Goal: Task Accomplishment & Management: Manage account settings

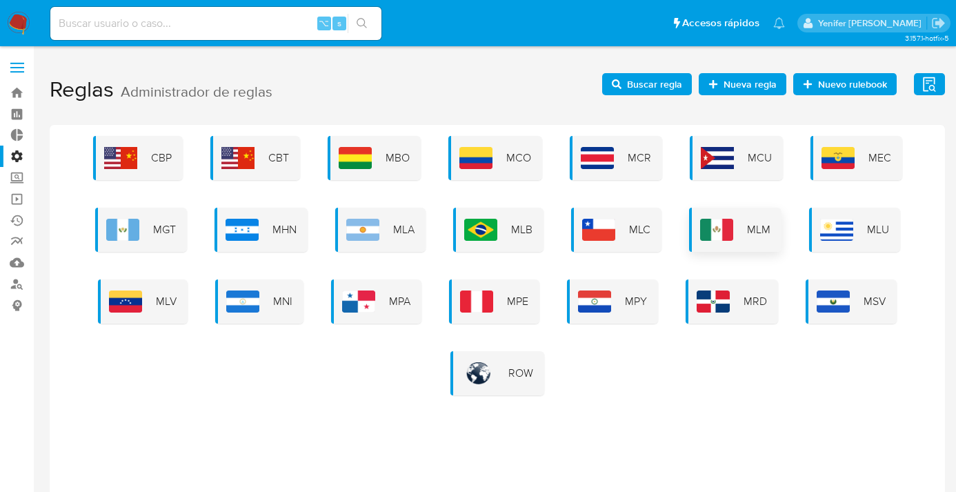
click at [741, 217] on div "MLM" at bounding box center [735, 230] width 92 height 44
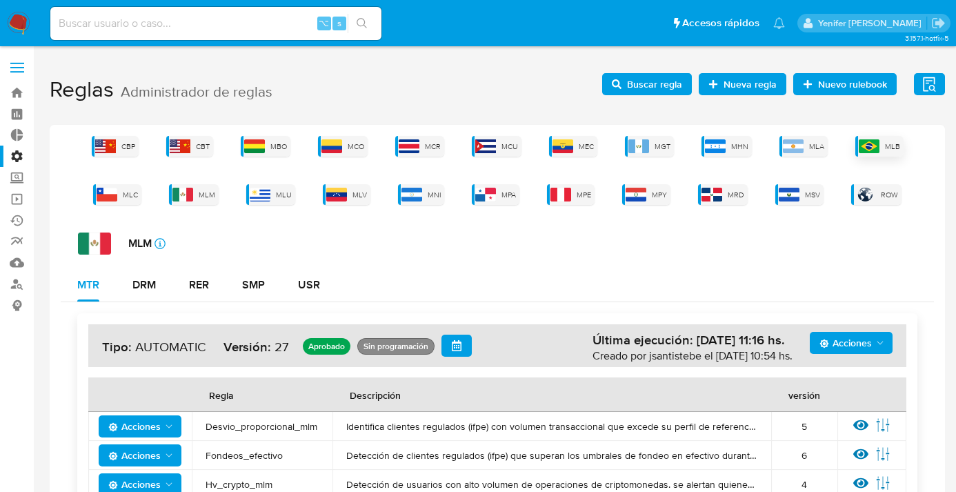
click at [879, 146] on img at bounding box center [869, 146] width 21 height 14
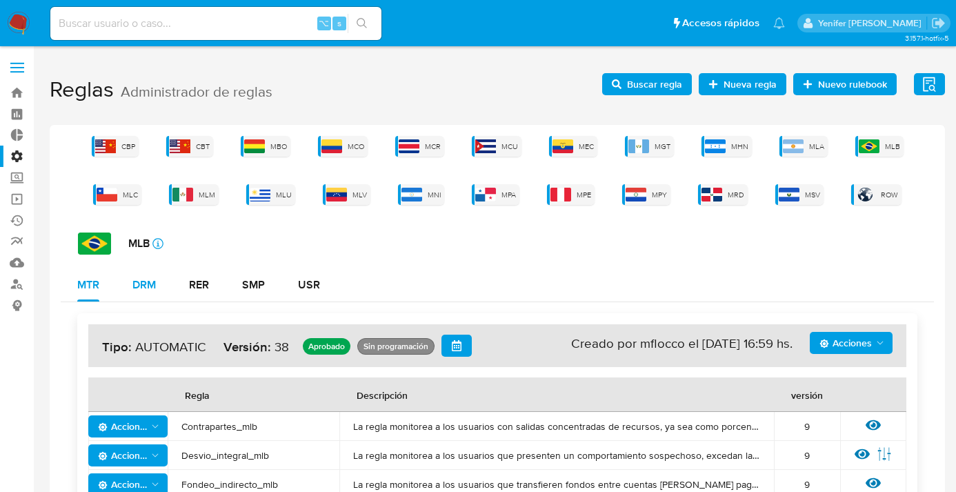
click at [143, 281] on div "DRM" at bounding box center [143, 284] width 23 height 11
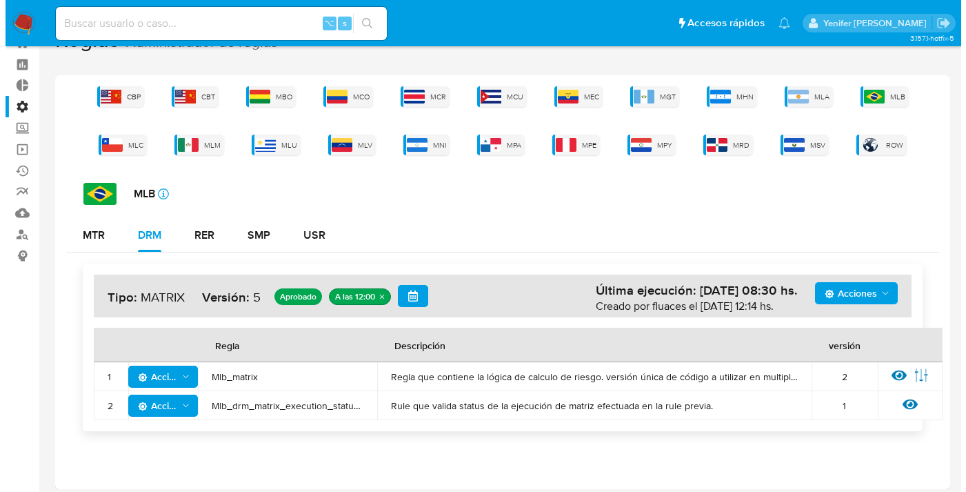
scroll to position [55, 0]
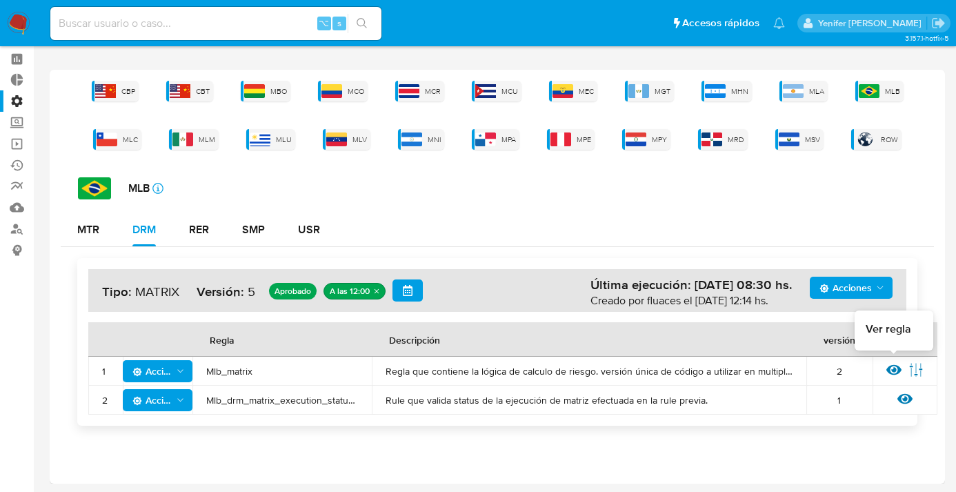
click at [892, 369] on icon at bounding box center [893, 370] width 15 height 10
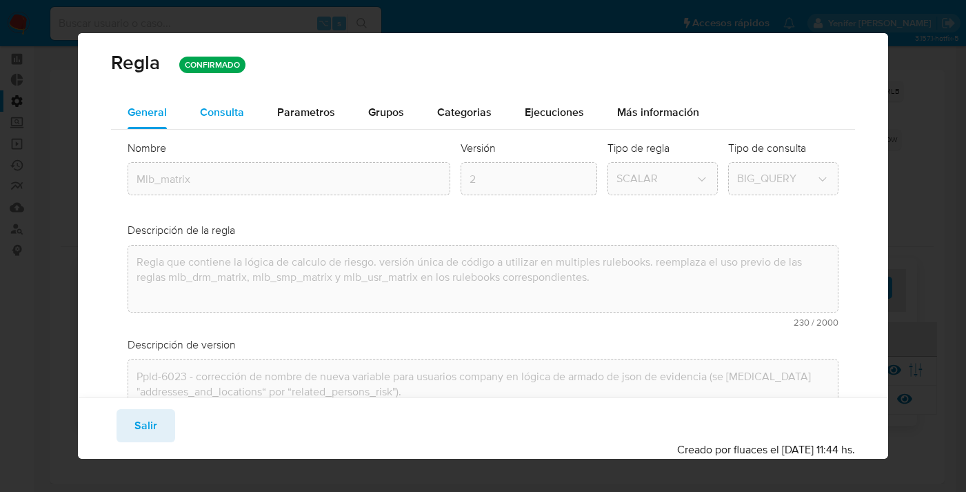
click at [224, 110] on span "Consulta" at bounding box center [222, 112] width 44 height 16
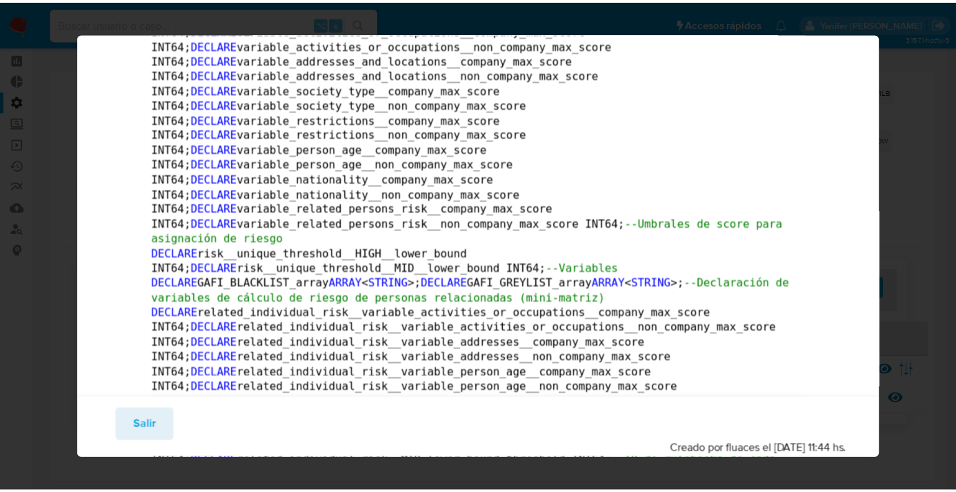
scroll to position [0, 0]
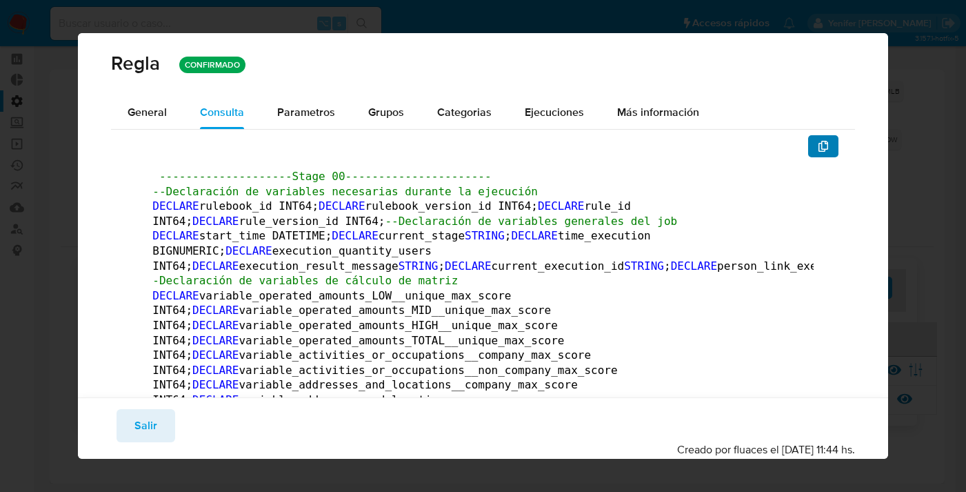
click at [819, 143] on icon "button" at bounding box center [824, 146] width 10 height 11
click at [145, 428] on span "Salir" at bounding box center [146, 425] width 23 height 30
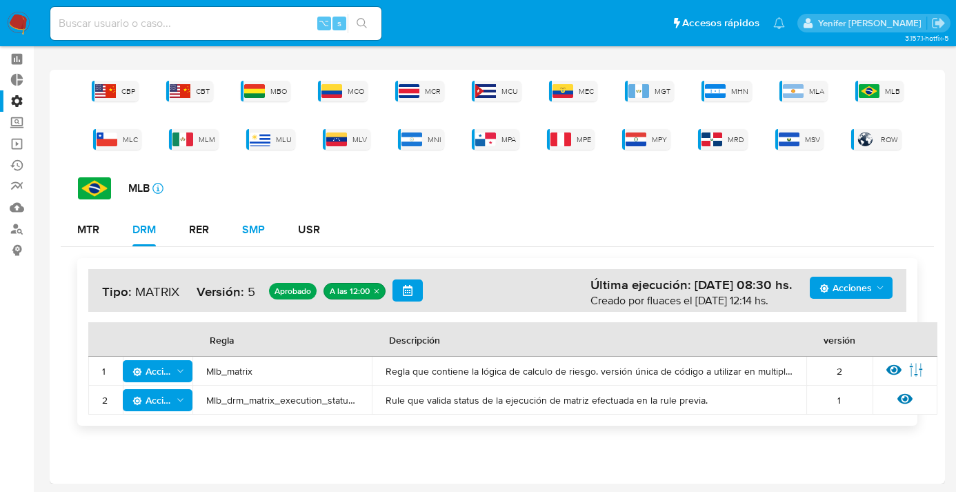
click at [257, 228] on div "SMP" at bounding box center [253, 229] width 23 height 11
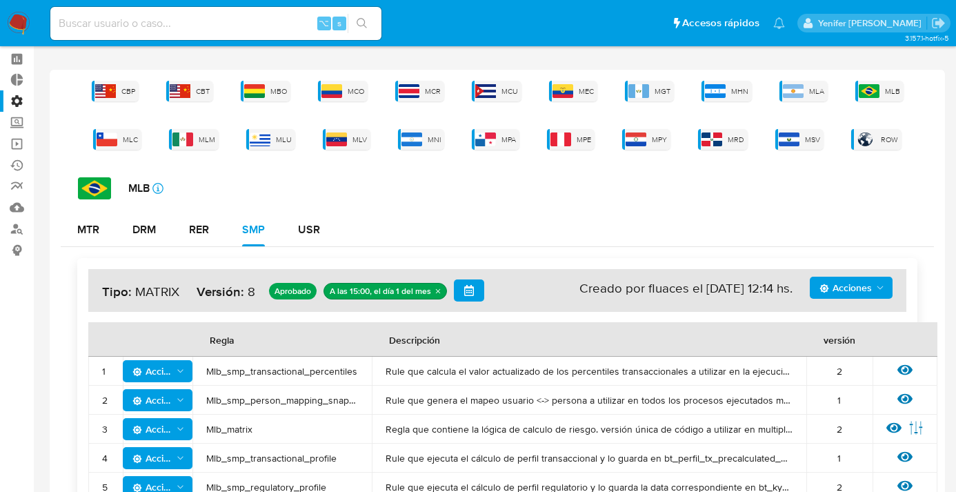
click at [902, 435] on div "Ver regla Editar parámetros" at bounding box center [904, 429] width 37 height 18
click at [881, 417] on td "Ver regla Editar parámetros" at bounding box center [905, 429] width 65 height 29
click at [895, 426] on icon at bounding box center [893, 428] width 15 height 10
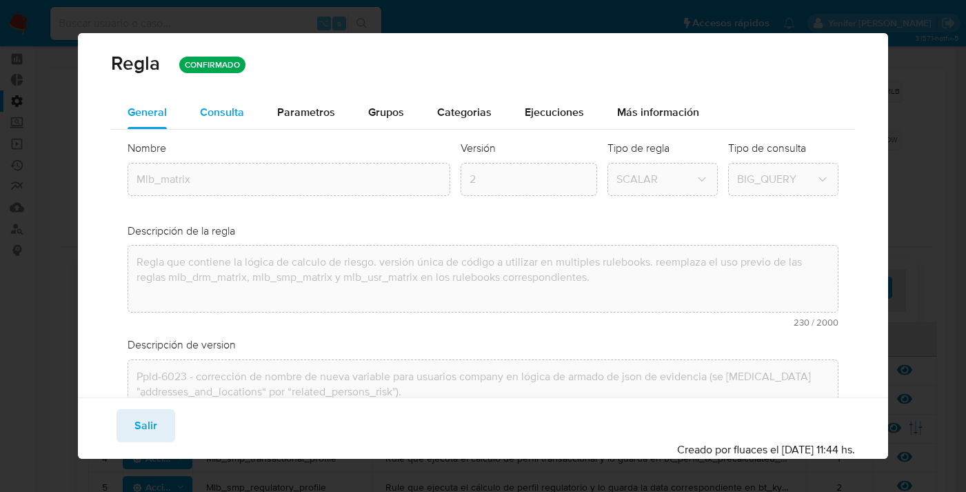
click at [227, 115] on span "Consulta" at bounding box center [222, 112] width 44 height 16
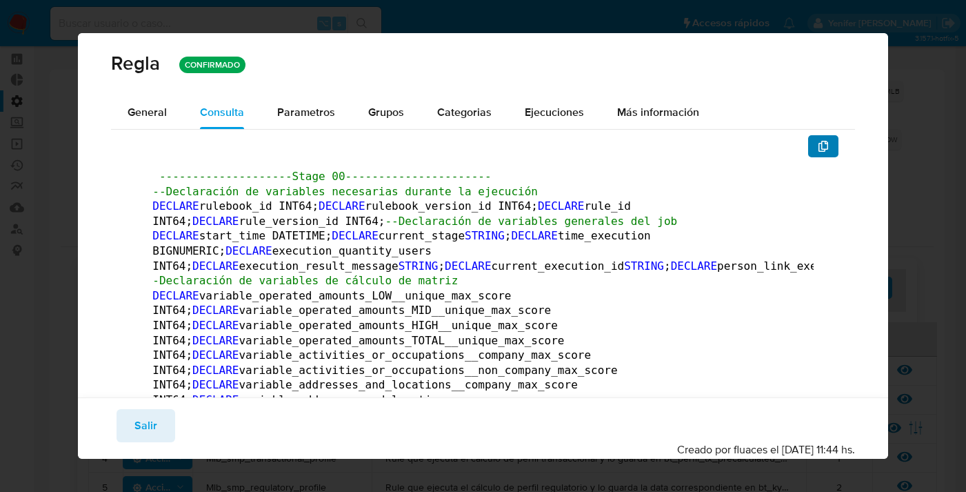
click at [818, 142] on icon "button" at bounding box center [823, 146] width 11 height 11
click at [144, 414] on span "Salir" at bounding box center [146, 425] width 23 height 30
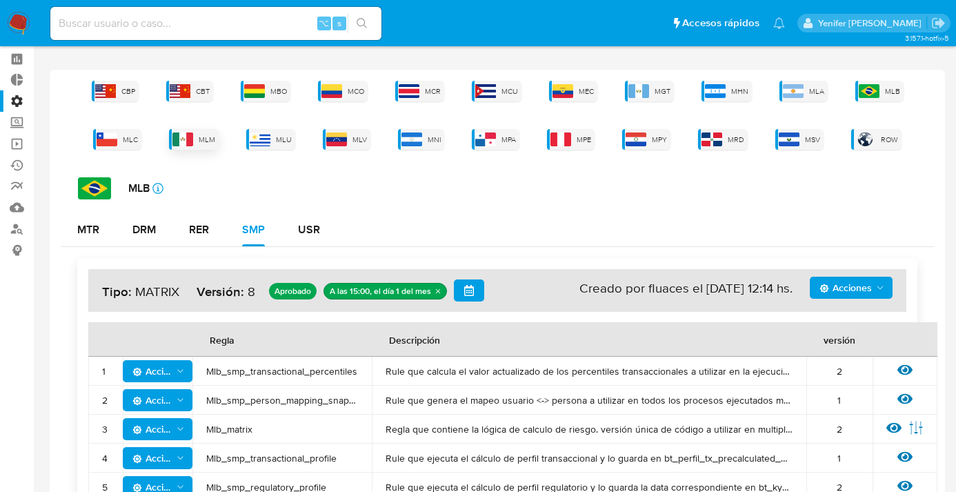
click at [174, 135] on img at bounding box center [182, 139] width 21 height 14
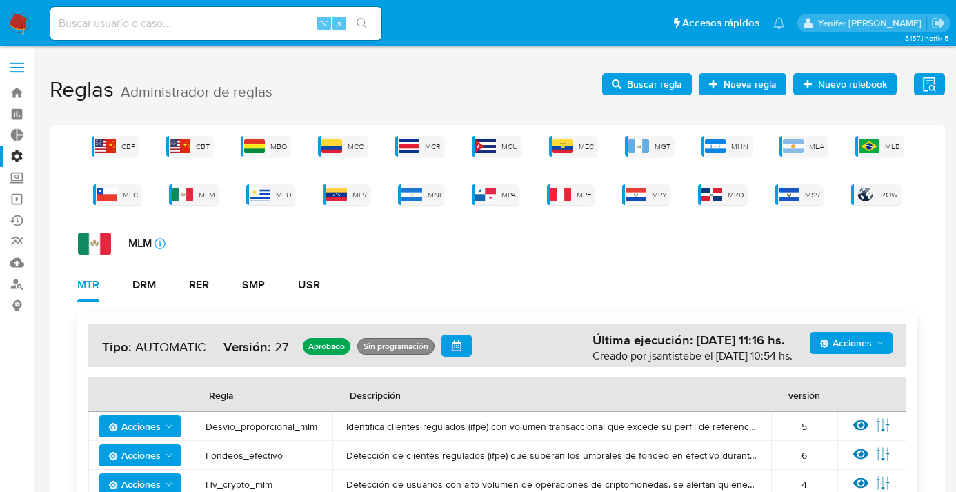
click at [665, 92] on span "Buscar regla" at bounding box center [654, 84] width 55 height 22
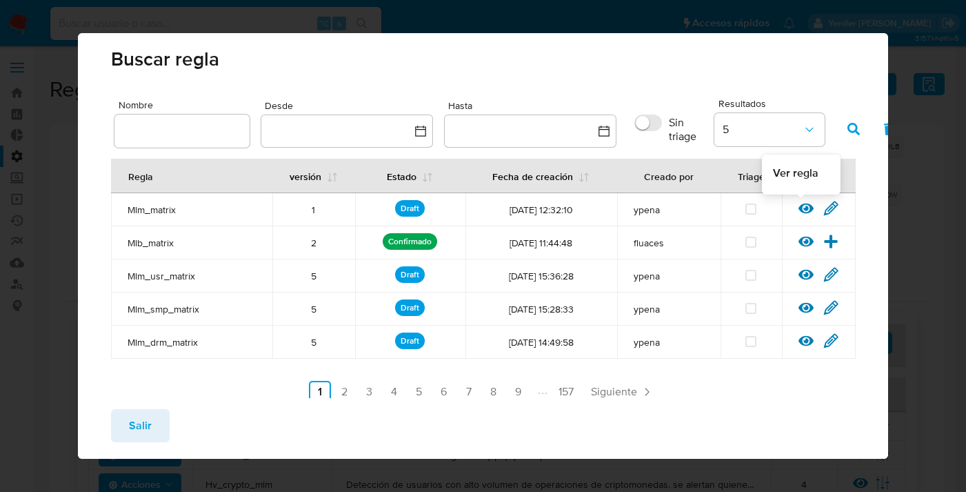
click at [799, 206] on icon at bounding box center [806, 208] width 15 height 15
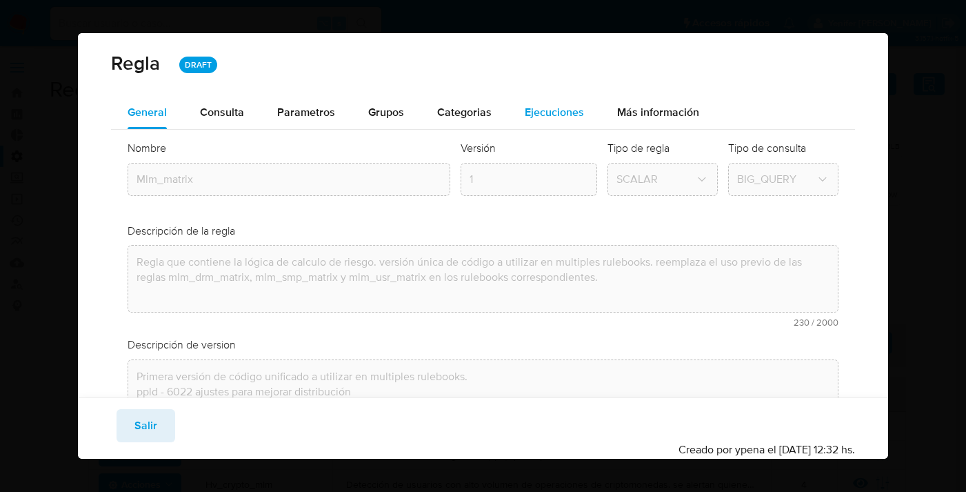
click at [560, 112] on span "Ejecuciones" at bounding box center [554, 112] width 59 height 16
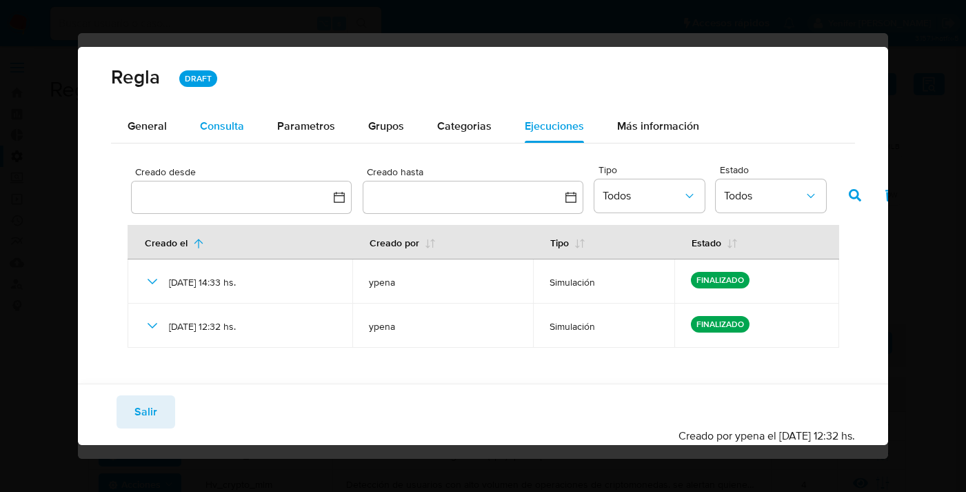
click at [208, 128] on span "Consulta" at bounding box center [222, 126] width 44 height 16
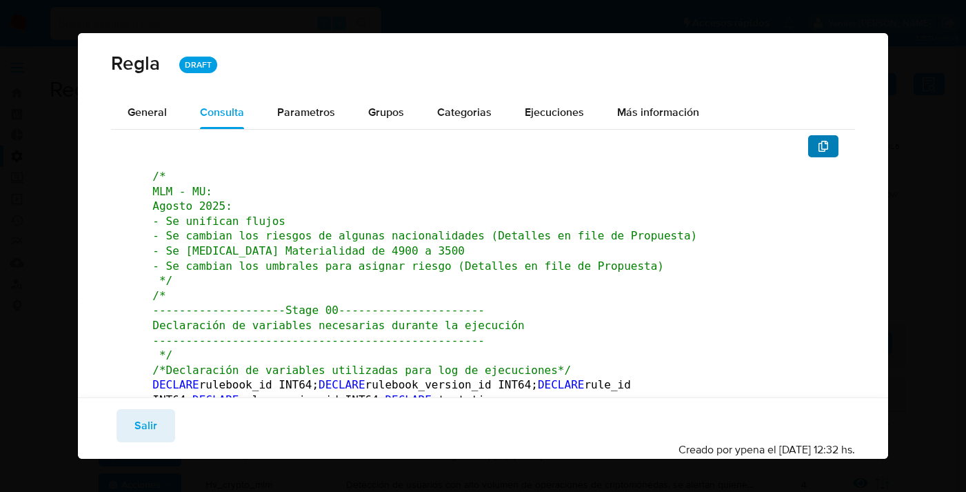
click at [822, 146] on button "button" at bounding box center [823, 146] width 30 height 22
click at [135, 419] on span "Salir" at bounding box center [146, 425] width 23 height 30
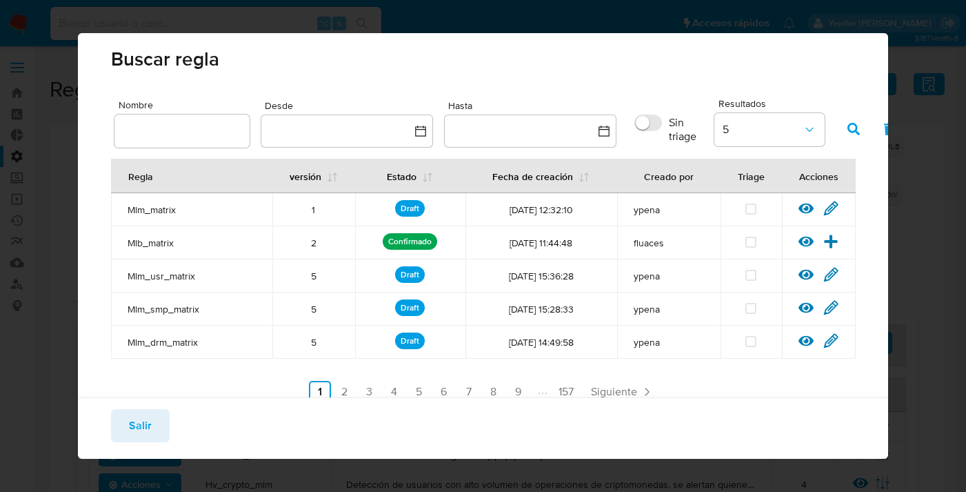
click at [116, 429] on button "Salir" at bounding box center [140, 425] width 59 height 33
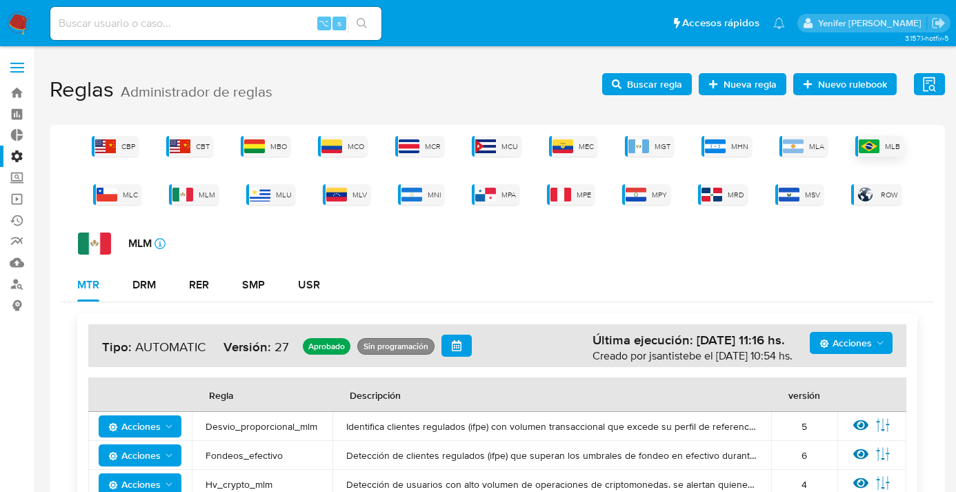
click at [871, 139] on img at bounding box center [869, 146] width 21 height 14
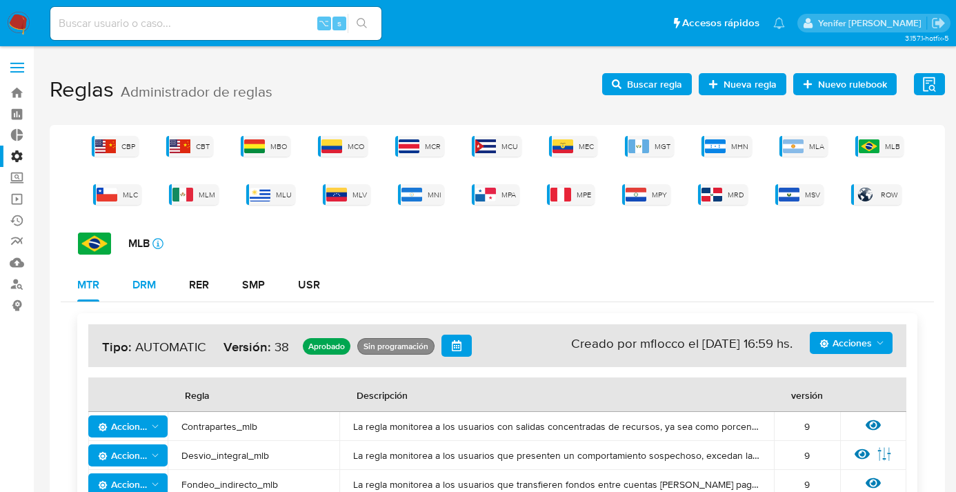
click at [140, 281] on div "DRM" at bounding box center [143, 284] width 23 height 11
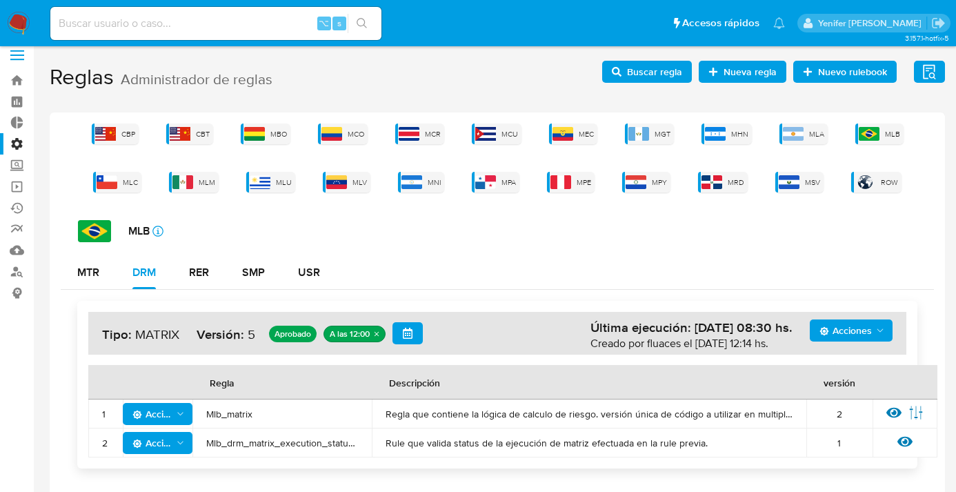
scroll to position [27, 0]
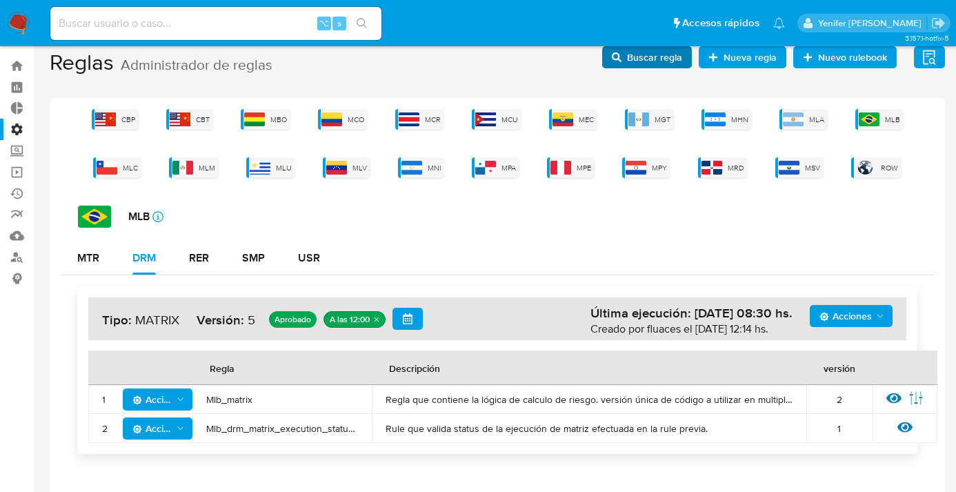
click at [638, 61] on span "Buscar regla" at bounding box center [654, 57] width 55 height 22
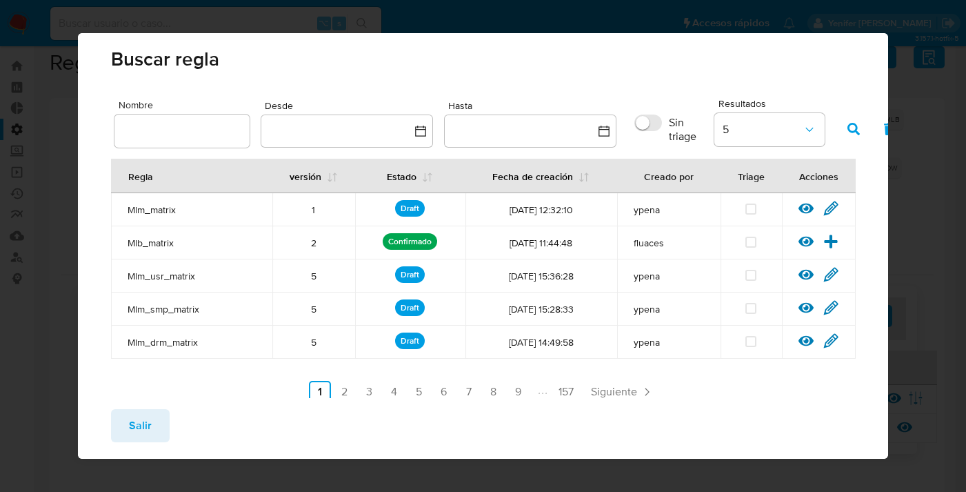
click at [184, 312] on span "Mlm_smp_matrix" at bounding box center [192, 309] width 128 height 12
click at [171, 126] on input "text" at bounding box center [182, 131] width 135 height 18
type input "Mlb_smp_matrix"
click at [862, 123] on button "button" at bounding box center [854, 128] width 36 height 33
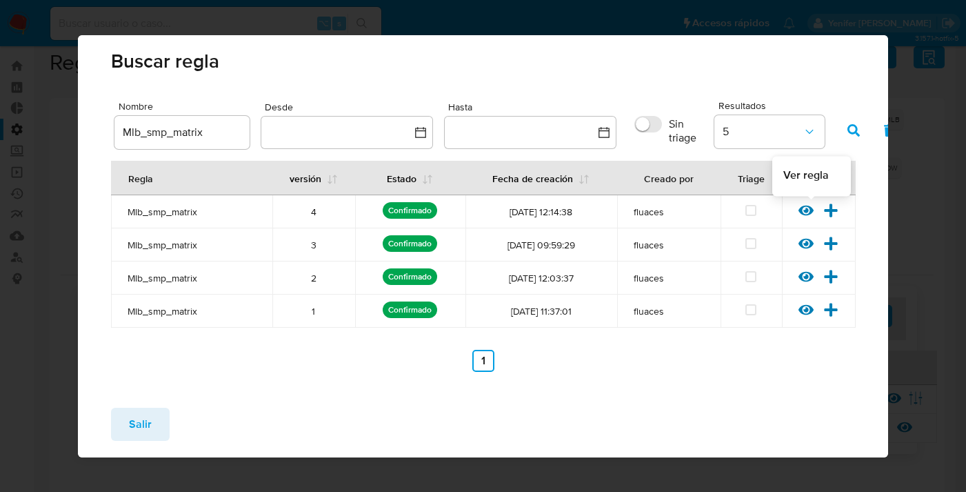
click at [809, 206] on icon at bounding box center [806, 210] width 15 height 10
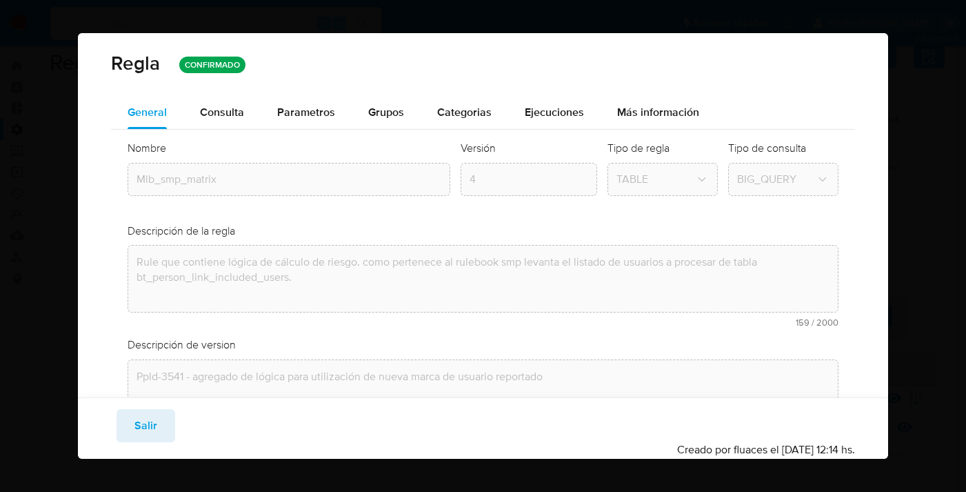
drag, startPoint x: 210, startPoint y: 103, endPoint x: 355, endPoint y: 101, distance: 144.9
click at [210, 104] on span "Consulta" at bounding box center [222, 112] width 44 height 16
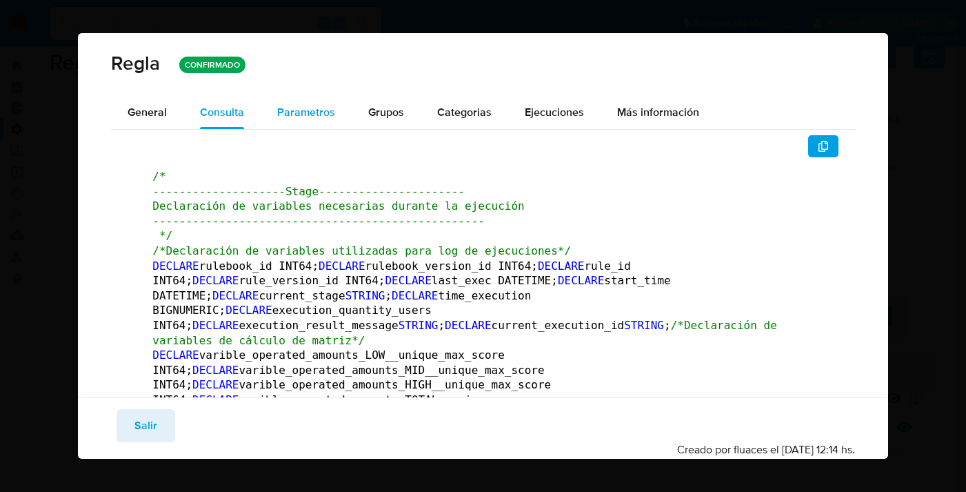
click at [304, 107] on span "Parametros" at bounding box center [306, 112] width 58 height 16
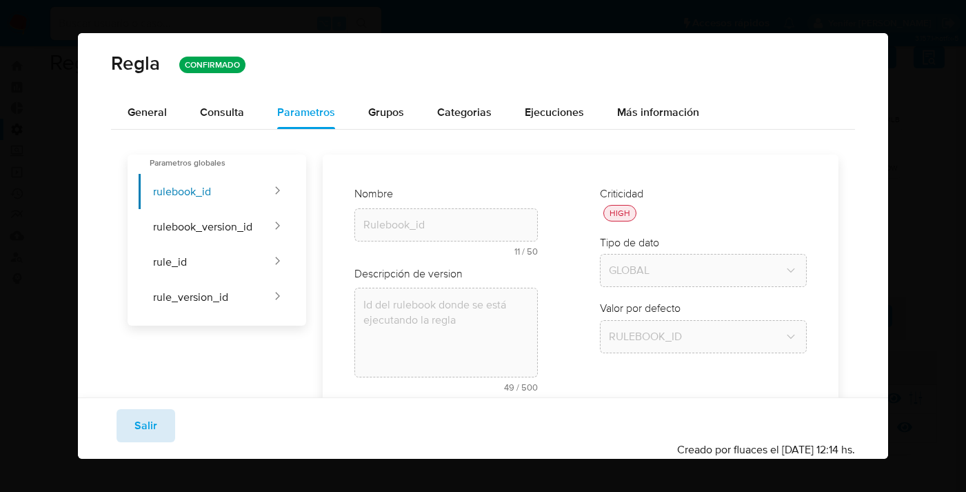
click at [148, 429] on span "Salir" at bounding box center [146, 425] width 23 height 30
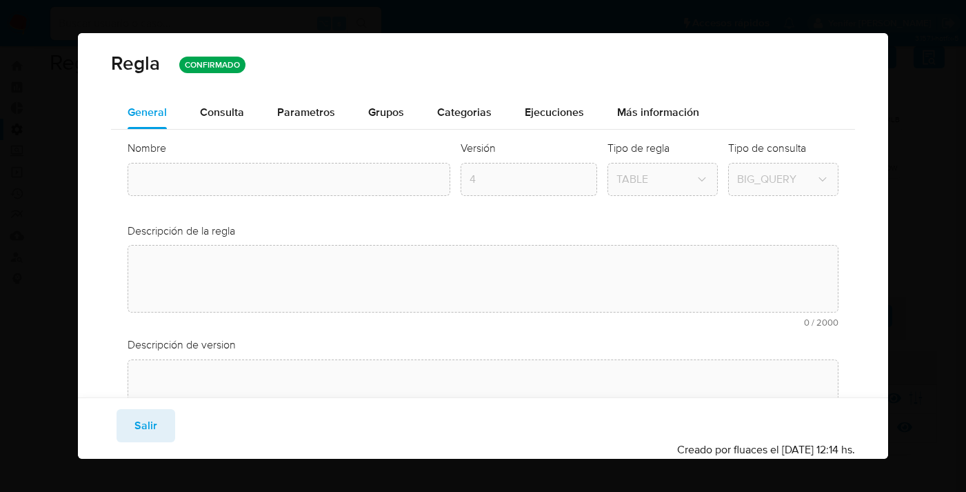
type input "Mlb_smp_matrix"
type textarea "Rule que contiene lógica de cálculo de riesgo. como pertenece al rulebook smp l…"
type textarea "Ppld-3541 - agregado de lógica para utilización de nueva marca de usuario repor…"
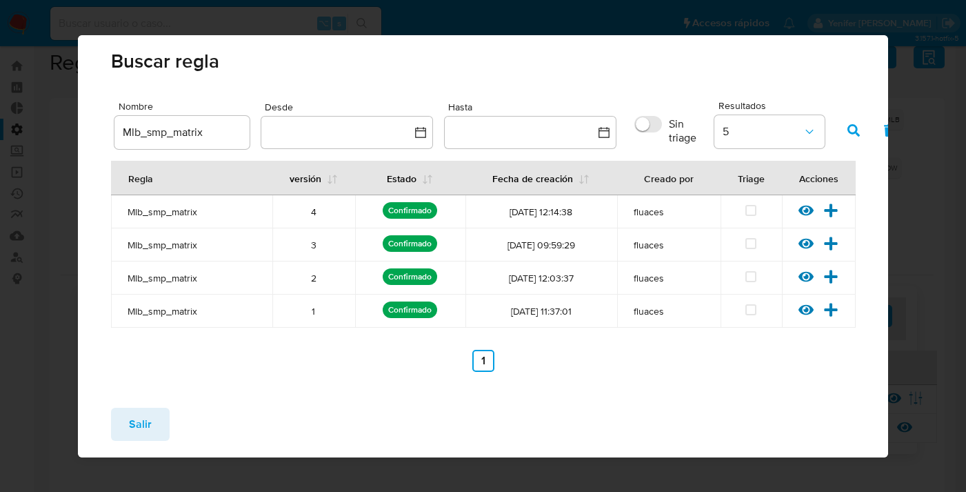
click at [126, 432] on button "Salir" at bounding box center [140, 424] width 59 height 33
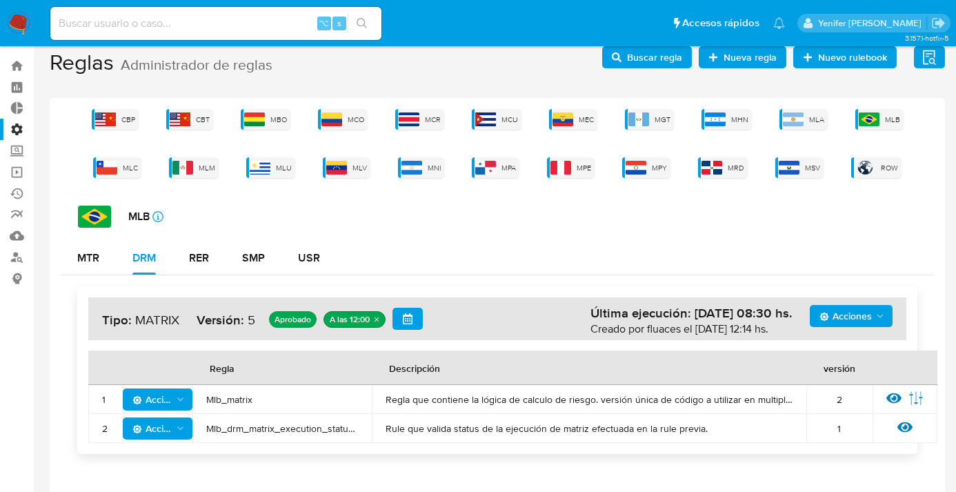
click at [621, 57] on icon "button" at bounding box center [617, 57] width 10 height 10
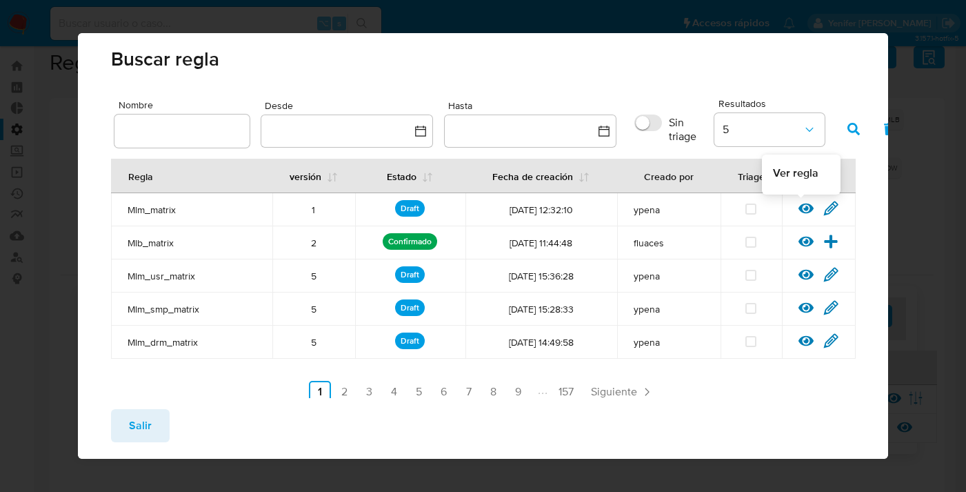
click at [803, 209] on icon at bounding box center [806, 208] width 15 height 10
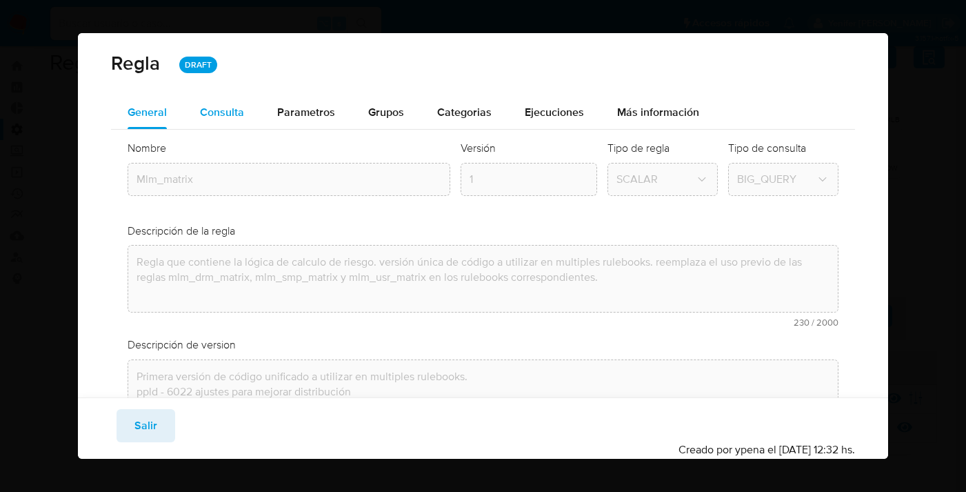
click at [242, 113] on span "Consulta" at bounding box center [222, 112] width 44 height 16
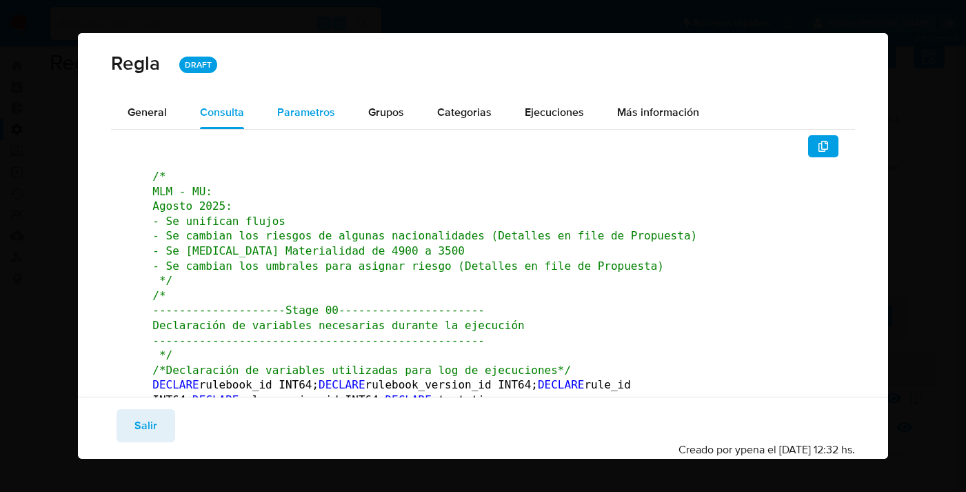
click at [303, 108] on span "Parametros" at bounding box center [306, 112] width 58 height 16
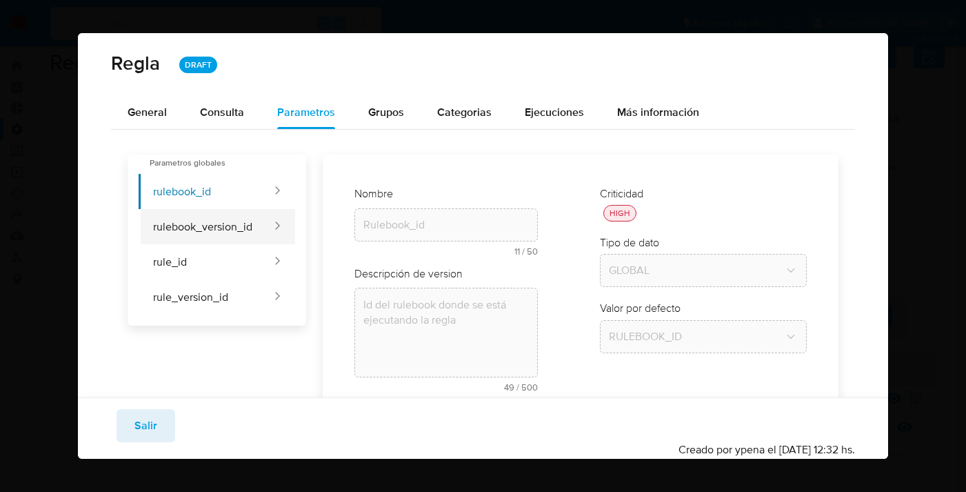
click at [193, 226] on button "rulebook_version_id" at bounding box center [206, 226] width 135 height 35
type input "Rulebook_version_id"
type textarea "Id de versión del rulebook donde se está ejecutando la regla"
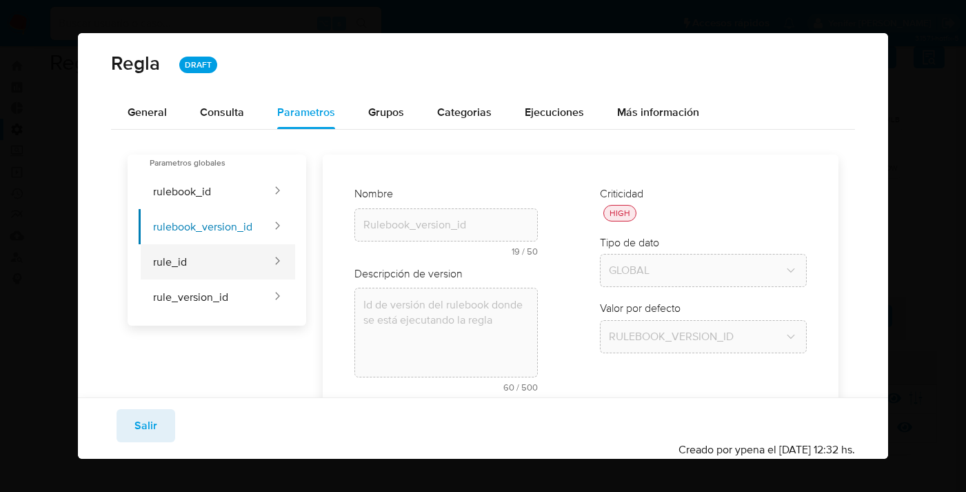
click at [189, 267] on button "rule_id" at bounding box center [206, 261] width 135 height 35
type input "Rule_id"
type textarea "Id de la regla que está ejecutándose"
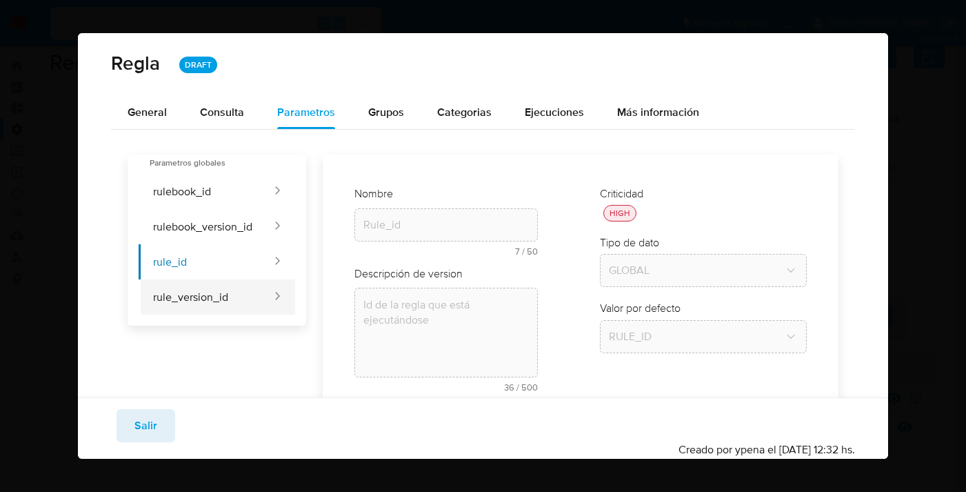
click at [191, 295] on button "rule_version_id" at bounding box center [206, 296] width 135 height 35
type input "Rule_version_id"
type textarea "Id de versión de la regla que está ejecutándose"
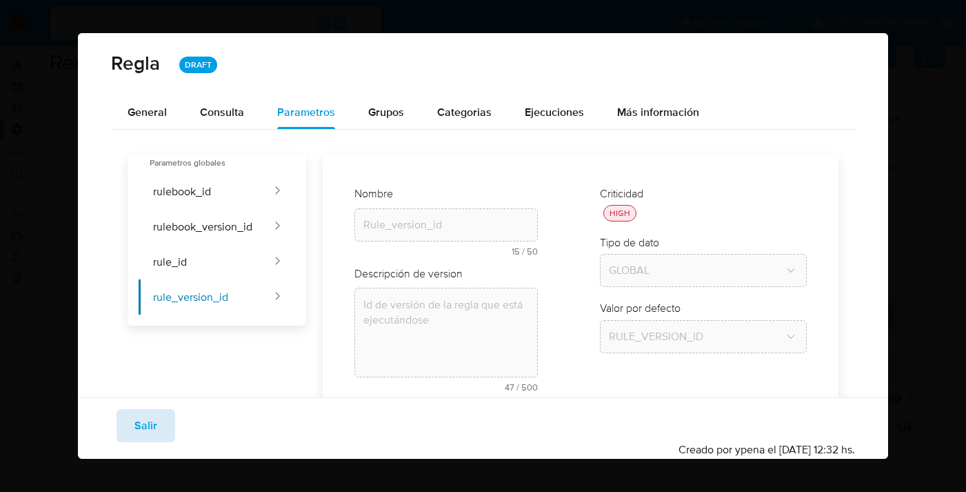
click at [129, 432] on button "Salir" at bounding box center [146, 425] width 59 height 33
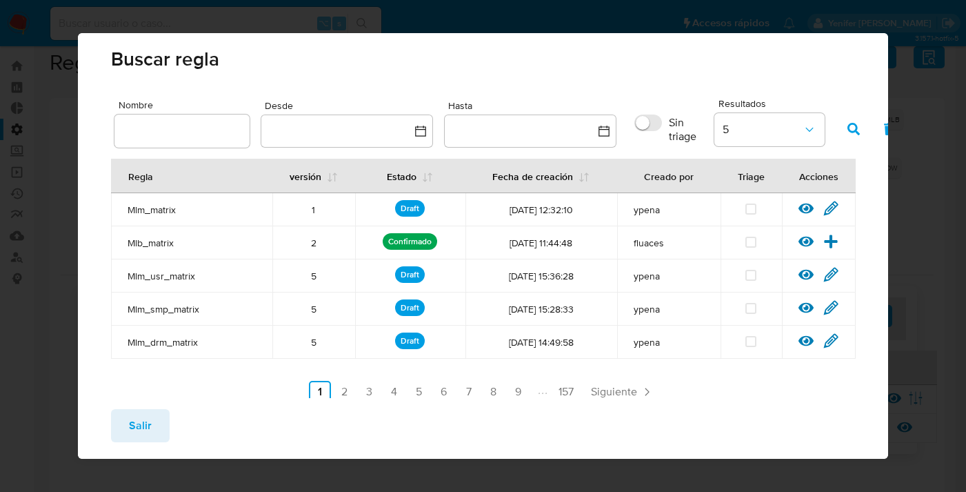
click at [134, 428] on span "Salir" at bounding box center [140, 425] width 23 height 30
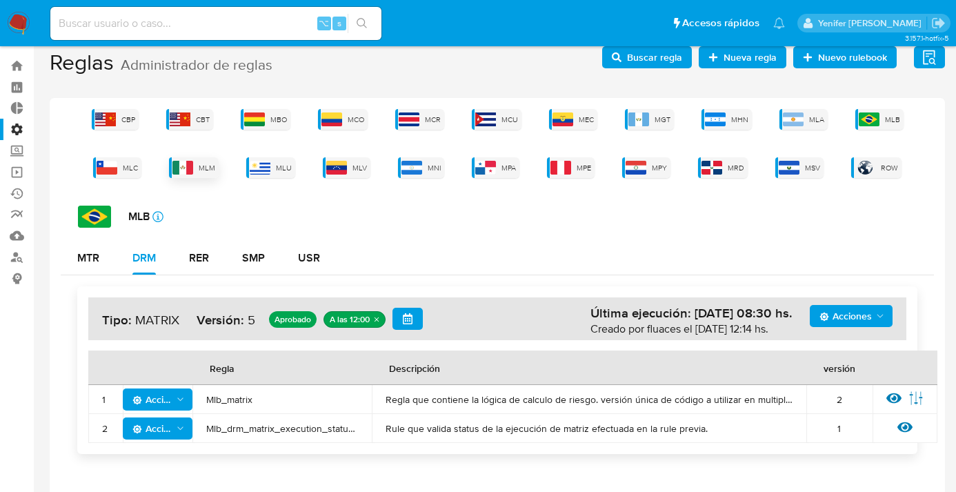
click at [192, 163] on img at bounding box center [182, 168] width 21 height 14
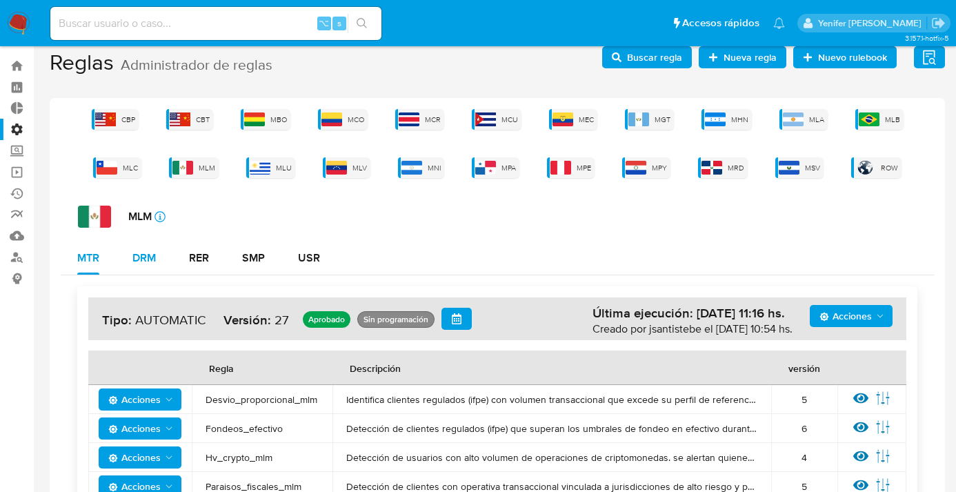
click at [147, 255] on div "DRM" at bounding box center [143, 257] width 23 height 11
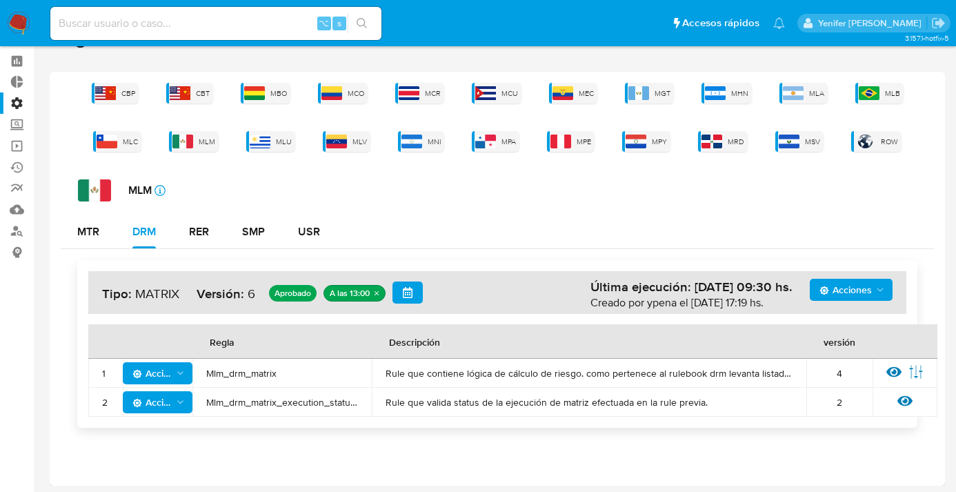
scroll to position [55, 0]
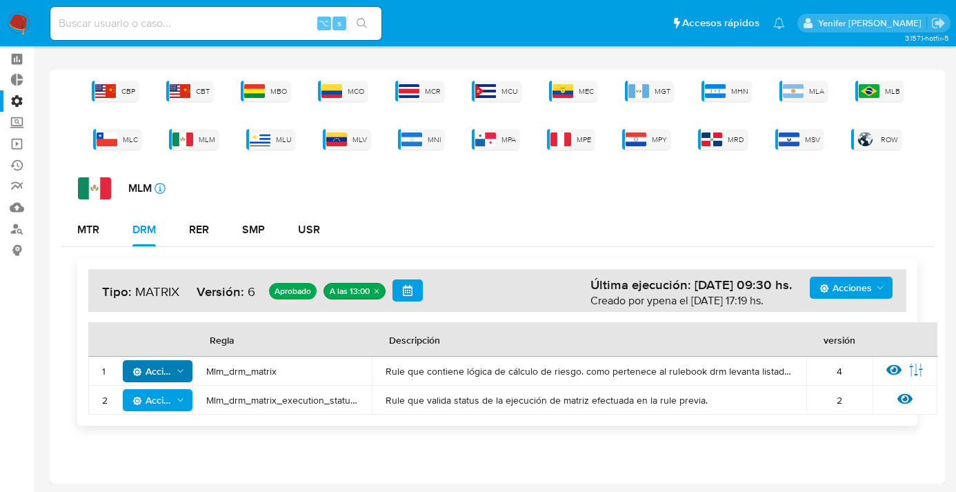
click at [180, 368] on icon "Acciones" at bounding box center [180, 371] width 10 height 11
click at [437, 217] on div "MTR DRM RER SMP USR" at bounding box center [497, 229] width 873 height 33
click at [315, 235] on div "USR" at bounding box center [309, 229] width 22 height 11
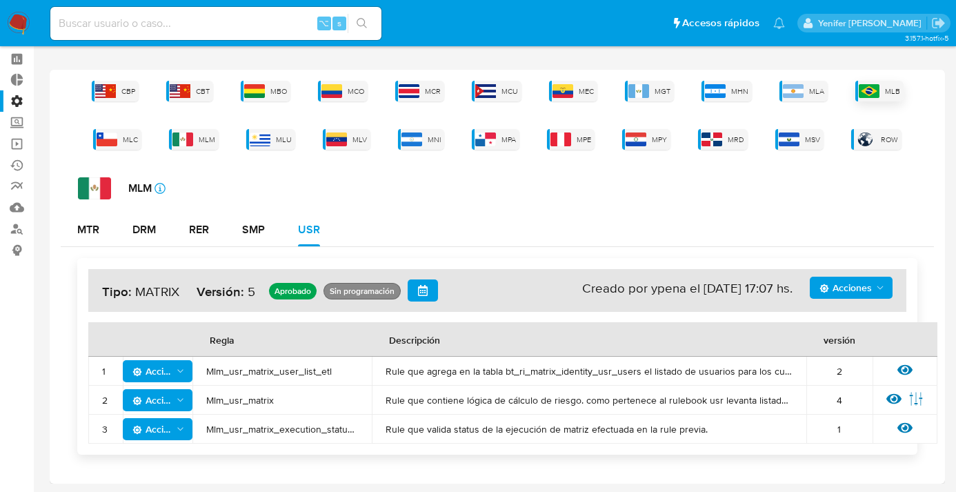
click at [880, 90] on div "MLB" at bounding box center [879, 91] width 48 height 21
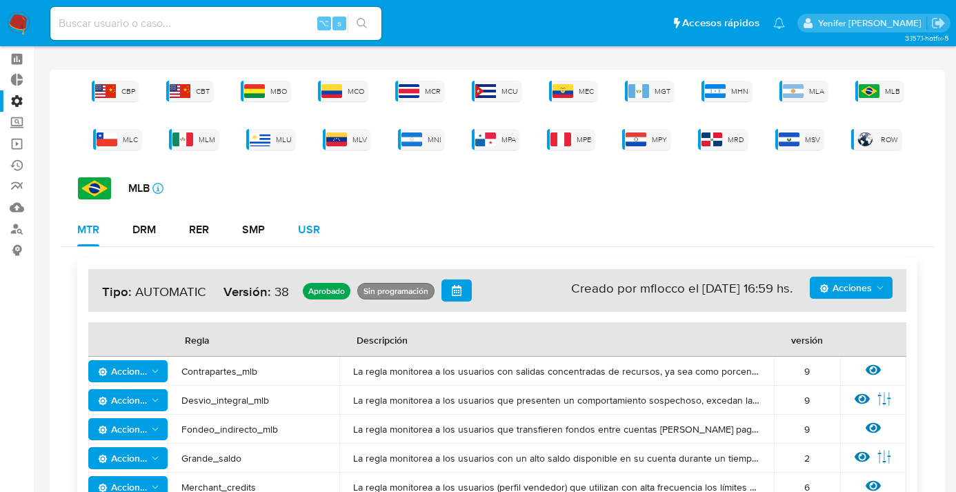
click at [303, 232] on div "USR" at bounding box center [309, 229] width 22 height 11
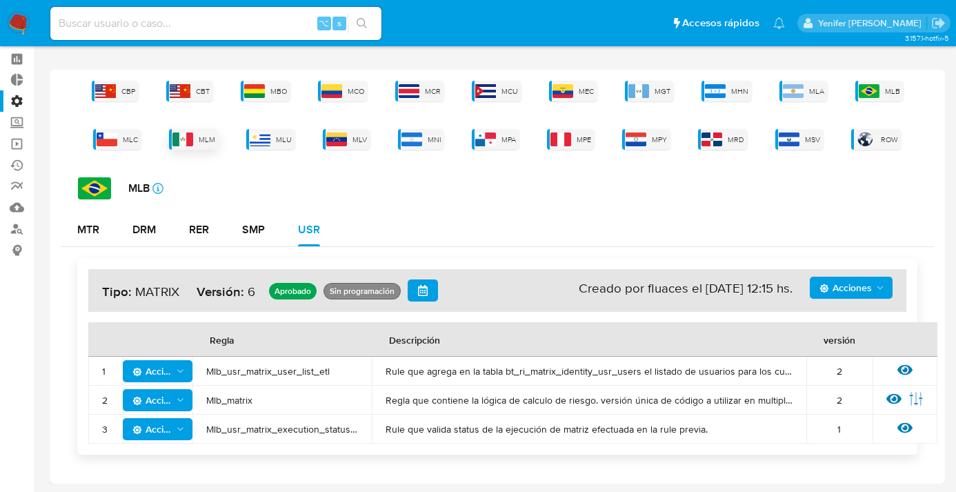
click at [190, 135] on img at bounding box center [182, 139] width 21 height 14
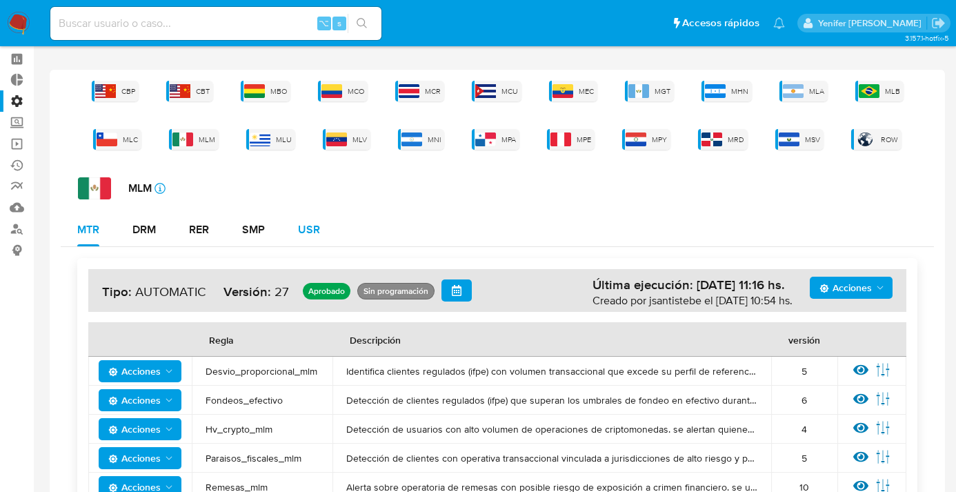
click at [300, 227] on div "USR" at bounding box center [309, 229] width 22 height 11
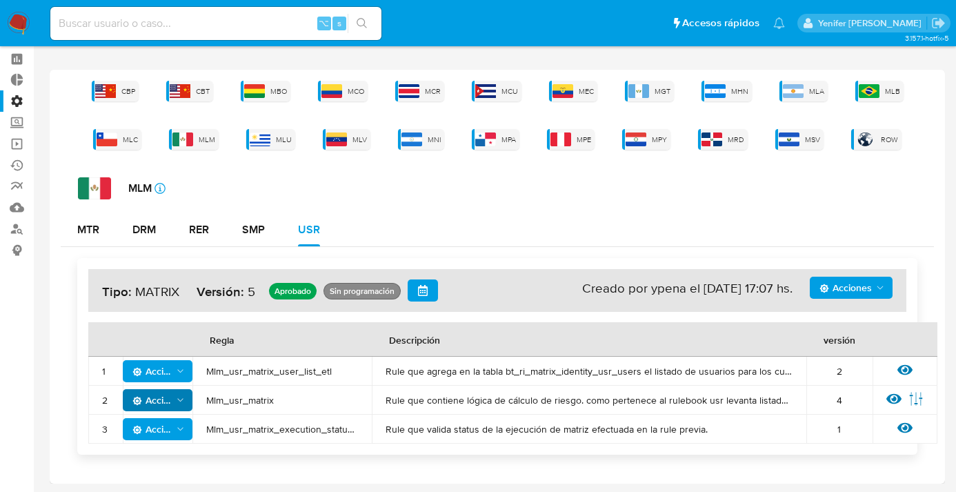
click at [178, 396] on icon "Acciones" at bounding box center [180, 400] width 10 height 11
click at [154, 335] on button "Deshabilitar" at bounding box center [158, 332] width 124 height 33
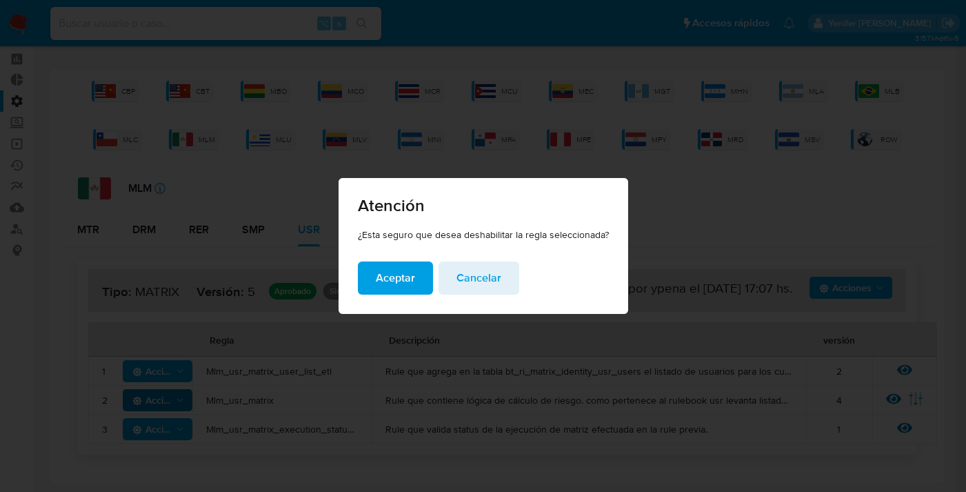
click at [387, 277] on span "Aceptar" at bounding box center [395, 278] width 39 height 30
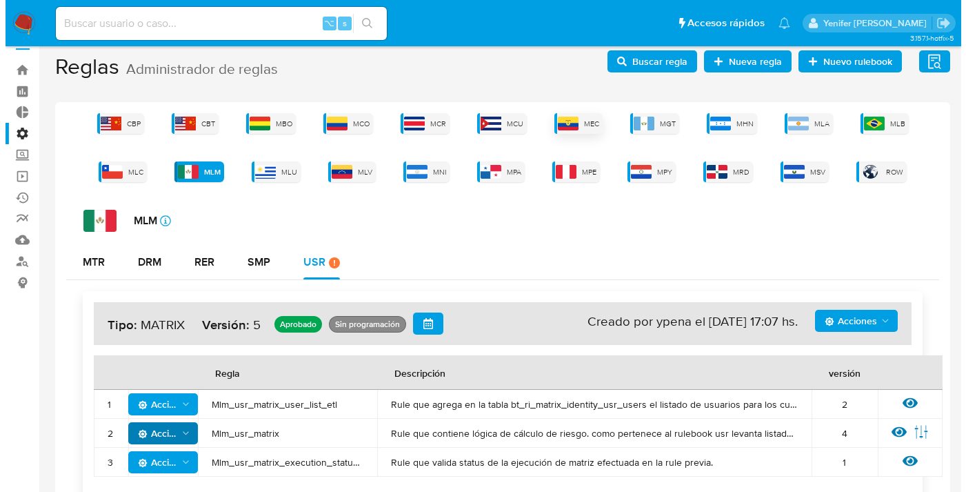
scroll to position [0, 0]
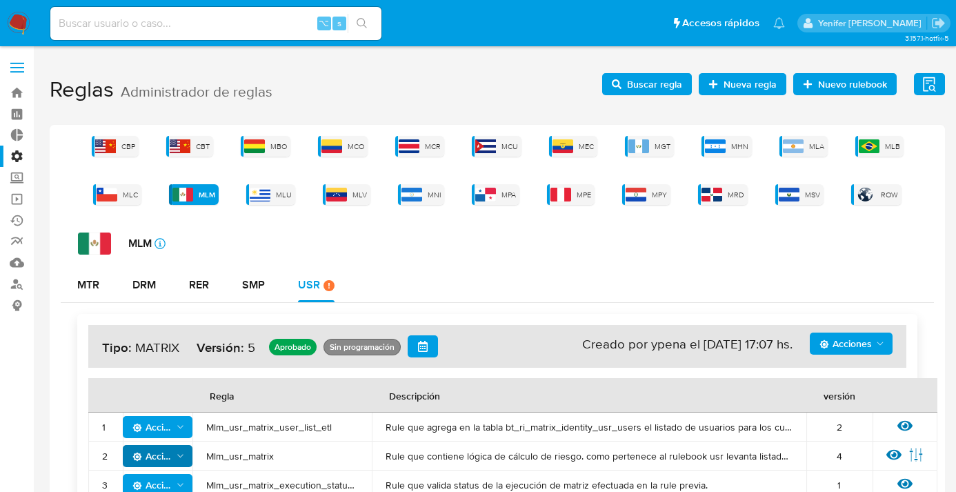
click at [661, 83] on span "Buscar regla" at bounding box center [654, 84] width 55 height 22
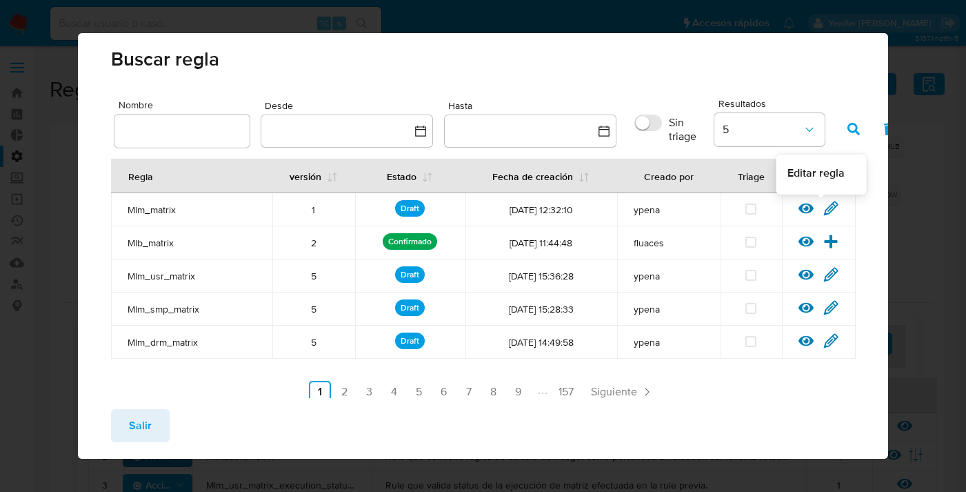
click at [824, 205] on icon at bounding box center [831, 208] width 15 height 15
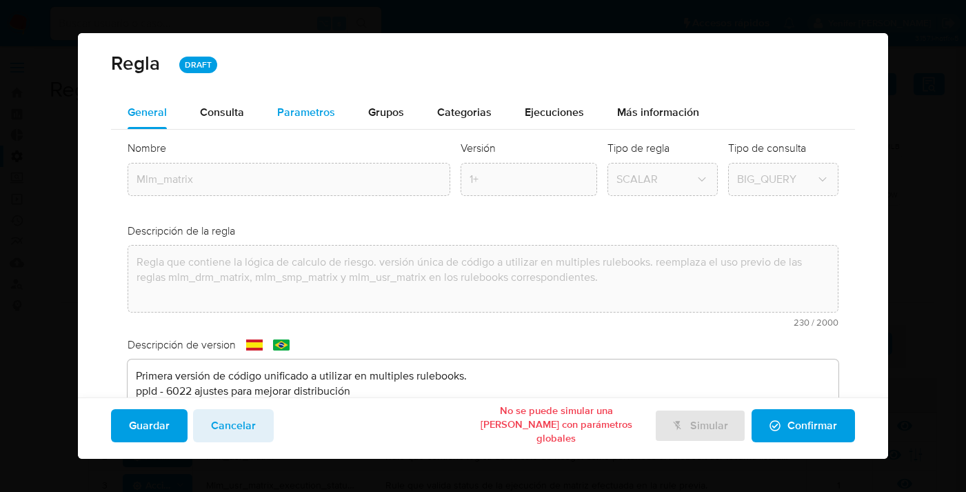
click at [303, 107] on span "Parametros" at bounding box center [306, 112] width 58 height 16
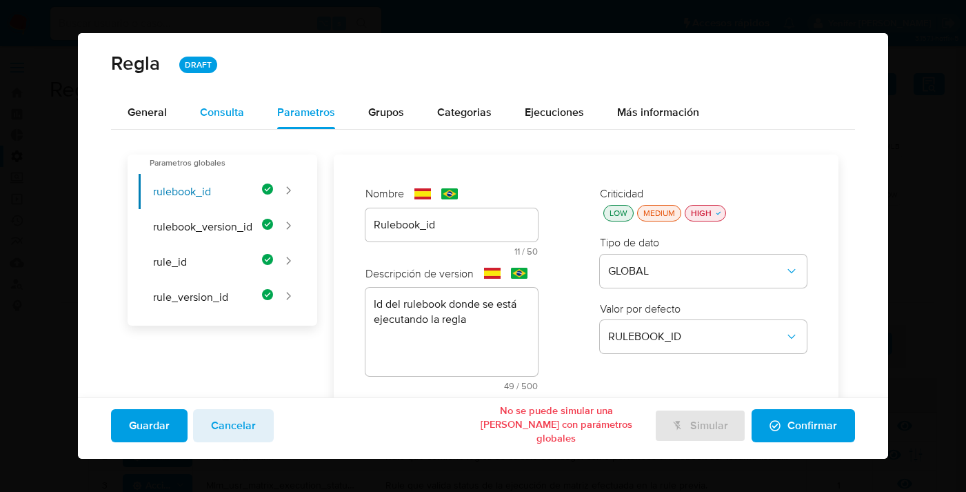
click at [219, 104] on span "Consulta" at bounding box center [222, 112] width 44 height 16
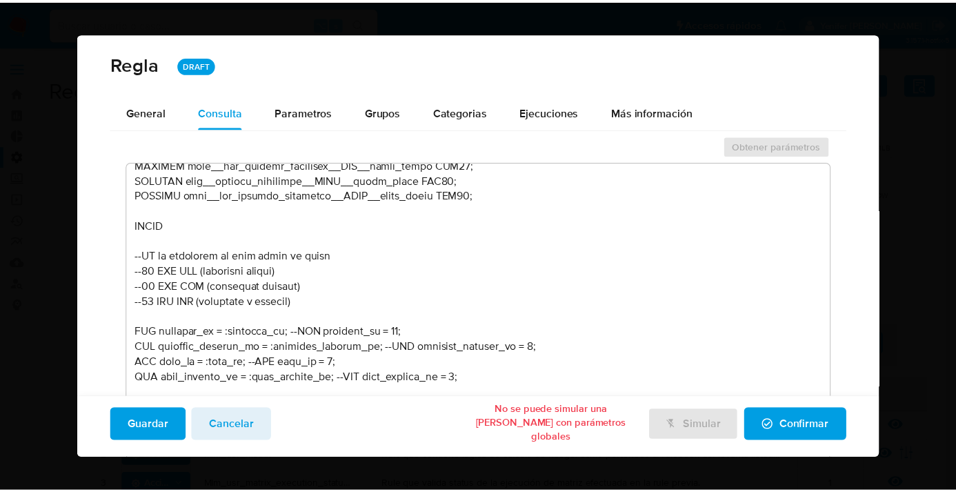
scroll to position [700, 0]
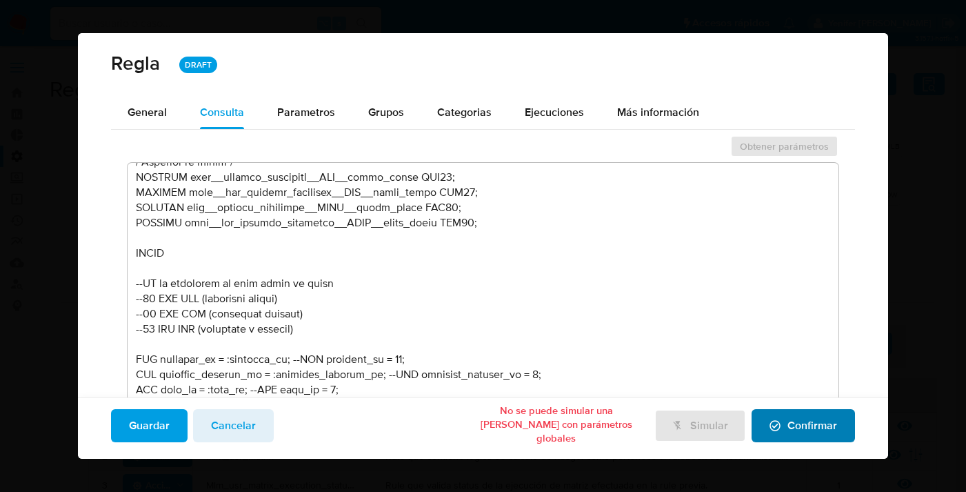
click at [763, 409] on button "Confirmar" at bounding box center [803, 425] width 103 height 33
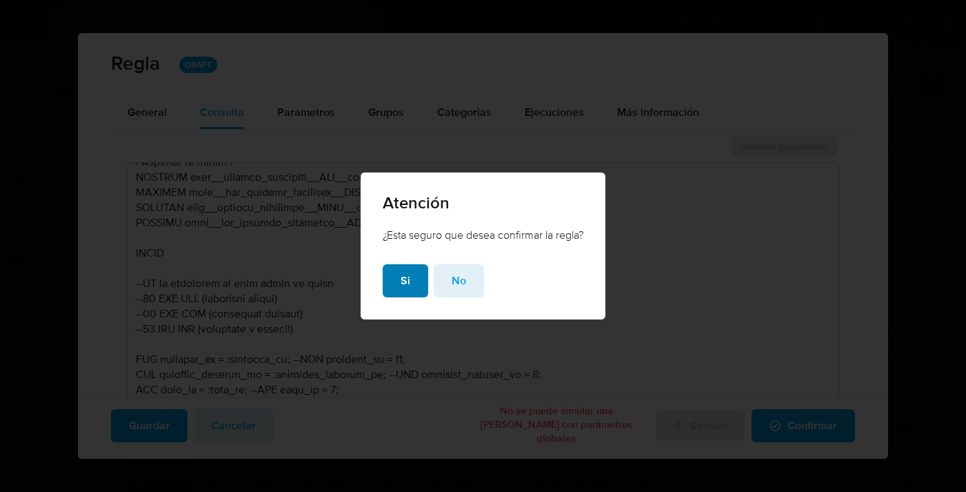
click at [413, 282] on button "Si" at bounding box center [406, 280] width 46 height 33
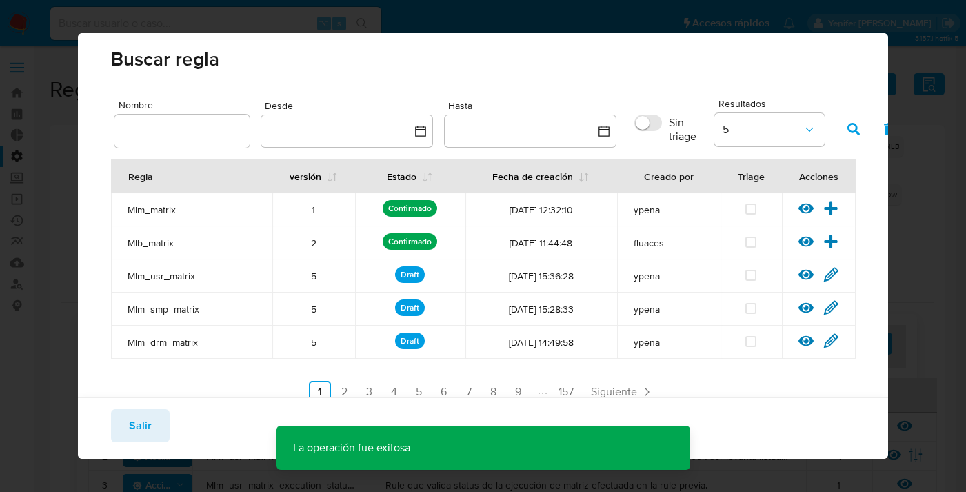
click at [163, 209] on span "Mlm_matrix" at bounding box center [192, 209] width 128 height 12
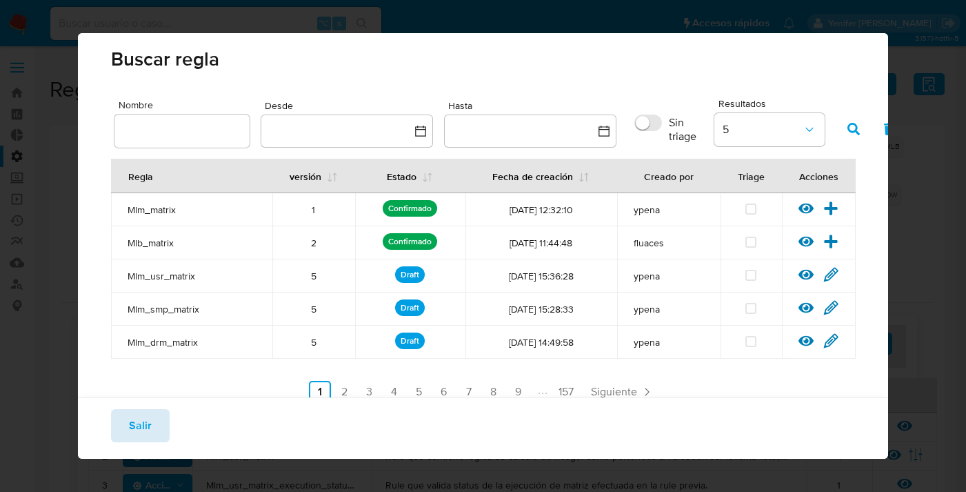
click at [135, 428] on span "Salir" at bounding box center [140, 425] width 23 height 30
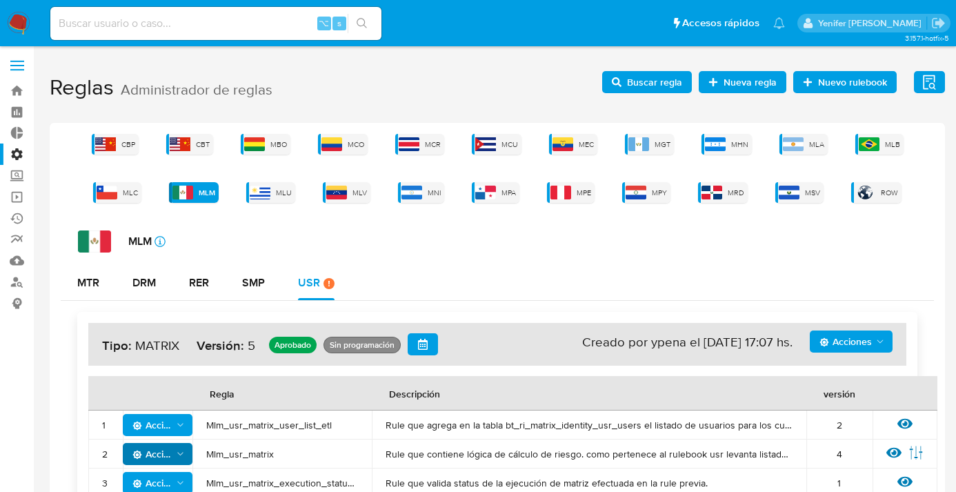
scroll to position [3, 0]
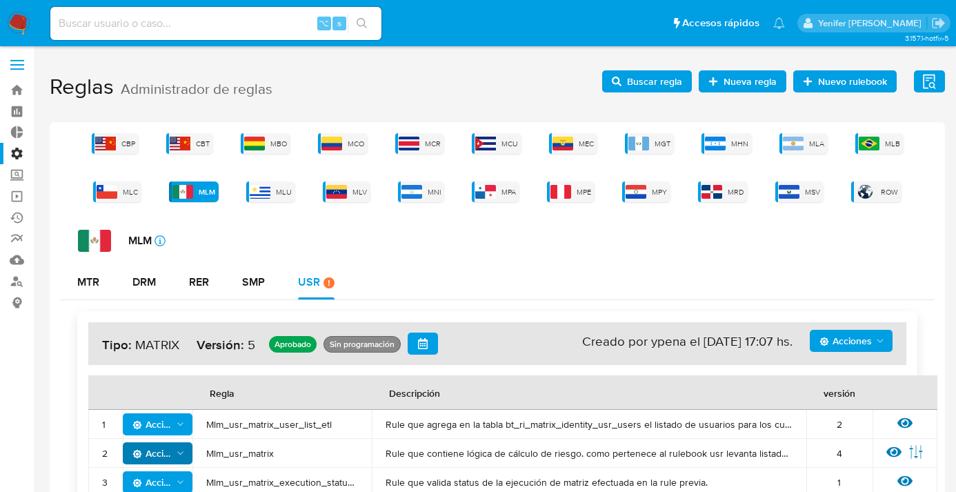
click at [882, 335] on icon "Acciones" at bounding box center [880, 340] width 11 height 11
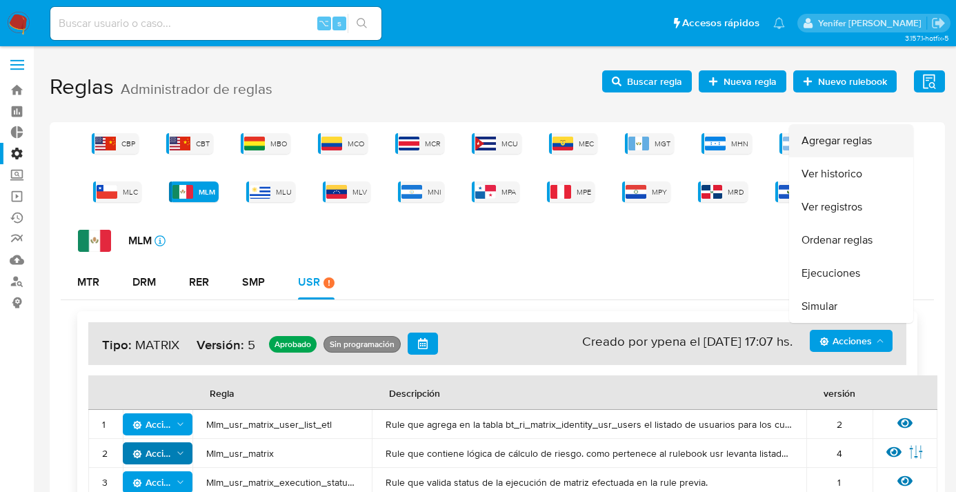
click at [852, 137] on button "Agregar reglas" at bounding box center [851, 140] width 124 height 33
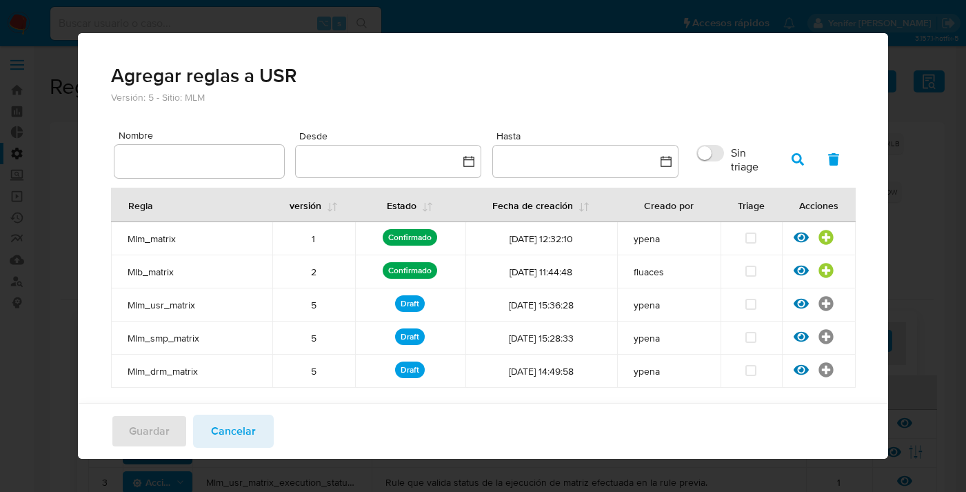
click at [192, 163] on input "text" at bounding box center [200, 161] width 170 height 18
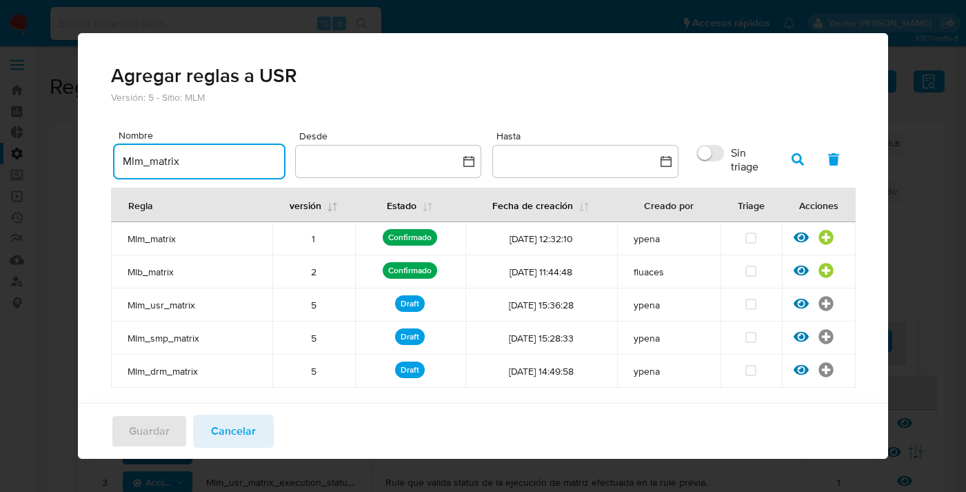
type input "Mlm_matrix"
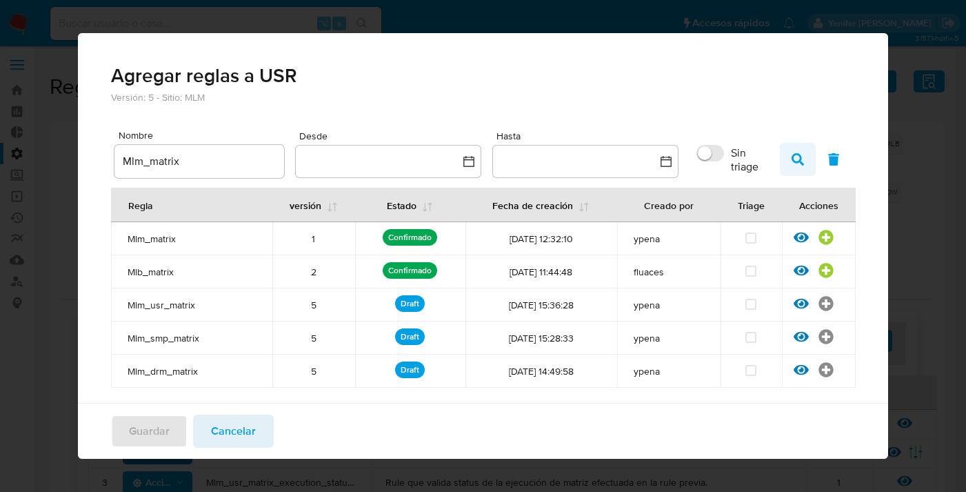
click at [794, 156] on button "button" at bounding box center [798, 159] width 36 height 33
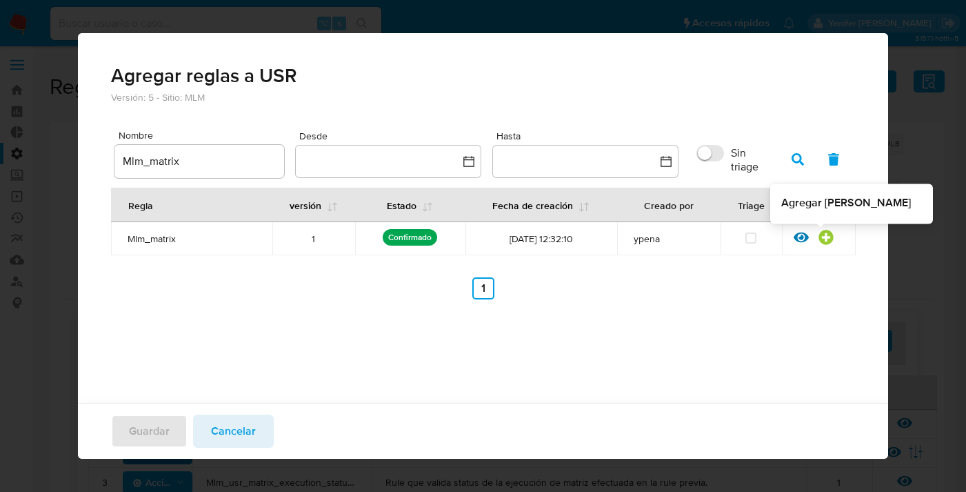
click at [819, 238] on icon at bounding box center [826, 237] width 15 height 15
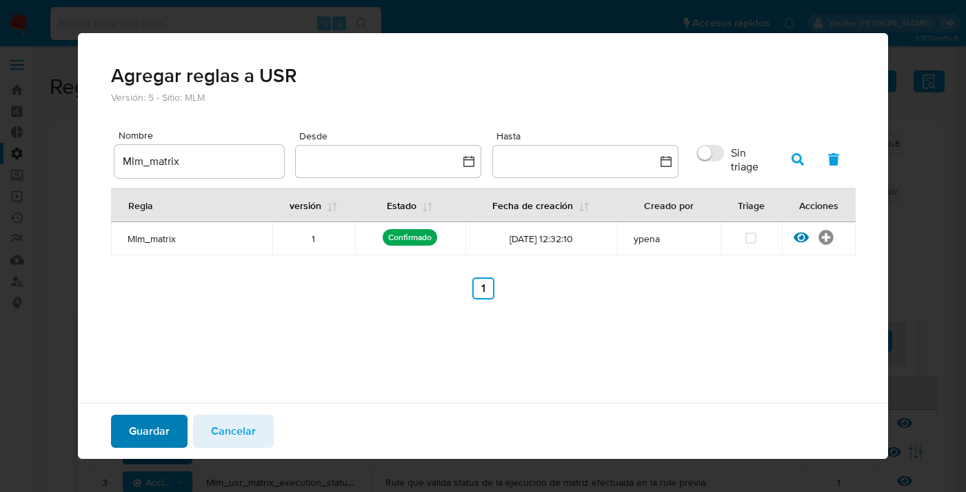
click at [145, 426] on span "Guardar" at bounding box center [149, 431] width 41 height 30
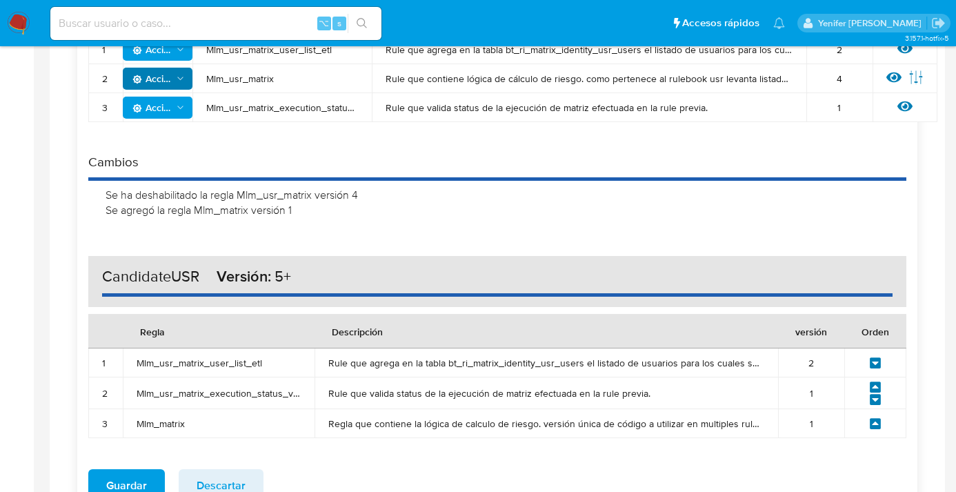
scroll to position [429, 0]
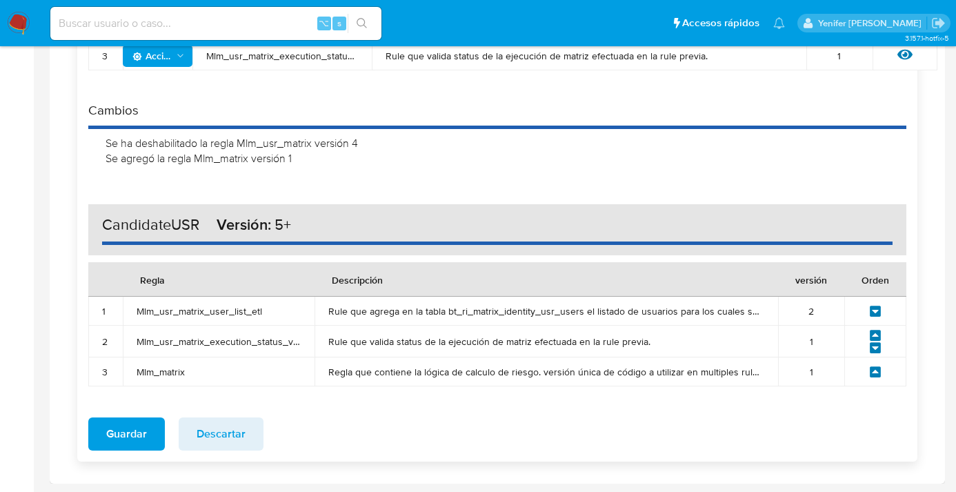
click at [879, 369] on icon at bounding box center [875, 371] width 11 height 11
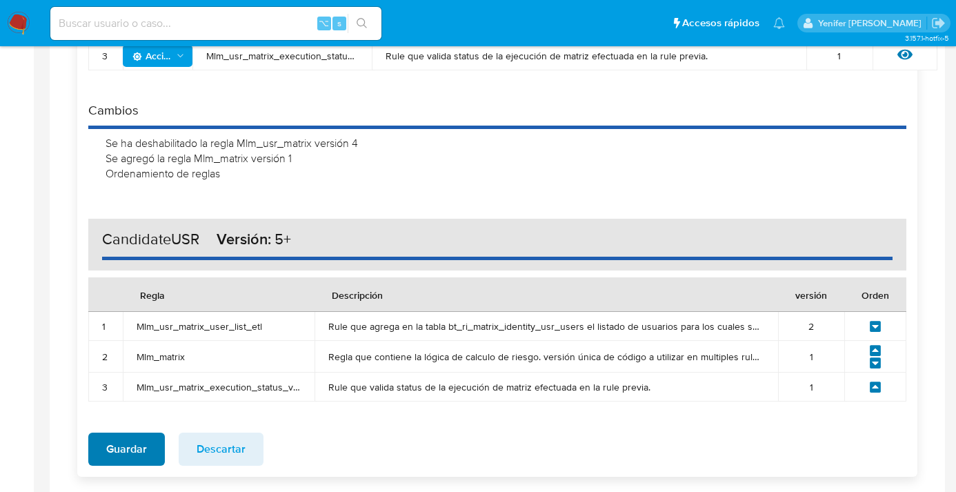
click at [130, 448] on span "Guardar" at bounding box center [126, 449] width 41 height 30
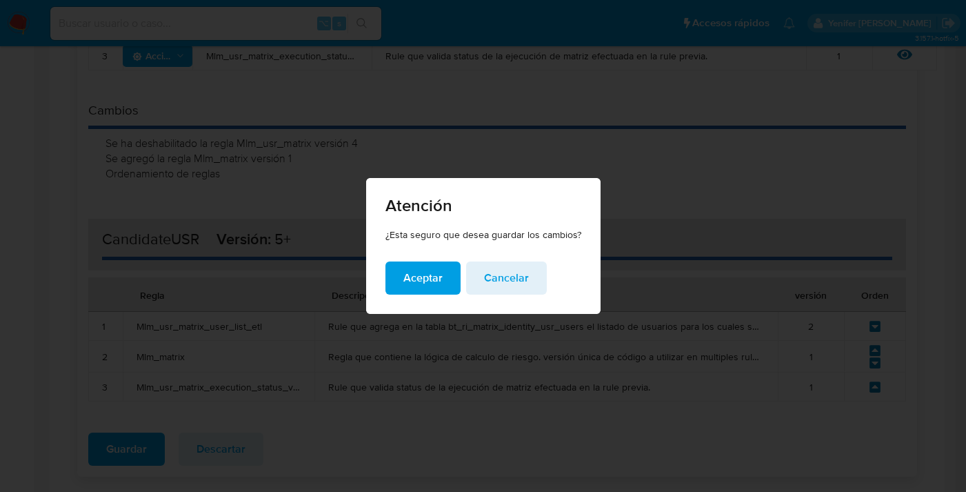
click at [414, 289] on span "Aceptar" at bounding box center [423, 278] width 39 height 30
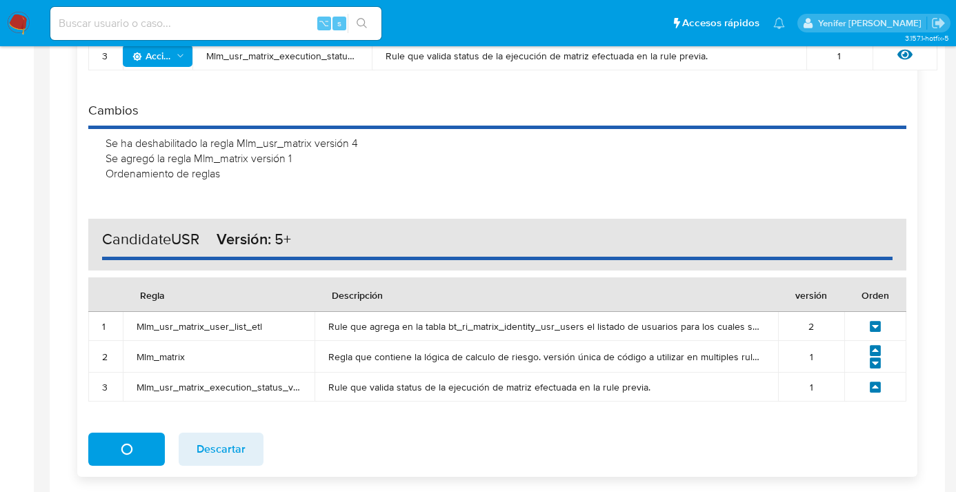
scroll to position [55, 0]
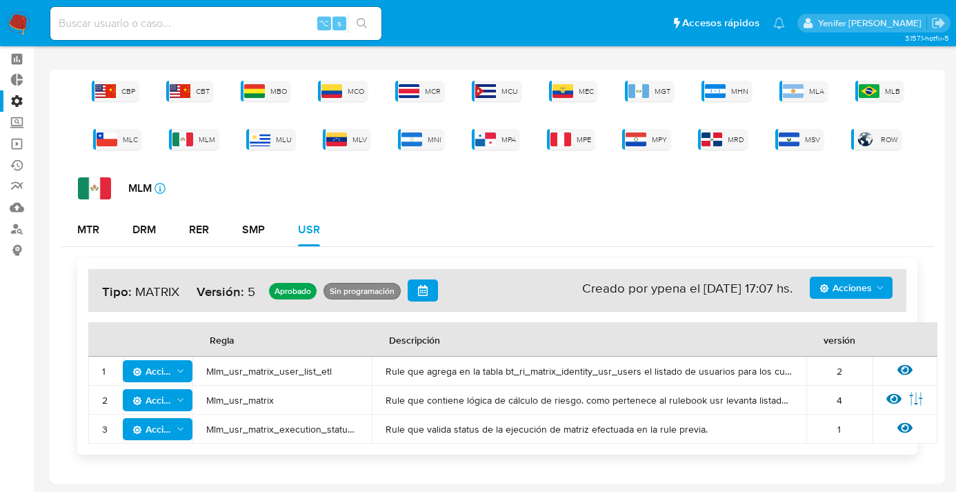
click at [850, 287] on span "Acciones" at bounding box center [845, 288] width 52 height 22
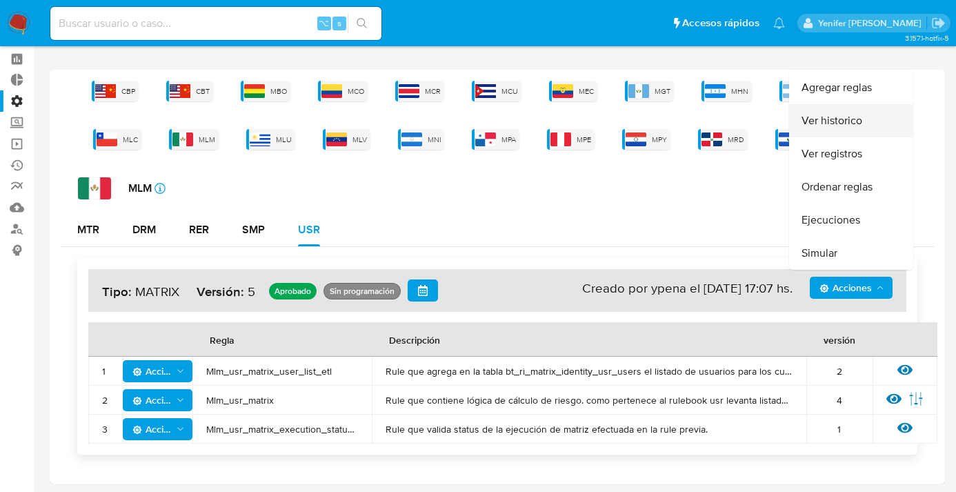
click at [844, 120] on button "Ver historico" at bounding box center [851, 120] width 124 height 33
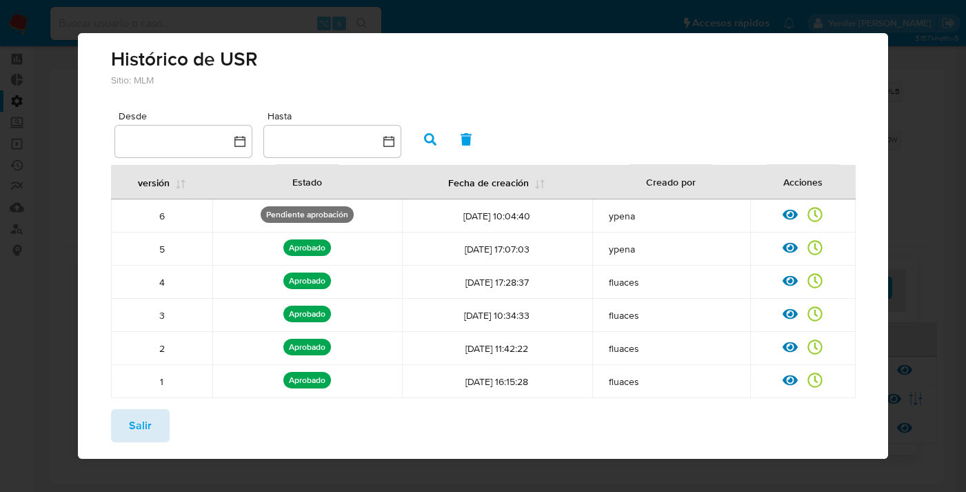
click at [146, 426] on span "Salir" at bounding box center [140, 425] width 23 height 30
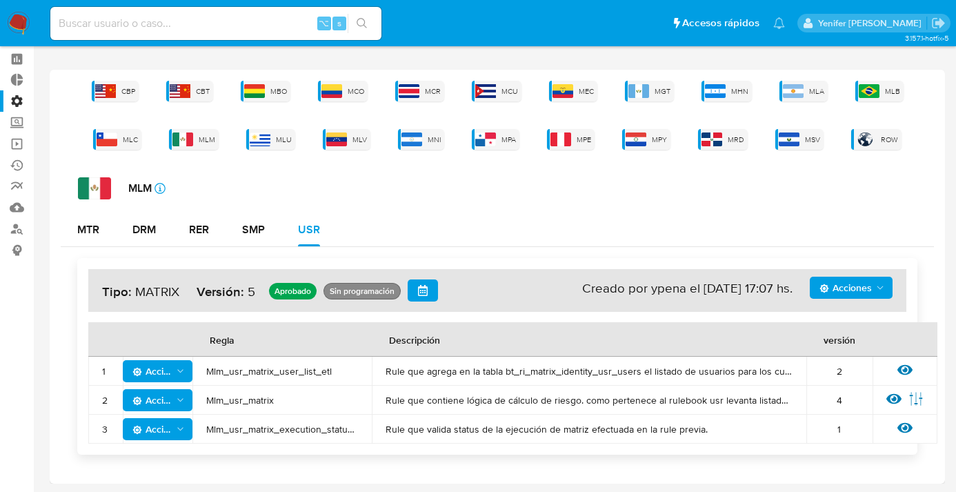
click at [591, 205] on div "MLM icon-info-16 MTR DRM RER SMP USR Acciones Sin ejecuciones realizadas Creado…" at bounding box center [497, 321] width 873 height 288
click at [149, 401] on span "Acciones" at bounding box center [152, 400] width 40 height 22
click at [473, 203] on div "MLM icon-info-16 MTR DRM RER SMP USR Acciones Sin ejecuciones realizadas Creado…" at bounding box center [497, 321] width 873 height 288
click at [247, 232] on div "SMP" at bounding box center [253, 229] width 23 height 11
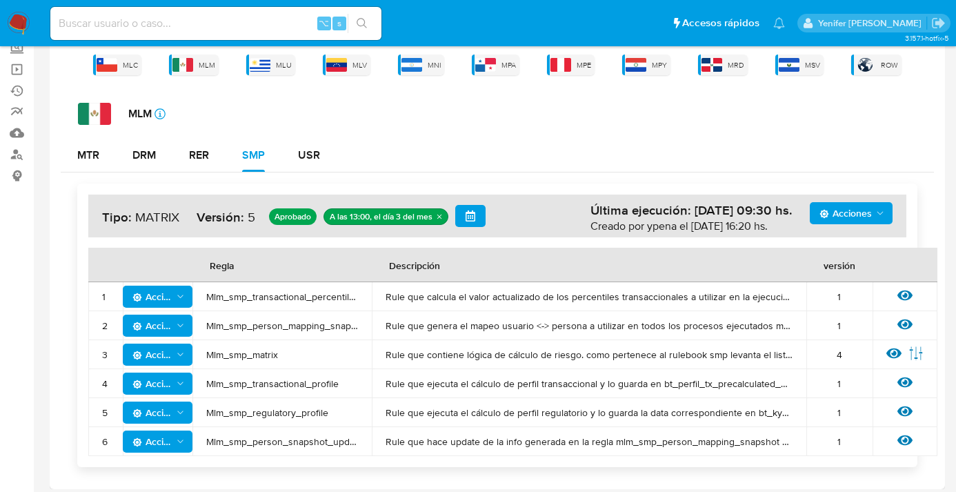
scroll to position [135, 0]
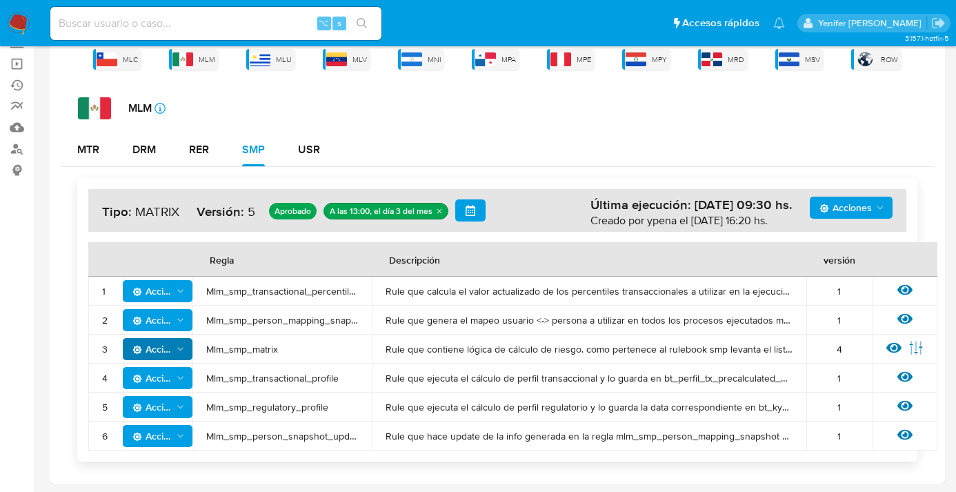
click at [180, 346] on icon "Acciones" at bounding box center [180, 349] width 10 height 11
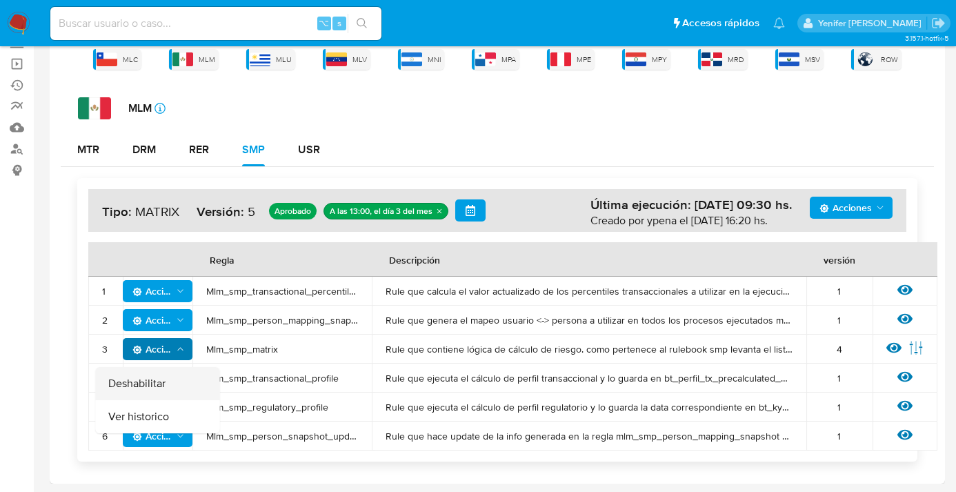
click at [151, 382] on button "Deshabilitar" at bounding box center [158, 383] width 124 height 33
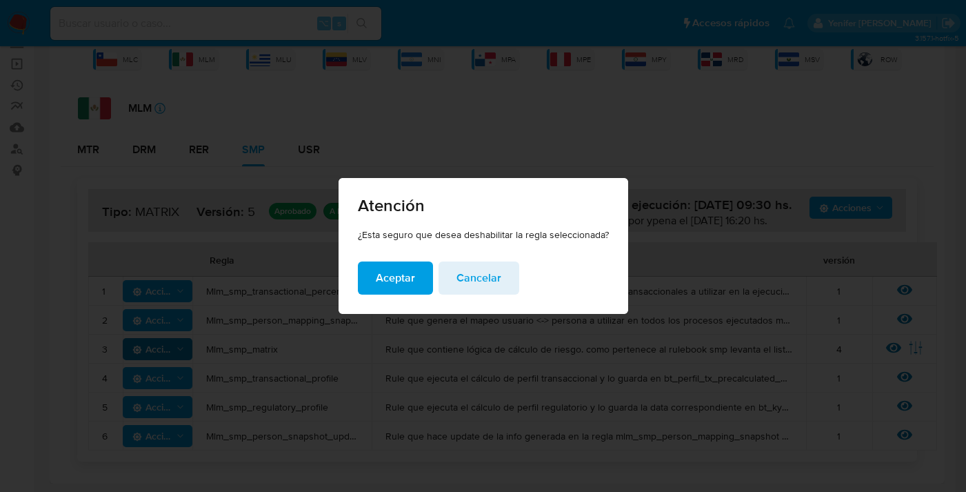
click at [386, 277] on span "Aceptar" at bounding box center [395, 278] width 39 height 30
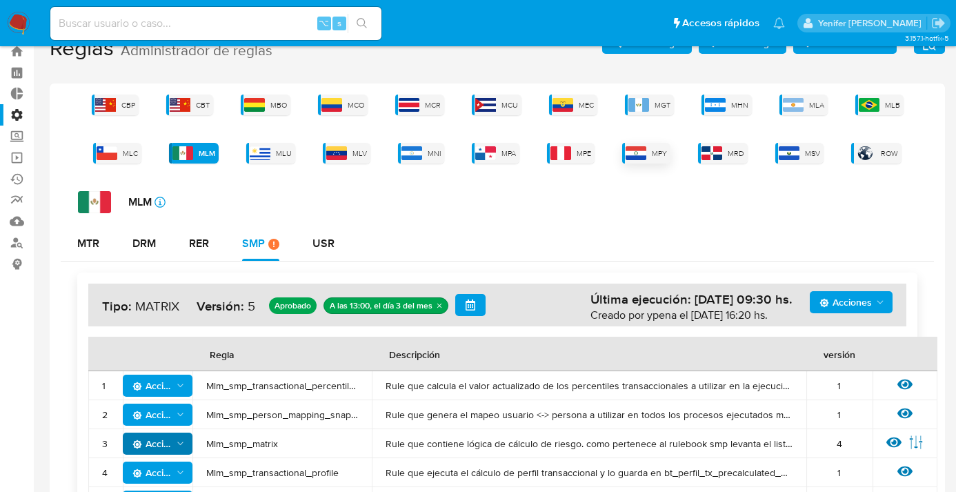
scroll to position [0, 0]
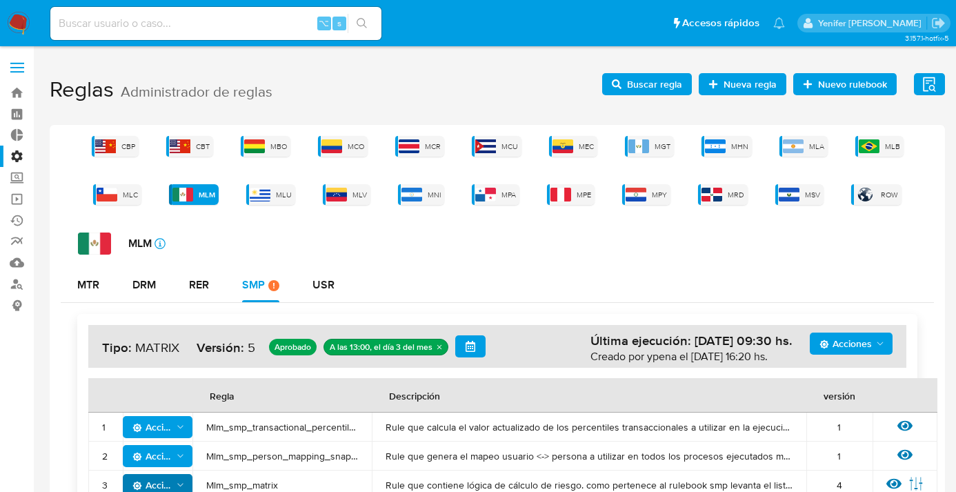
click at [640, 80] on span "Buscar regla" at bounding box center [654, 84] width 55 height 22
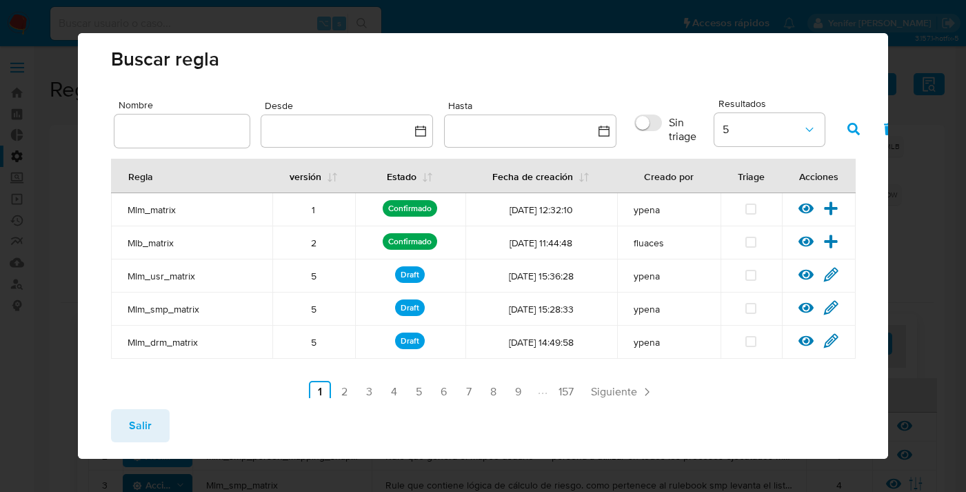
click at [59, 218] on div "Buscar [PERSON_NAME] Nombre Desde Hasta Sin triage Resultados 5 [PERSON_NAME] v…" at bounding box center [483, 246] width 966 height 492
click at [150, 433] on span "Salir" at bounding box center [140, 425] width 23 height 30
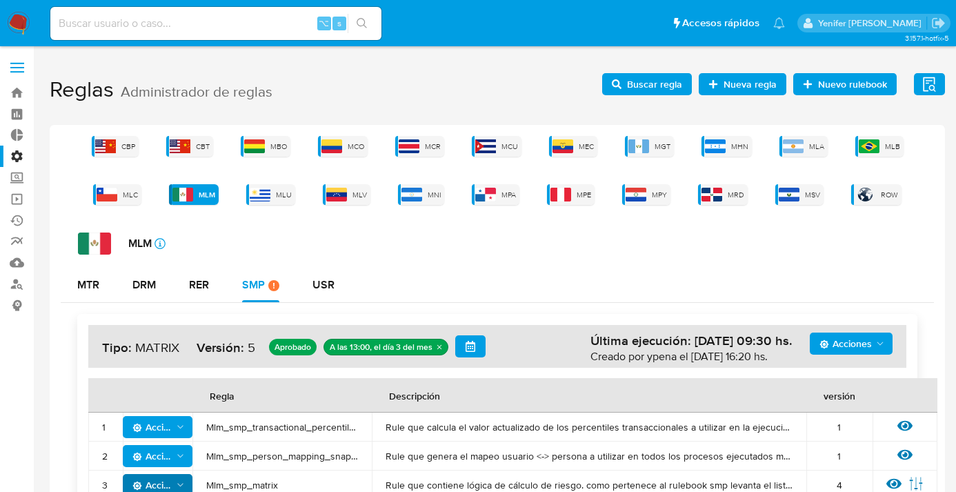
scroll to position [120, 0]
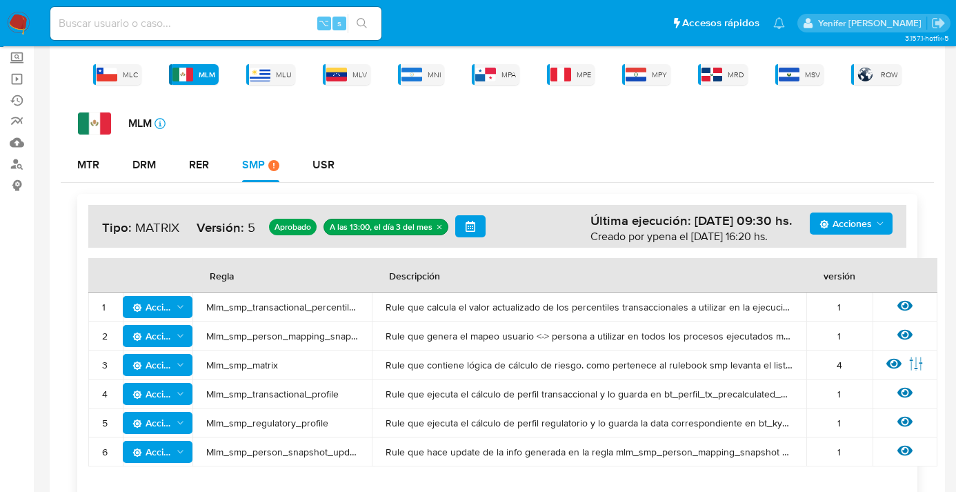
click at [174, 363] on span "Acciones" at bounding box center [158, 364] width 53 height 19
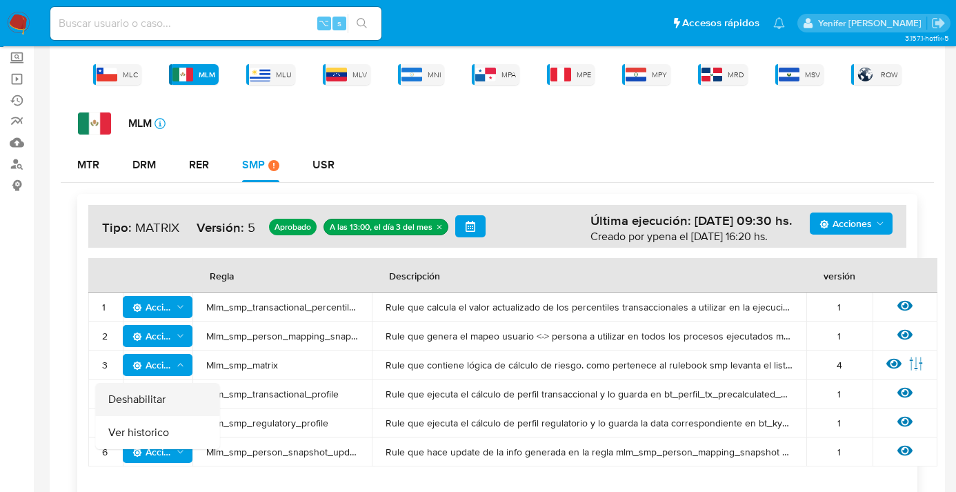
click at [158, 402] on button "Deshabilitar" at bounding box center [158, 399] width 124 height 33
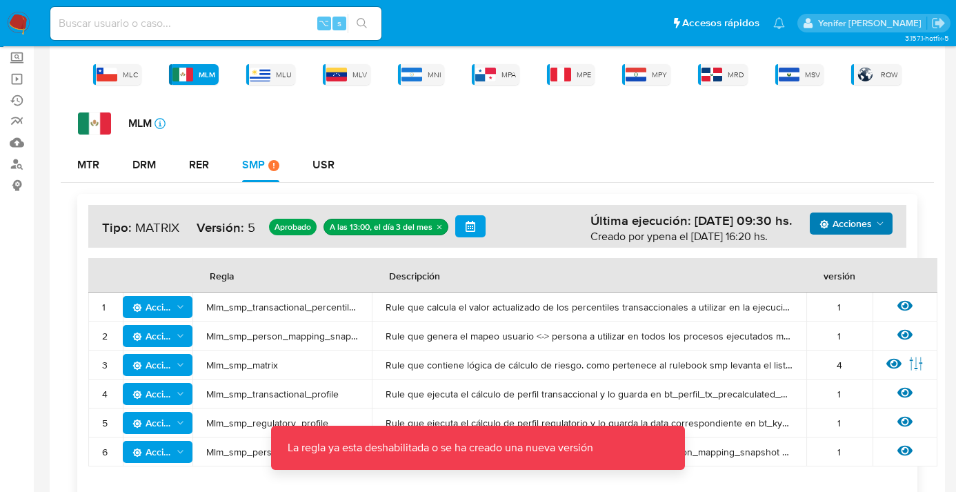
click at [859, 230] on span "Acciones" at bounding box center [845, 223] width 52 height 22
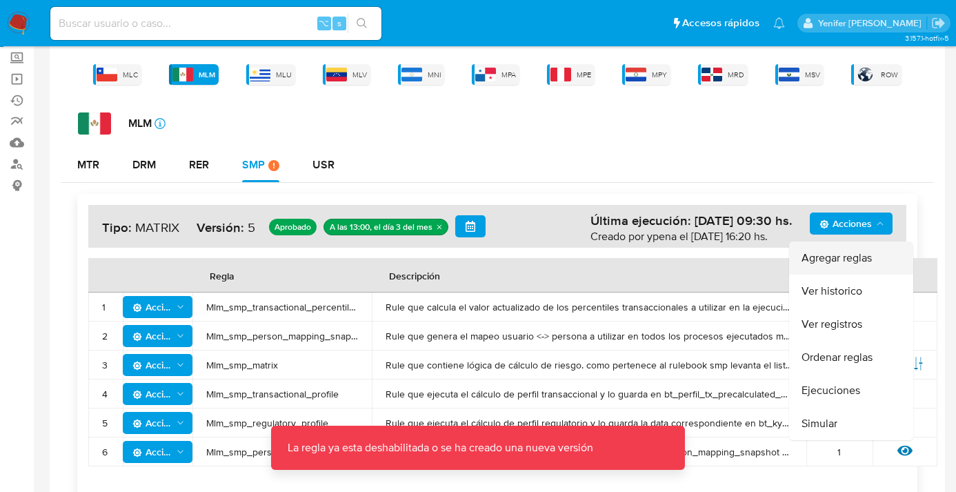
click at [836, 263] on button "Agregar reglas" at bounding box center [851, 257] width 124 height 33
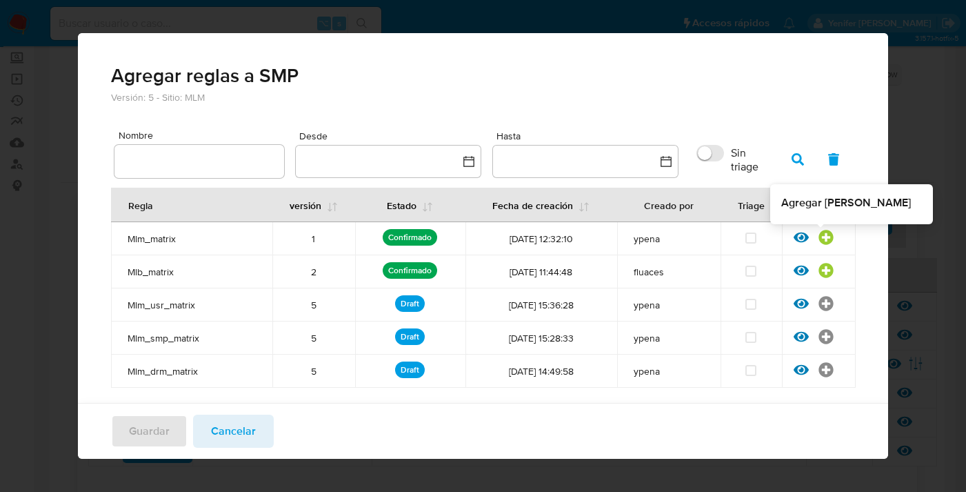
click at [821, 235] on icon at bounding box center [826, 237] width 14 height 14
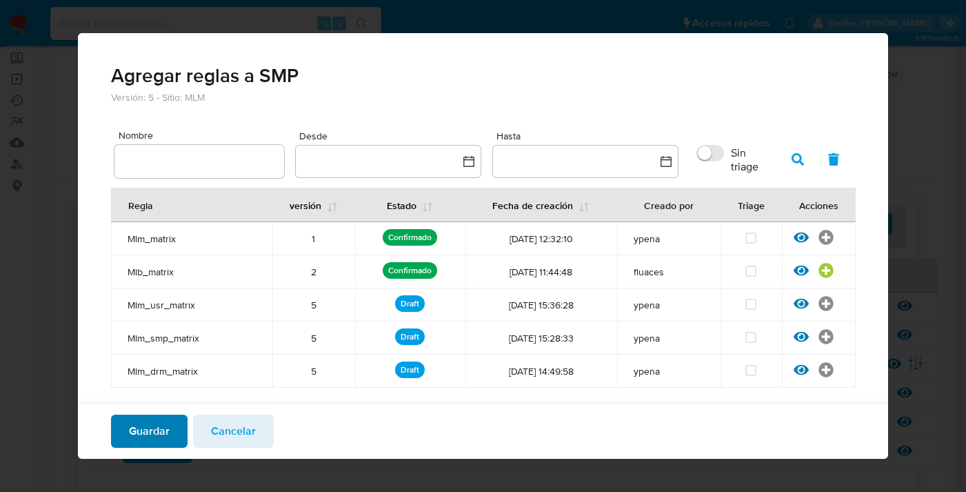
click at [159, 428] on span "Guardar" at bounding box center [149, 431] width 41 height 30
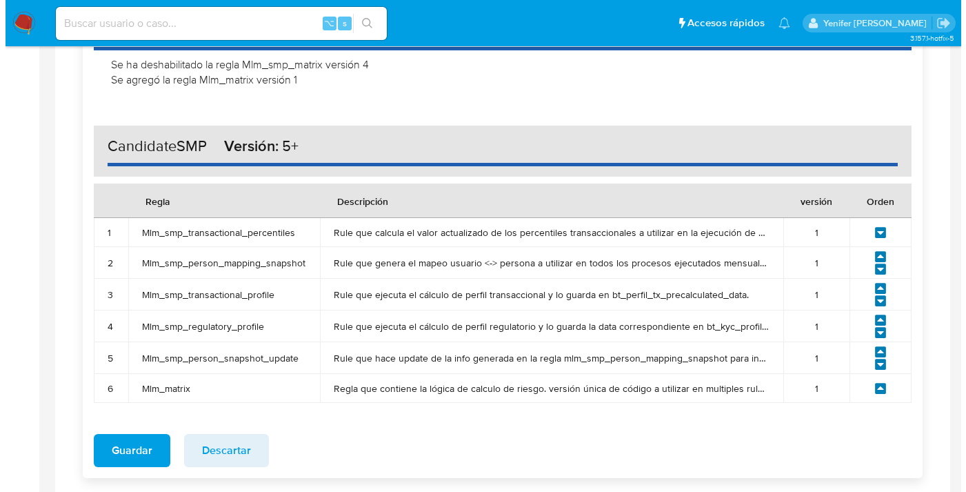
scroll to position [611, 0]
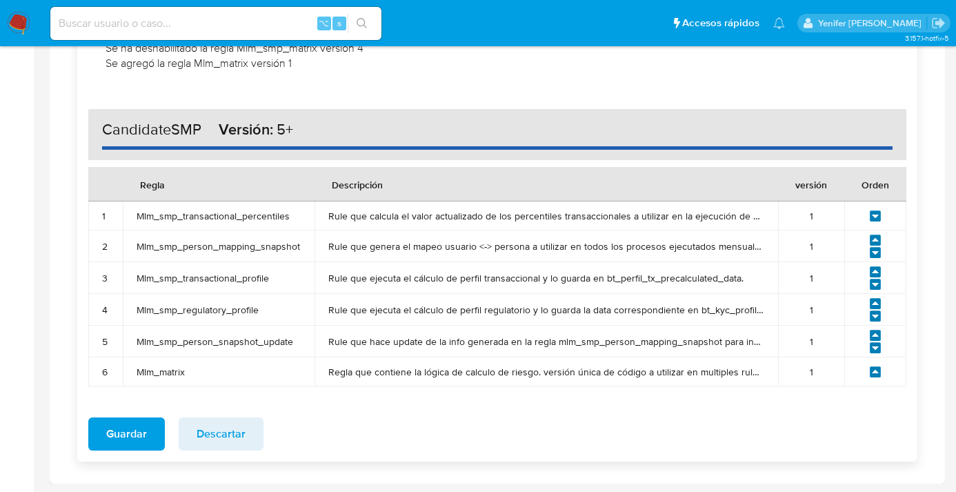
click at [227, 426] on span "Descartar" at bounding box center [221, 434] width 49 height 30
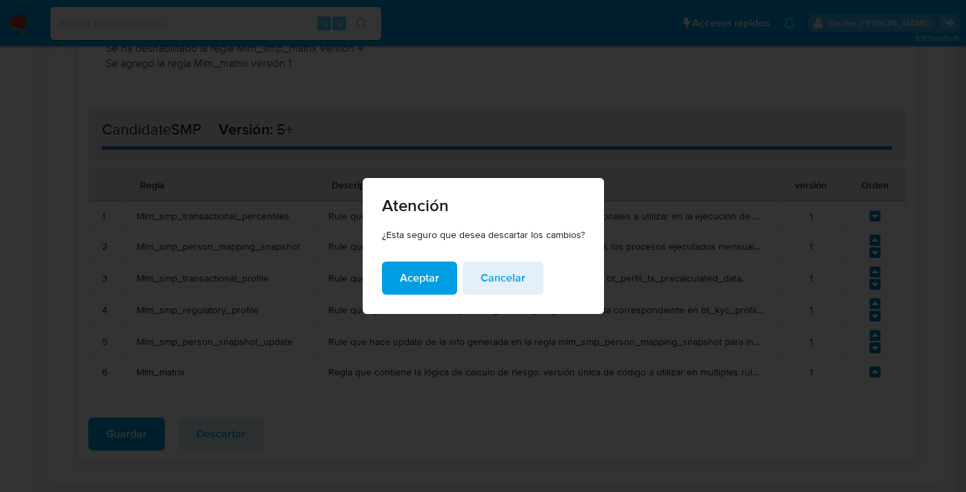
click at [419, 282] on span "Aceptar" at bounding box center [419, 278] width 39 height 30
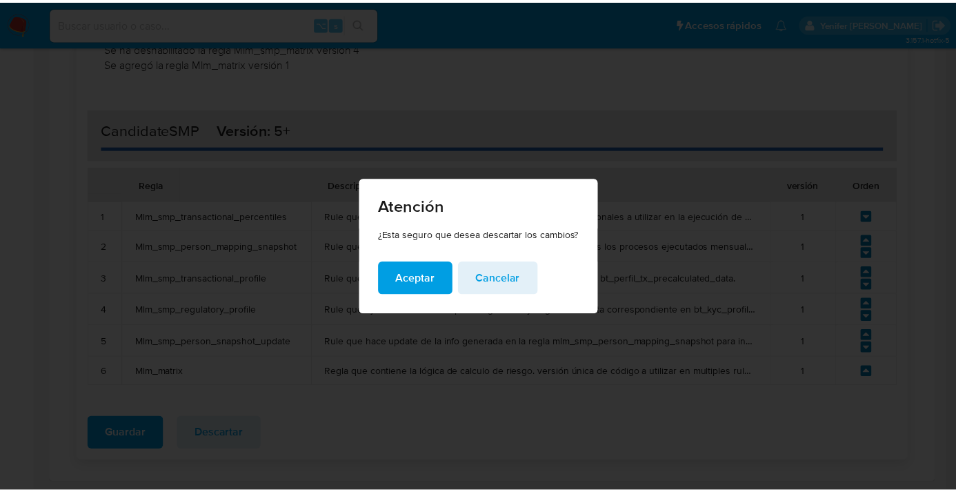
scroll to position [135, 0]
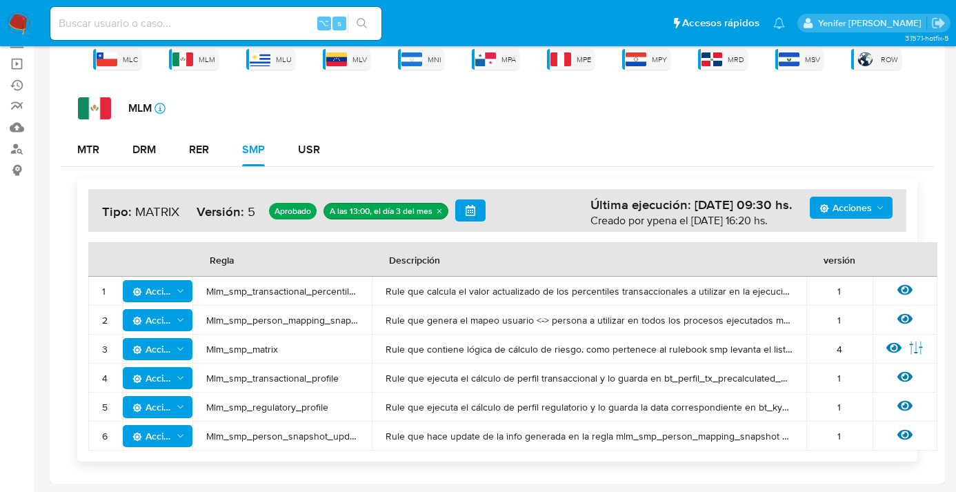
click at [177, 350] on icon "Acciones" at bounding box center [180, 349] width 10 height 11
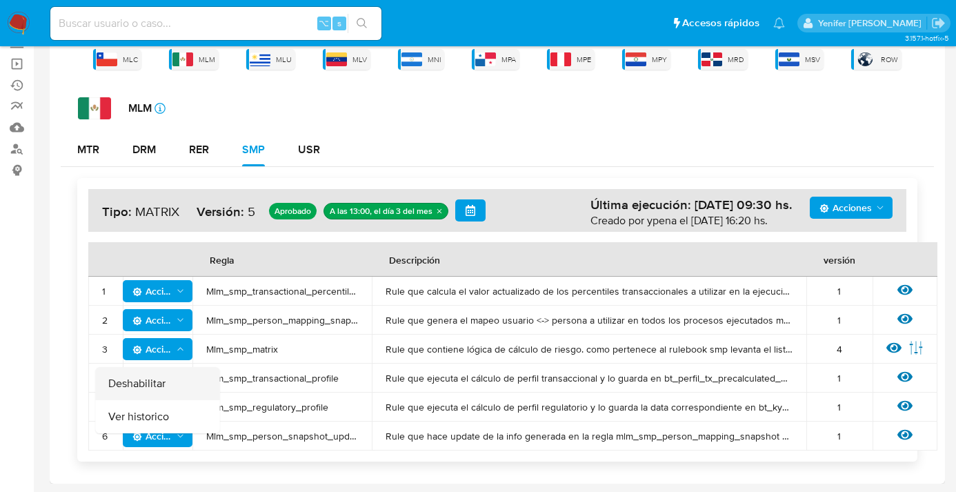
click at [166, 377] on button "Deshabilitar" at bounding box center [158, 383] width 124 height 33
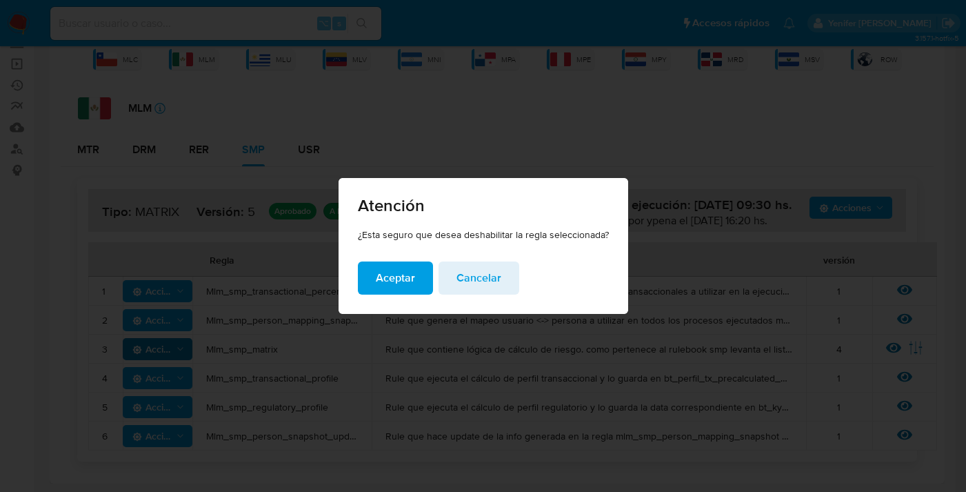
click at [395, 279] on span "Aceptar" at bounding box center [395, 278] width 39 height 30
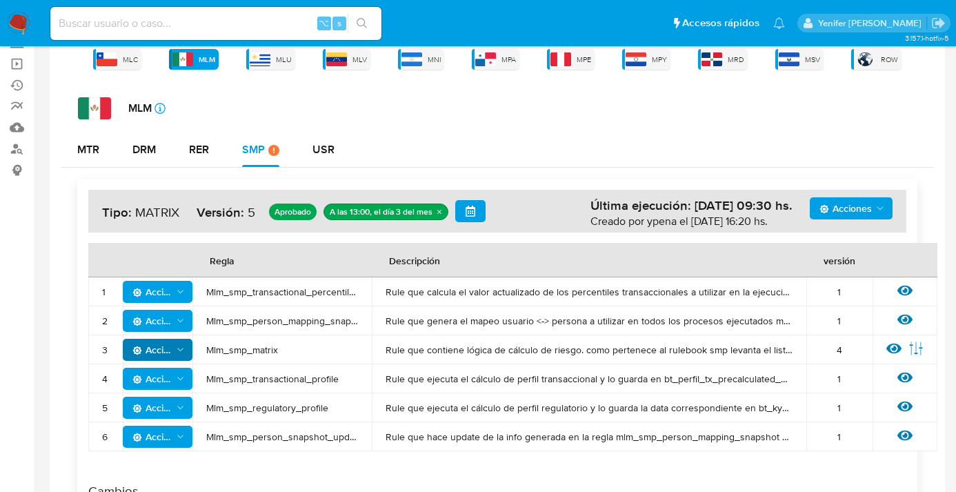
click at [855, 209] on span "Acciones" at bounding box center [845, 208] width 52 height 22
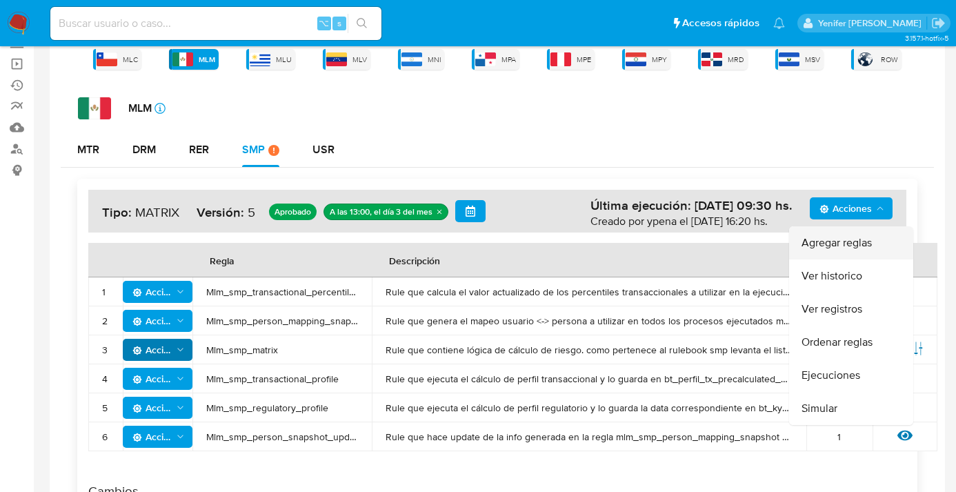
click at [851, 247] on button "Agregar reglas" at bounding box center [851, 242] width 124 height 33
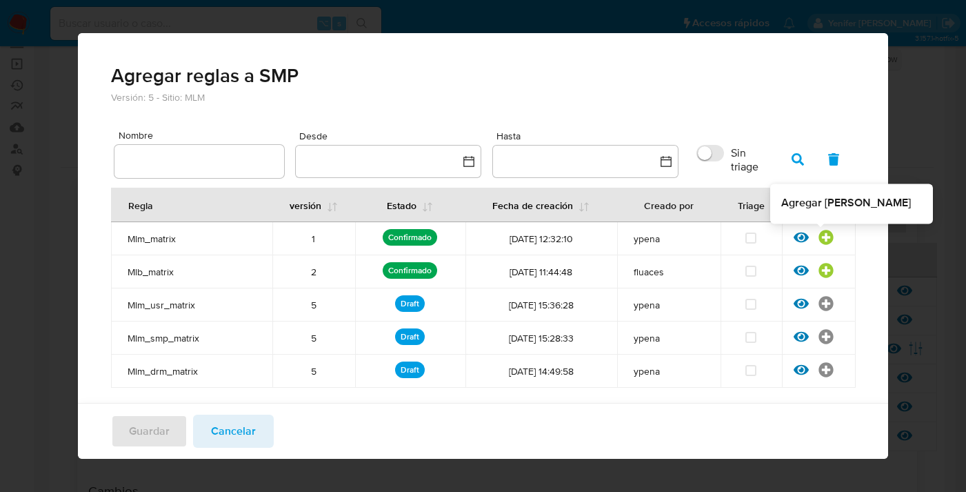
click at [821, 237] on icon at bounding box center [826, 237] width 14 height 14
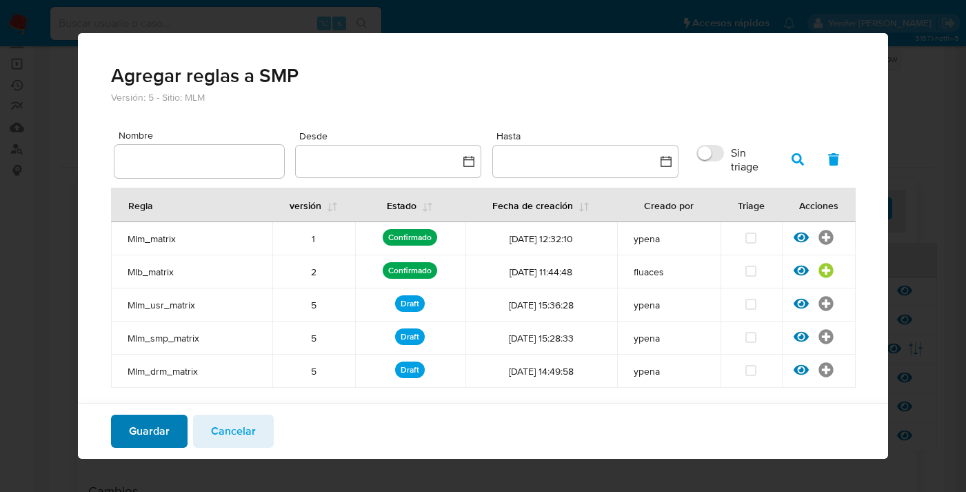
click at [161, 432] on span "Guardar" at bounding box center [149, 431] width 41 height 30
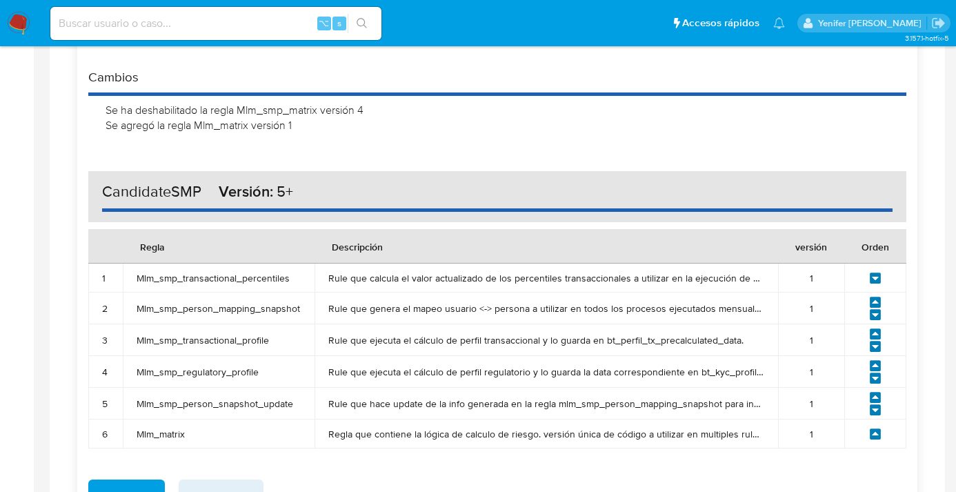
scroll to position [573, 0]
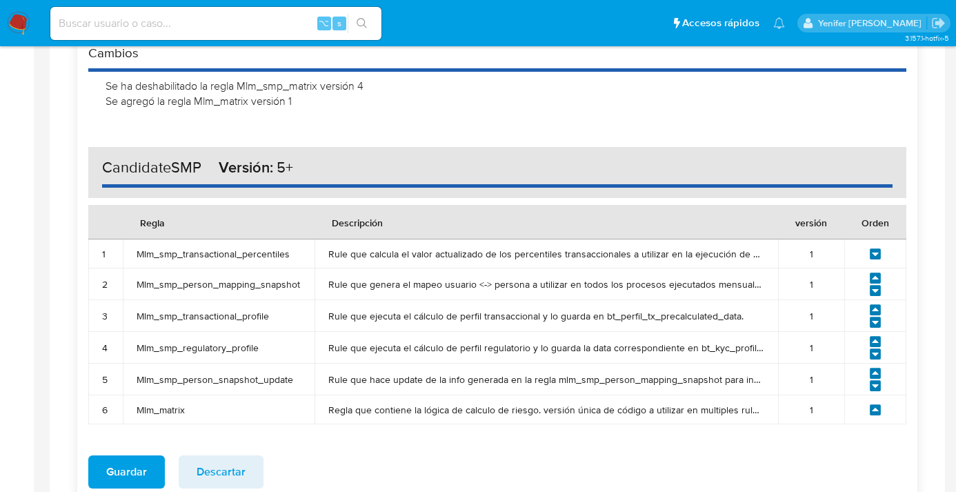
click at [879, 409] on icon at bounding box center [875, 409] width 11 height 11
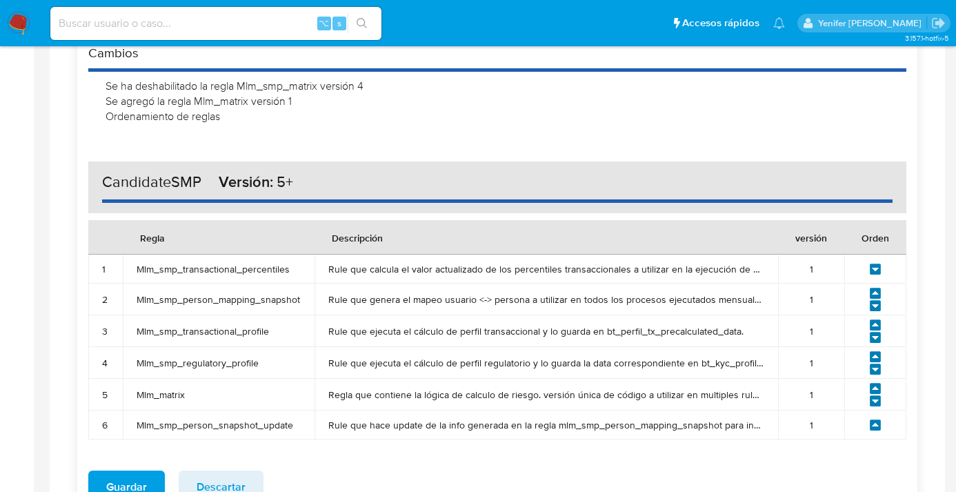
click at [880, 386] on icon at bounding box center [875, 388] width 11 height 11
click at [873, 355] on icon at bounding box center [875, 356] width 11 height 11
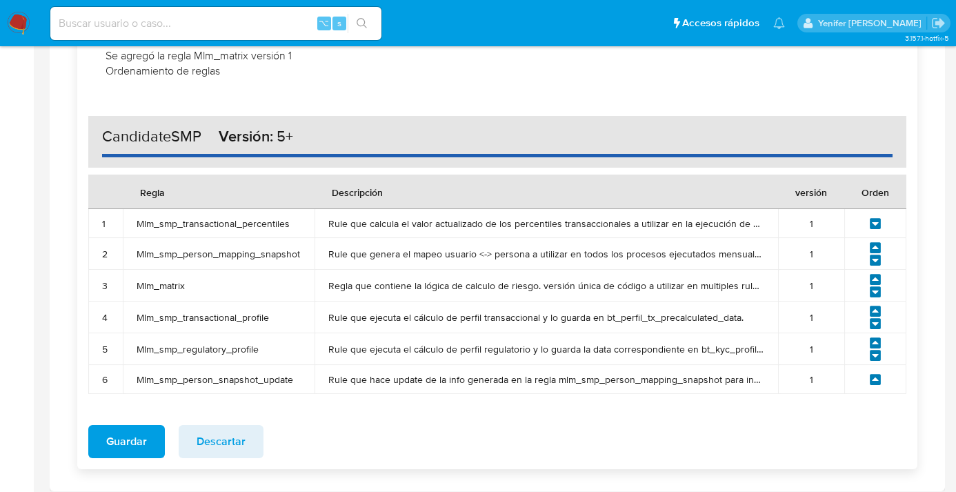
scroll to position [626, 0]
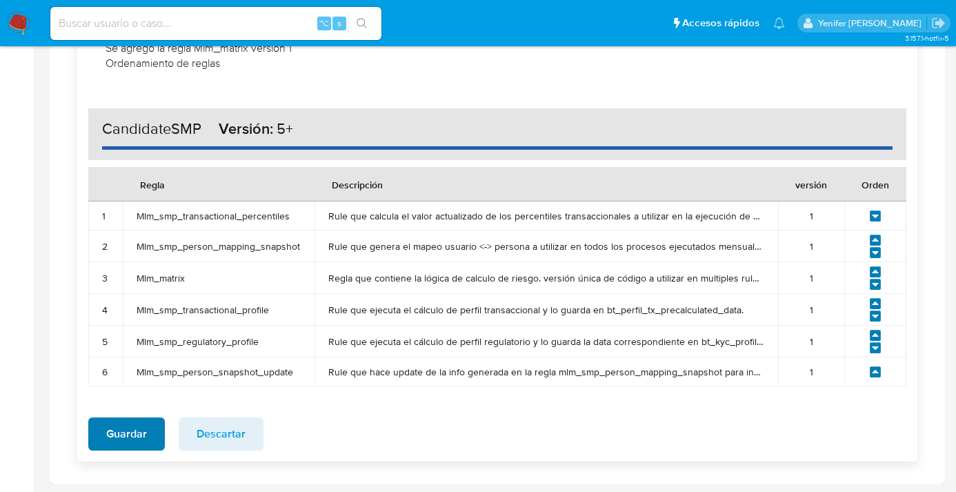
click at [153, 437] on button "Guardar" at bounding box center [126, 433] width 77 height 33
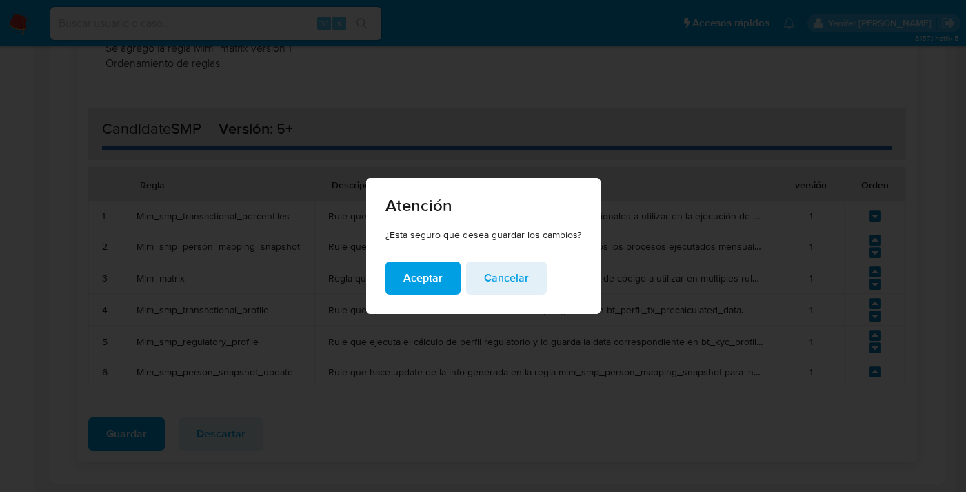
click at [432, 278] on span "Aceptar" at bounding box center [423, 278] width 39 height 30
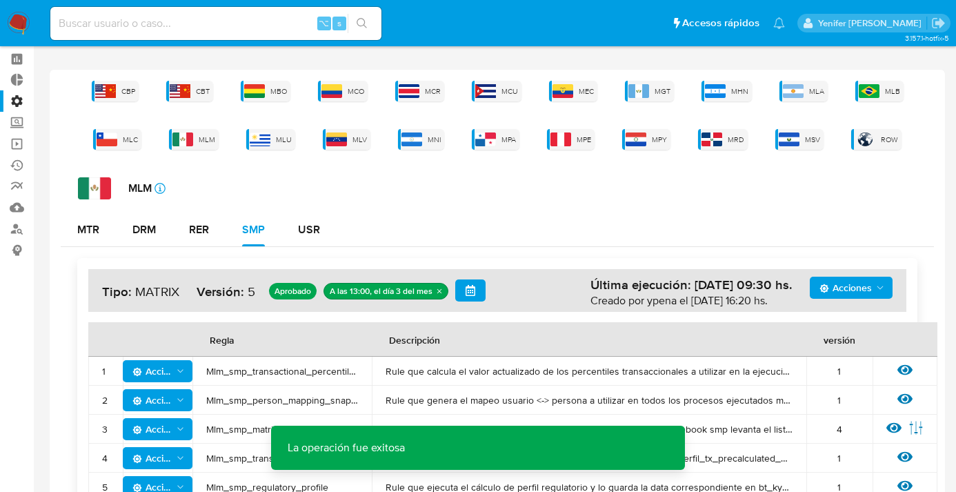
scroll to position [135, 0]
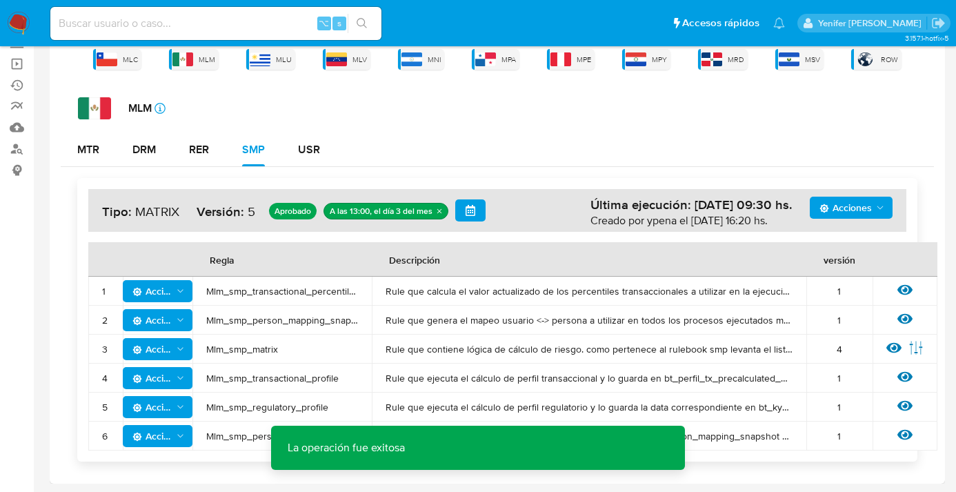
click at [847, 215] on span "Acciones" at bounding box center [845, 208] width 52 height 22
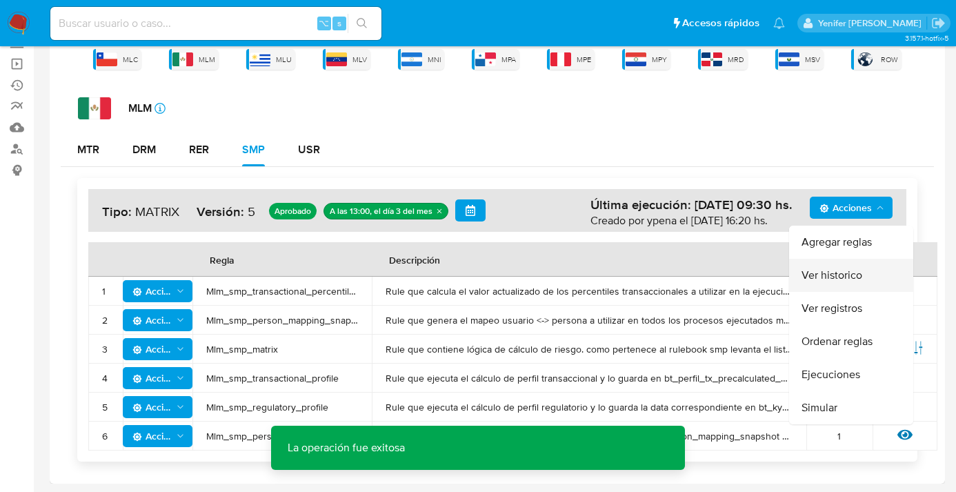
click at [840, 277] on button "Ver historico" at bounding box center [851, 275] width 124 height 33
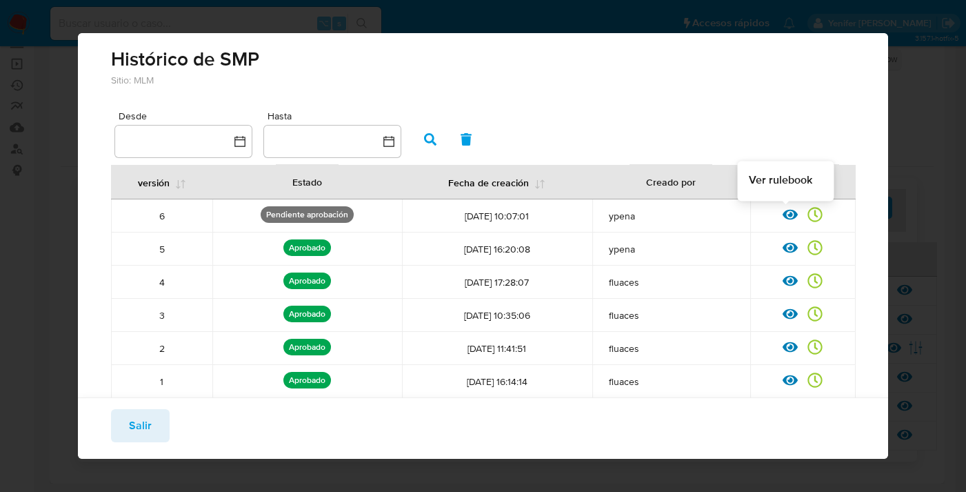
click at [783, 214] on icon at bounding box center [790, 214] width 15 height 15
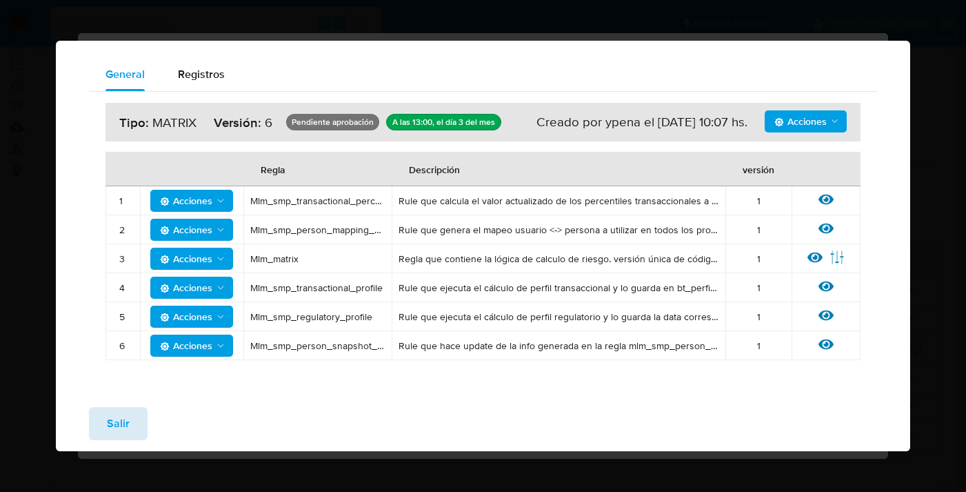
click at [116, 425] on span "Salir" at bounding box center [118, 423] width 23 height 30
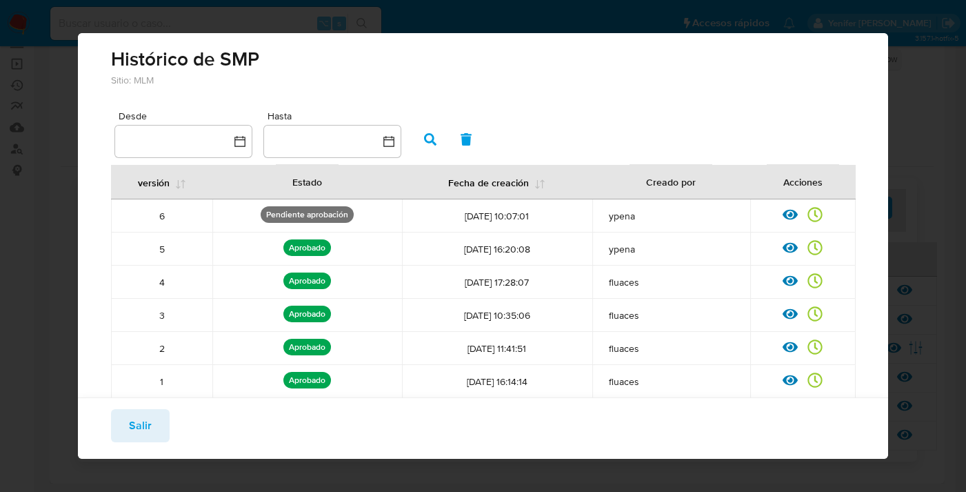
click at [141, 426] on span "Salir" at bounding box center [140, 425] width 23 height 30
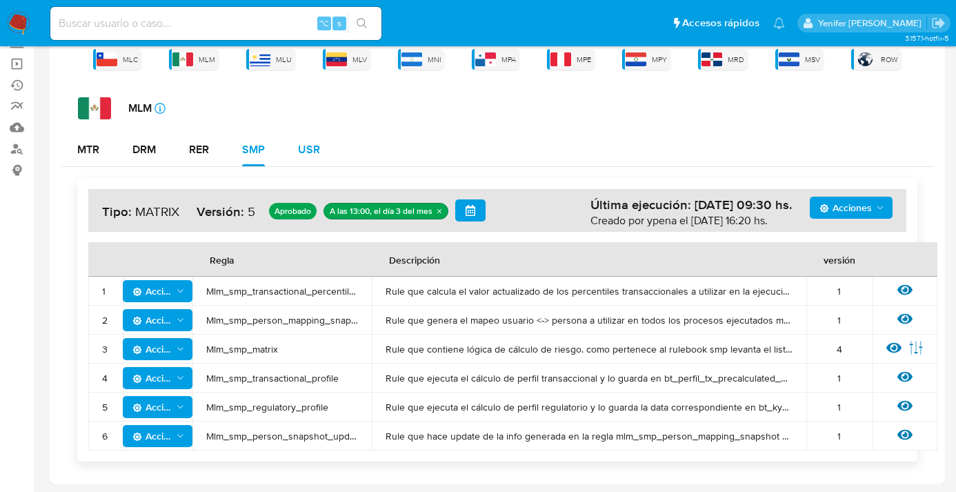
click at [310, 153] on div "USR" at bounding box center [309, 149] width 22 height 11
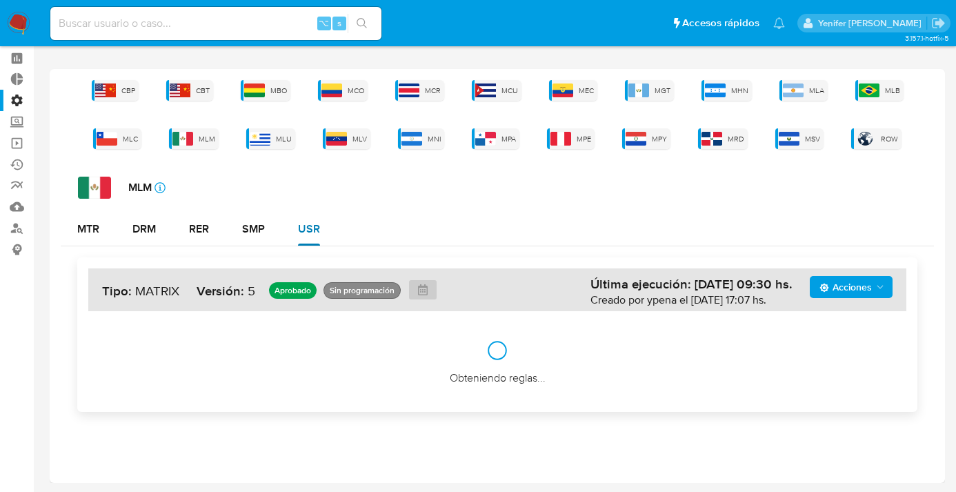
scroll to position [55, 0]
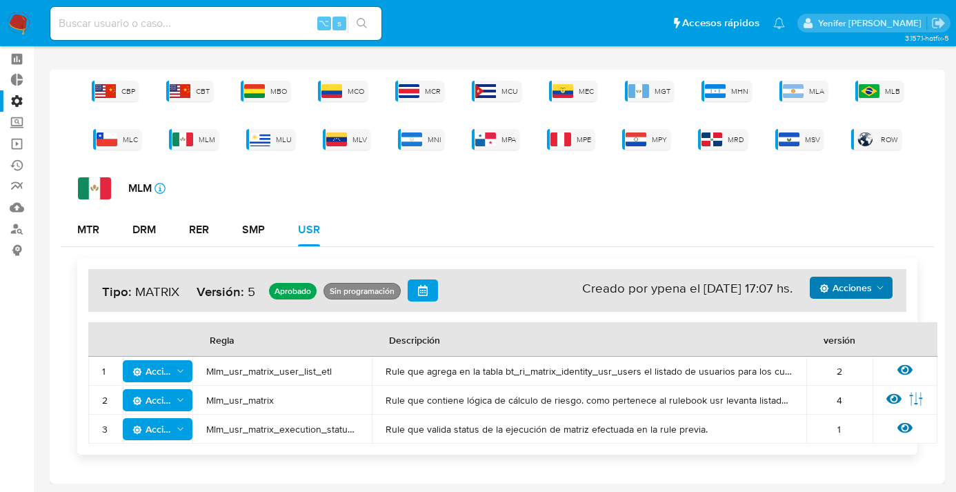
click at [848, 290] on span "Acciones" at bounding box center [845, 288] width 52 height 22
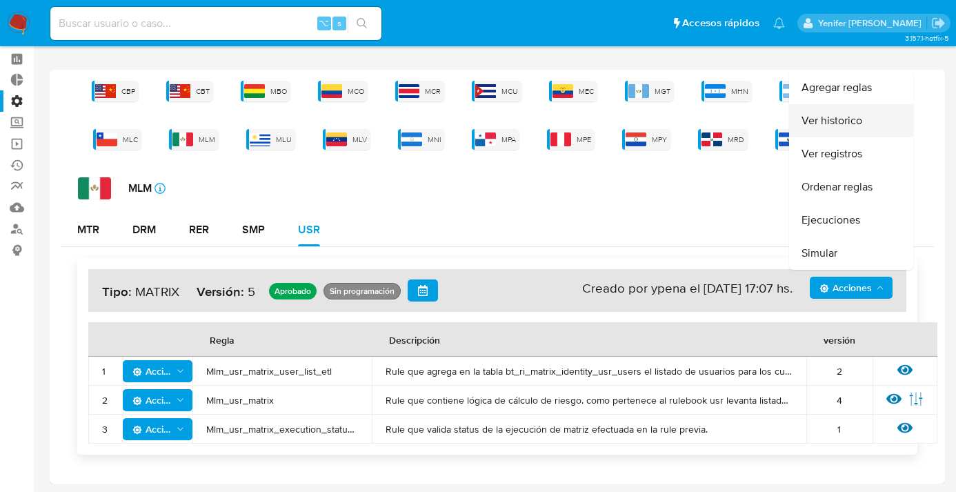
click at [836, 117] on button "Ver historico" at bounding box center [851, 120] width 124 height 33
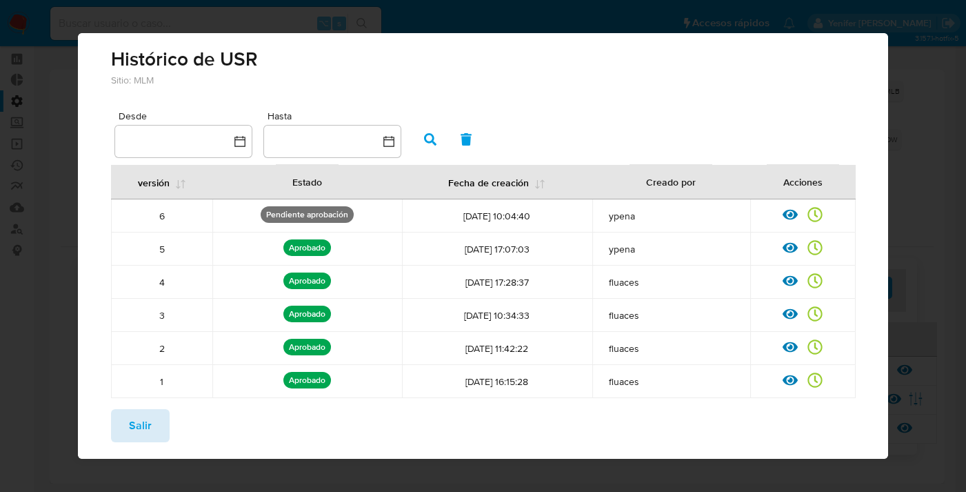
click at [148, 427] on span "Salir" at bounding box center [140, 425] width 23 height 30
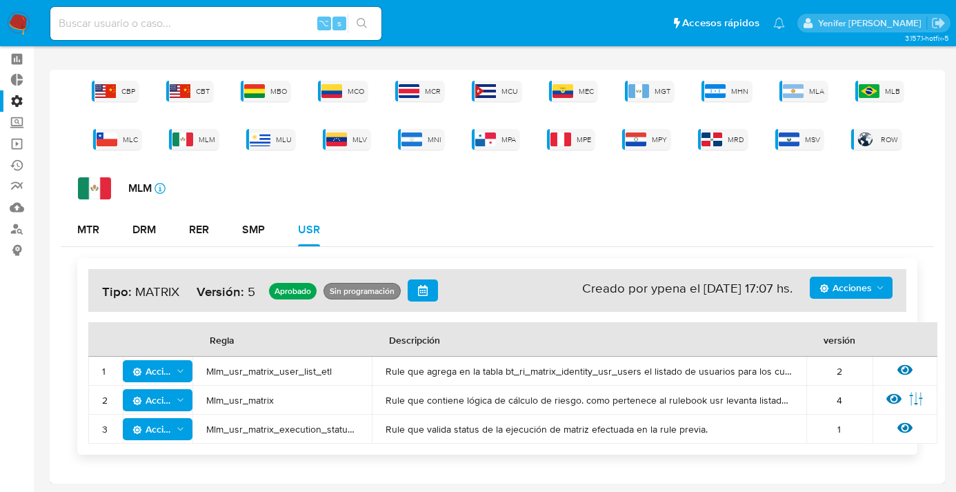
click at [839, 284] on span "Acciones" at bounding box center [845, 288] width 52 height 22
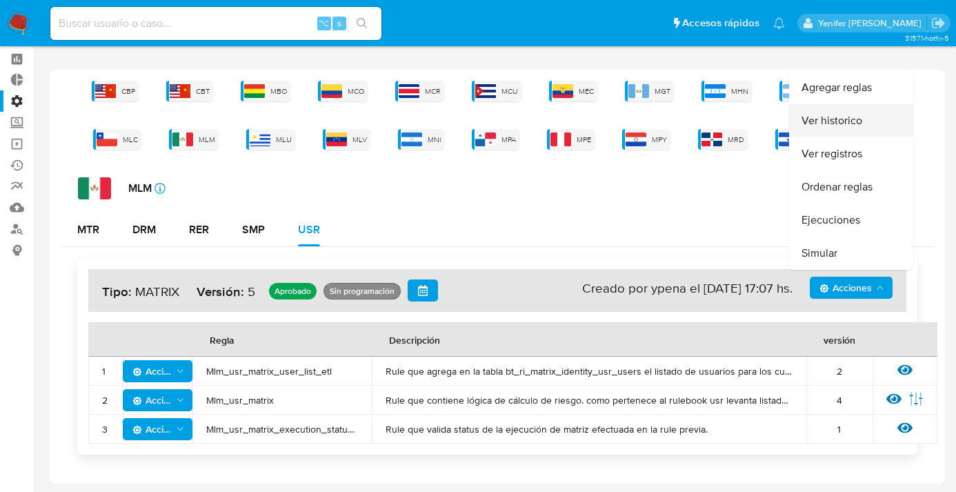
click at [838, 115] on button "Ver historico" at bounding box center [851, 120] width 124 height 33
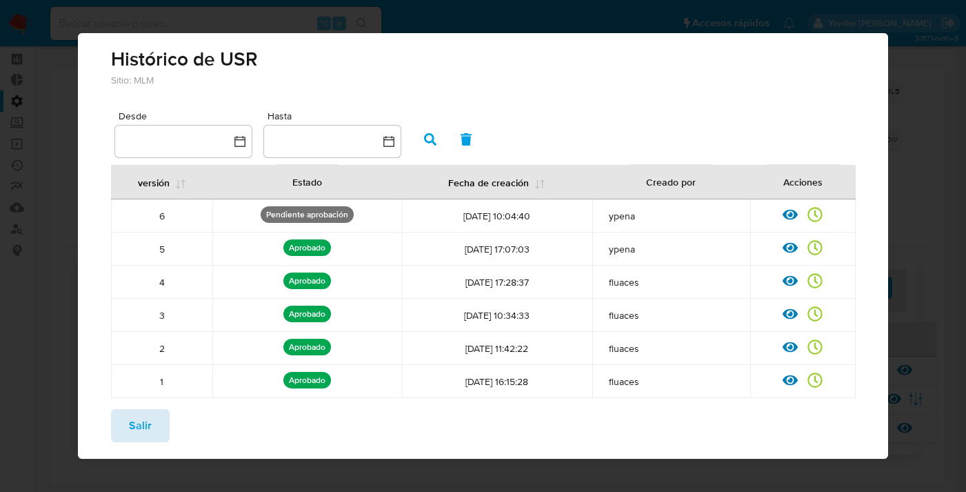
click at [155, 433] on button "Salir" at bounding box center [140, 425] width 59 height 33
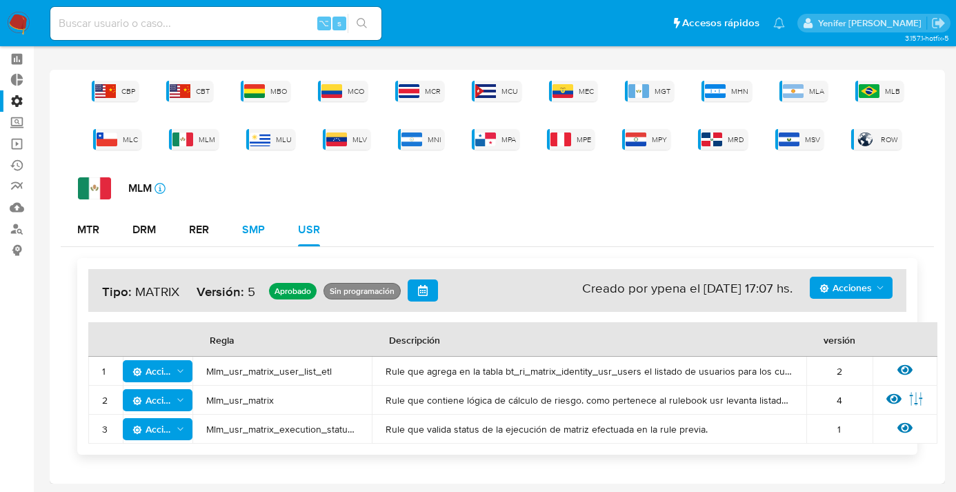
click at [260, 226] on div "SMP" at bounding box center [253, 229] width 23 height 11
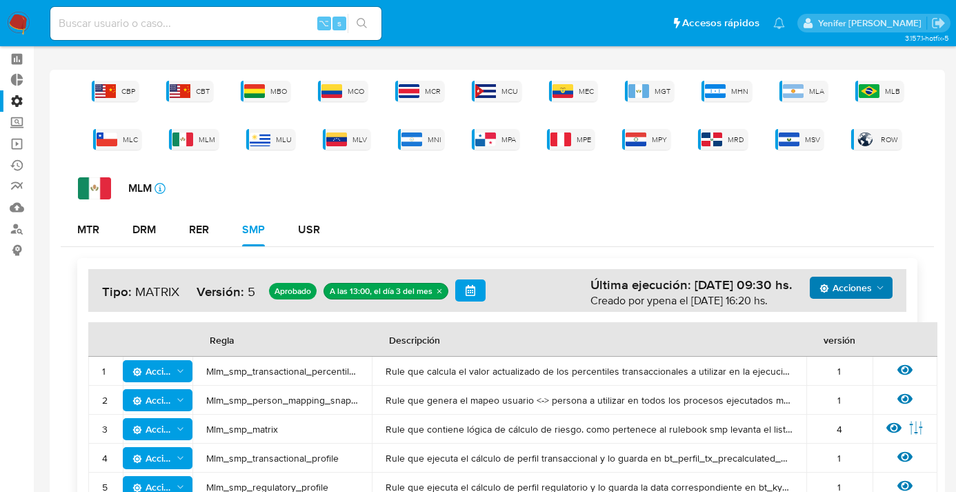
click at [863, 281] on span "Acciones" at bounding box center [845, 288] width 52 height 22
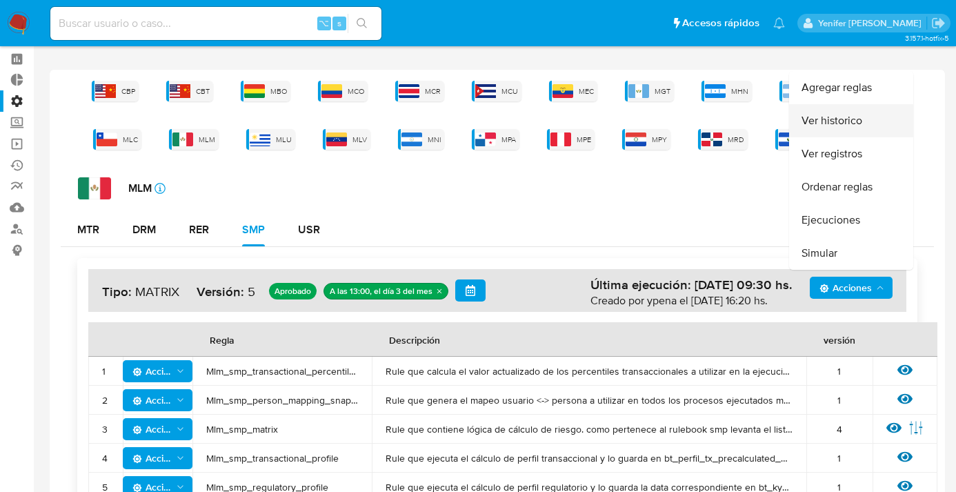
click at [824, 121] on button "Ver historico" at bounding box center [851, 120] width 124 height 33
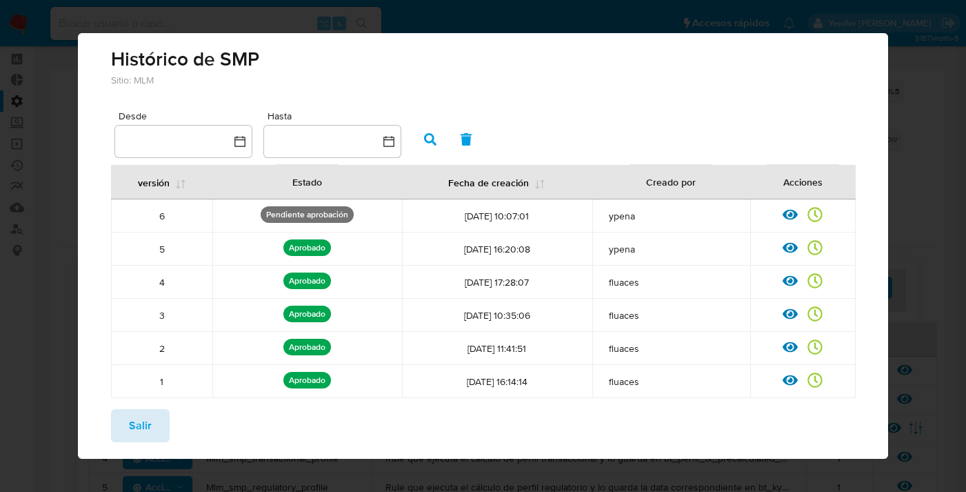
click at [141, 440] on span "Salir" at bounding box center [140, 425] width 23 height 30
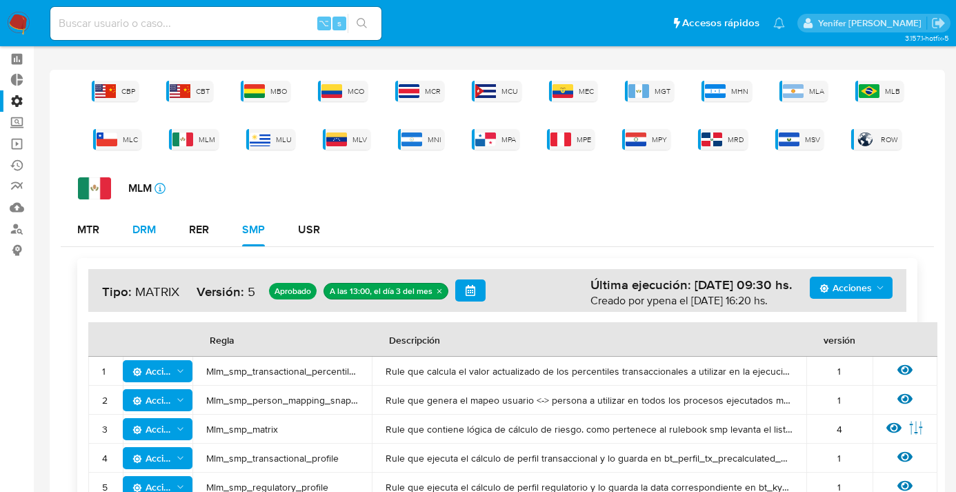
click at [150, 229] on div "DRM" at bounding box center [143, 229] width 23 height 11
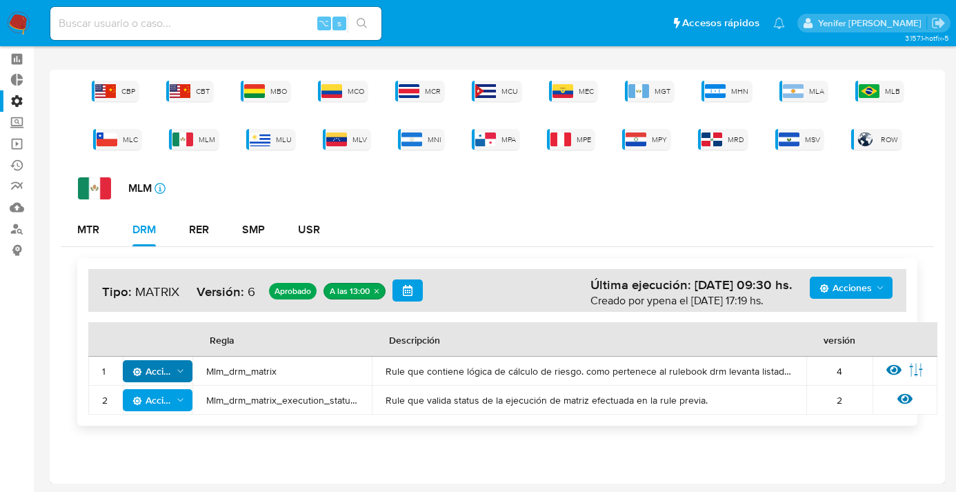
click at [161, 370] on span "Acciones" at bounding box center [152, 371] width 40 height 22
click at [158, 408] on button "Deshabilitar" at bounding box center [158, 405] width 124 height 33
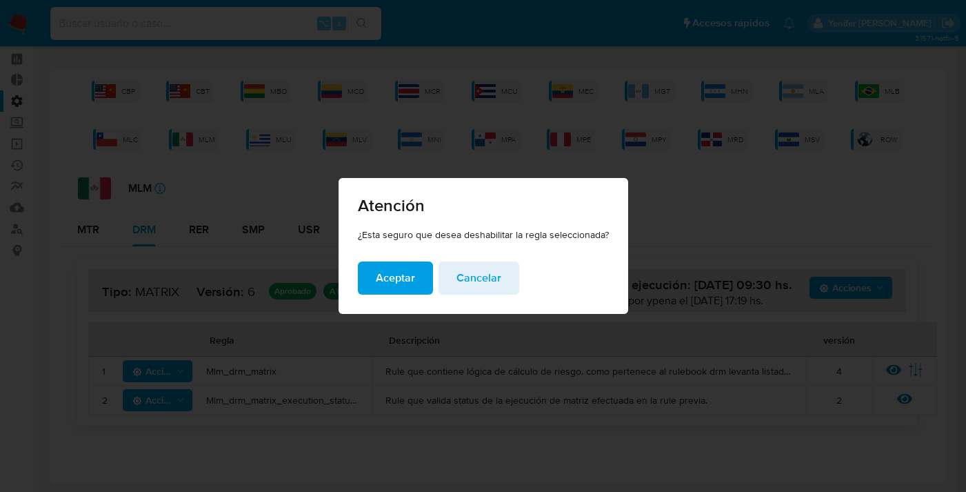
click at [395, 268] on span "Aceptar" at bounding box center [395, 278] width 39 height 30
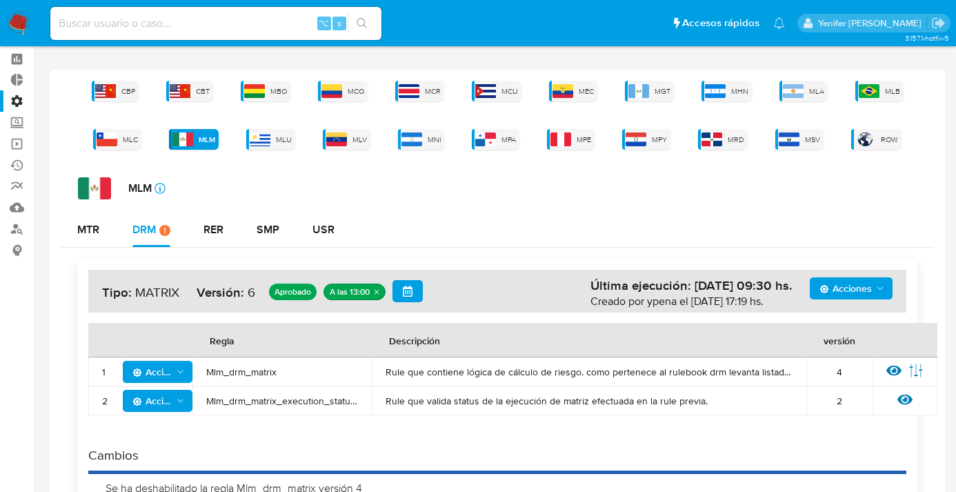
click at [839, 292] on span "Acciones" at bounding box center [845, 288] width 52 height 22
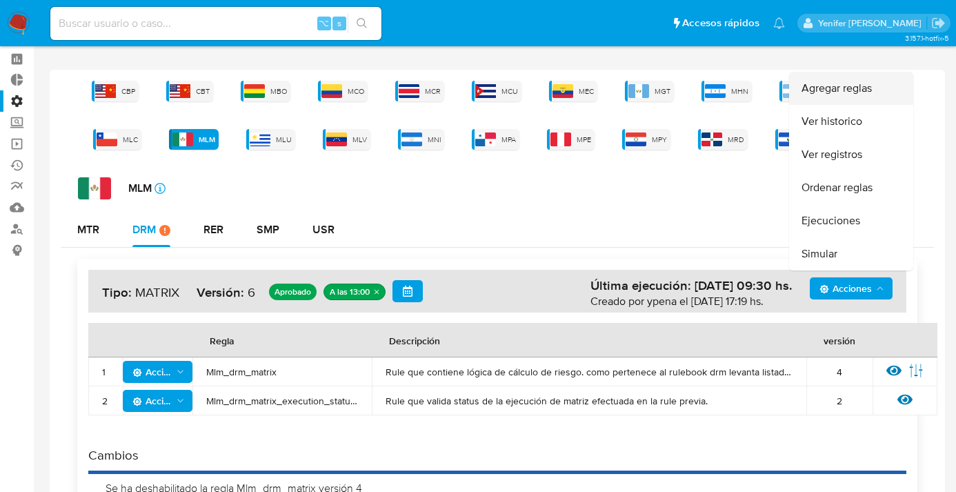
click at [822, 88] on button "Agregar reglas" at bounding box center [851, 88] width 124 height 33
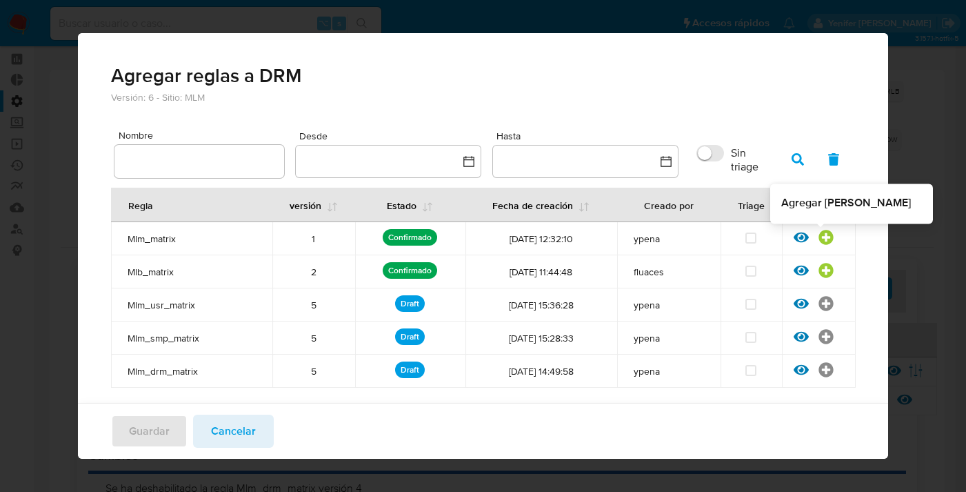
click at [819, 238] on icon at bounding box center [826, 237] width 15 height 15
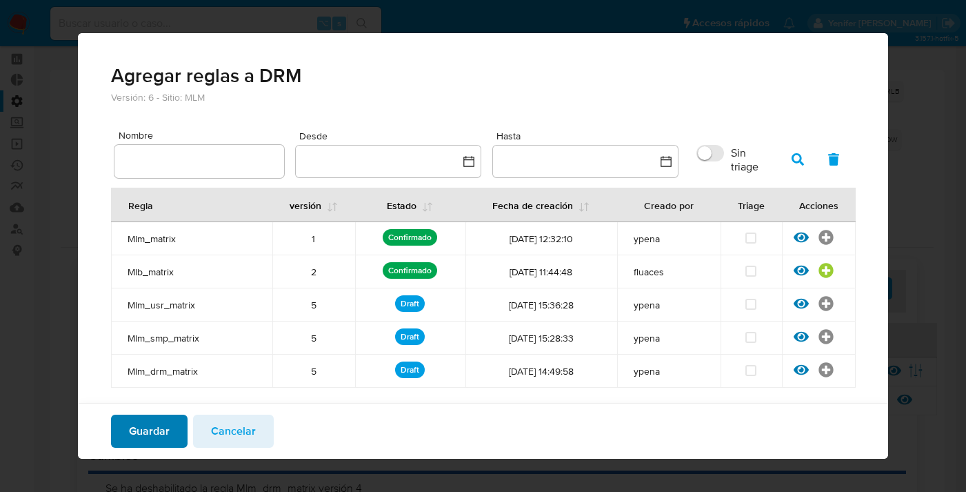
click at [153, 428] on span "Guardar" at bounding box center [149, 431] width 41 height 30
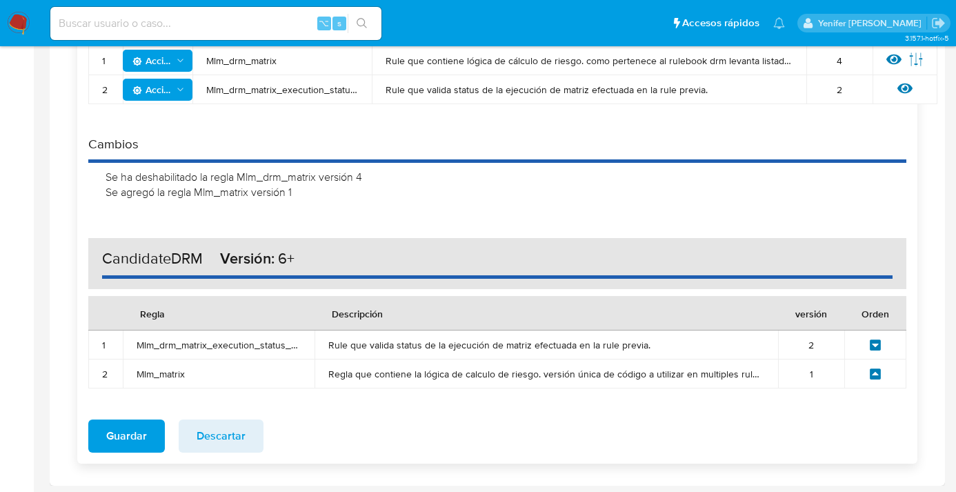
scroll to position [368, 0]
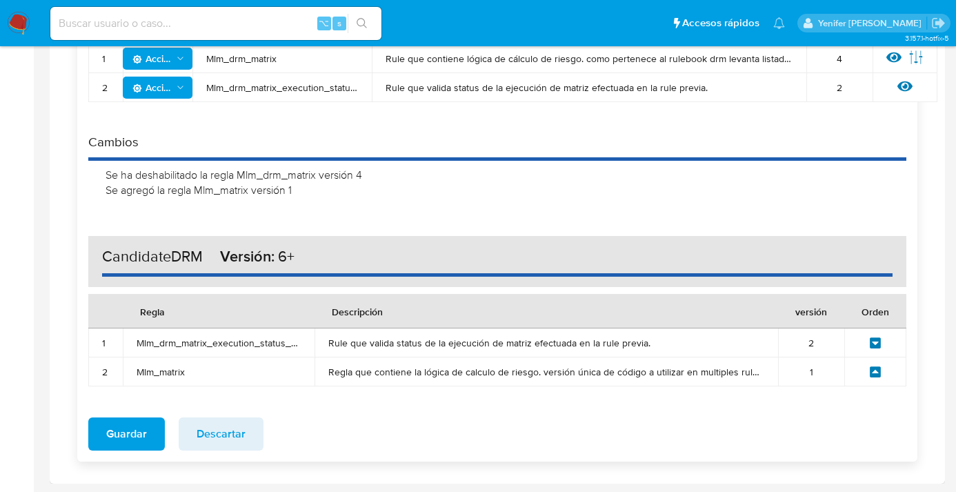
click at [875, 372] on icon at bounding box center [875, 372] width 12 height 12
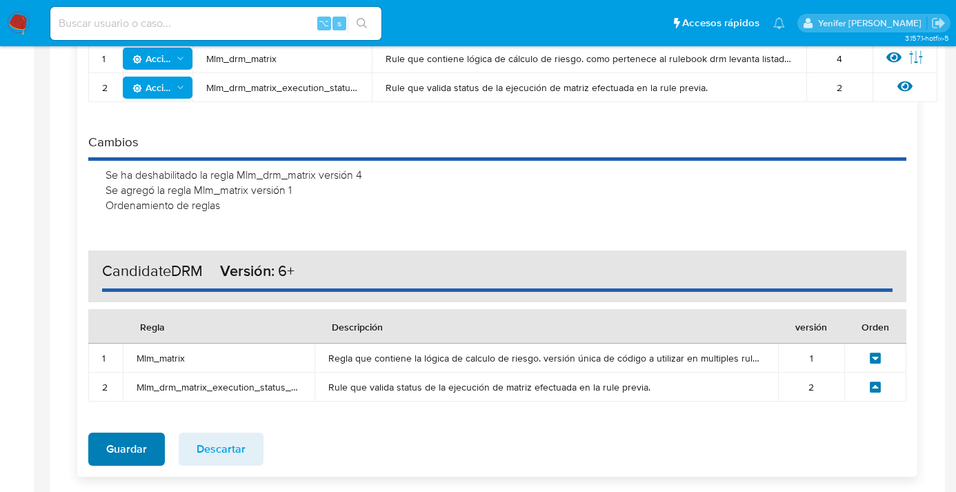
click at [137, 444] on span "Guardar" at bounding box center [126, 449] width 41 height 30
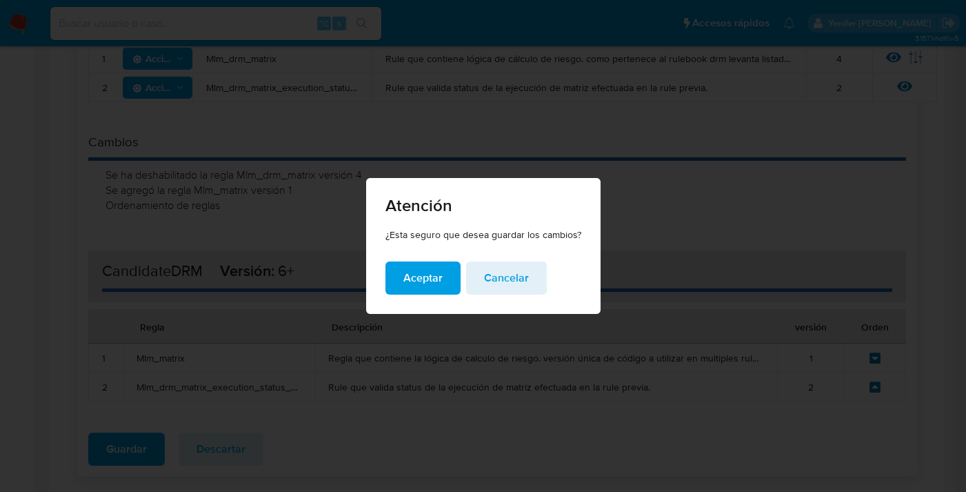
click at [501, 286] on span "Cancelar" at bounding box center [506, 278] width 45 height 30
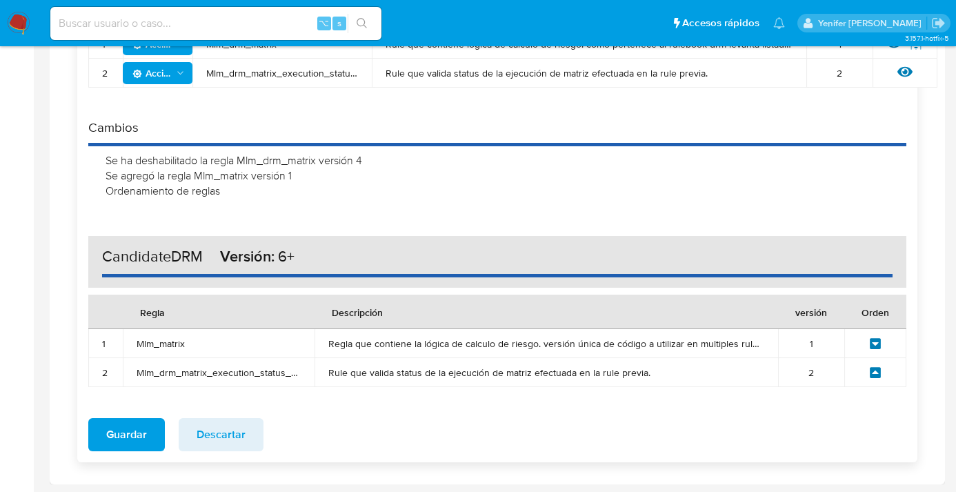
scroll to position [384, 0]
click at [112, 436] on span "Guardar" at bounding box center [126, 434] width 41 height 30
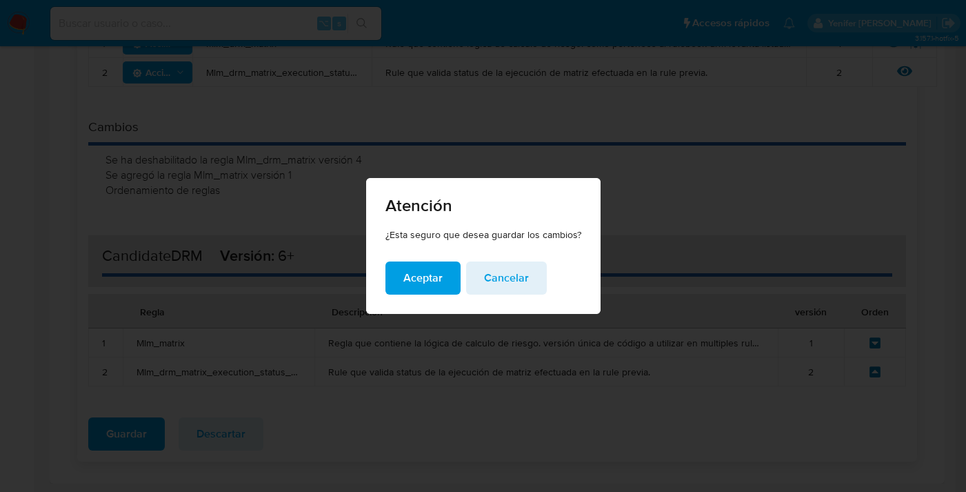
click at [412, 275] on span "Aceptar" at bounding box center [423, 278] width 39 height 30
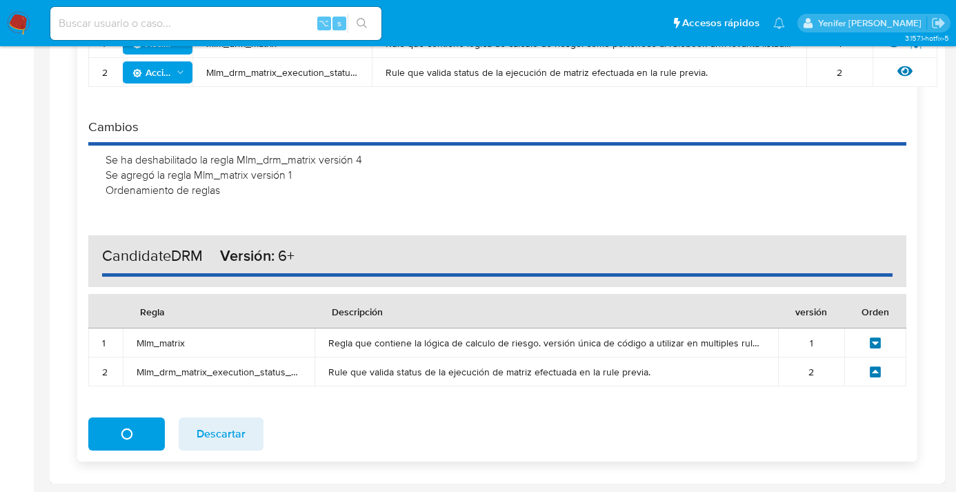
scroll to position [55, 0]
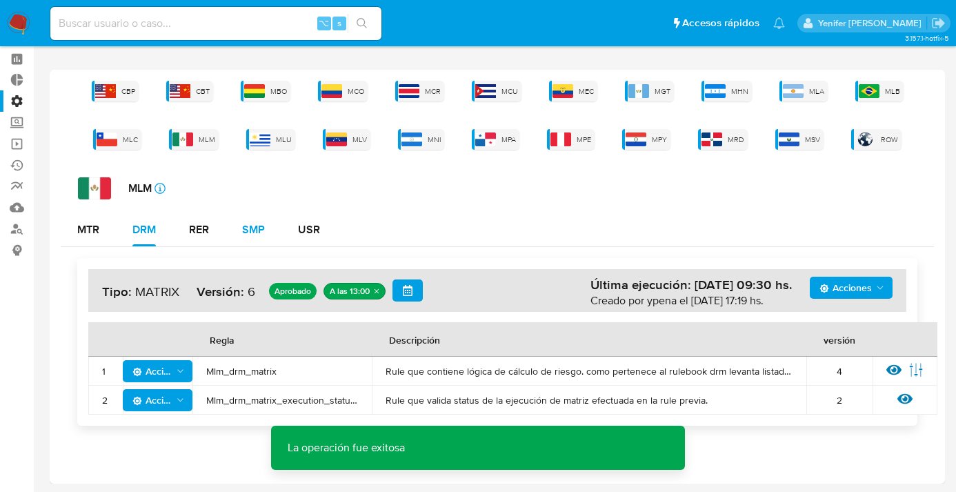
click at [257, 228] on div "SMP" at bounding box center [253, 229] width 23 height 11
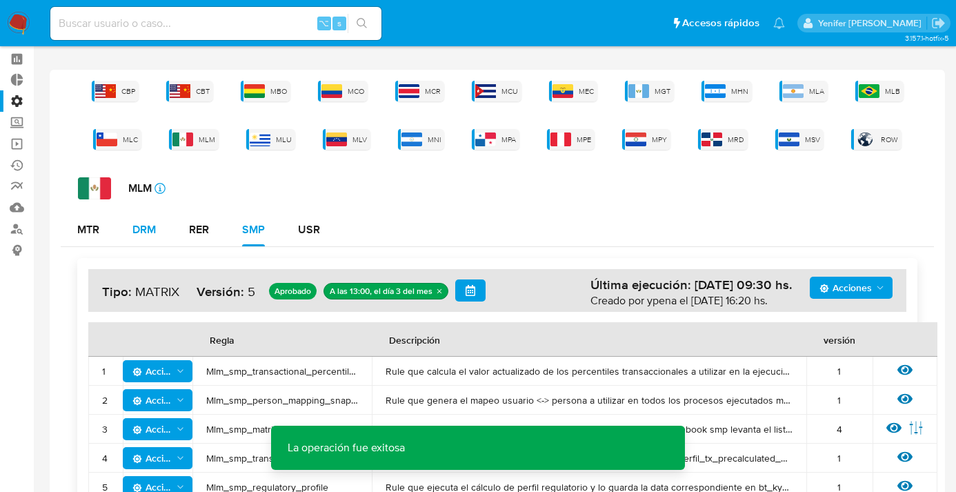
click at [127, 226] on button "DRM" at bounding box center [144, 229] width 57 height 33
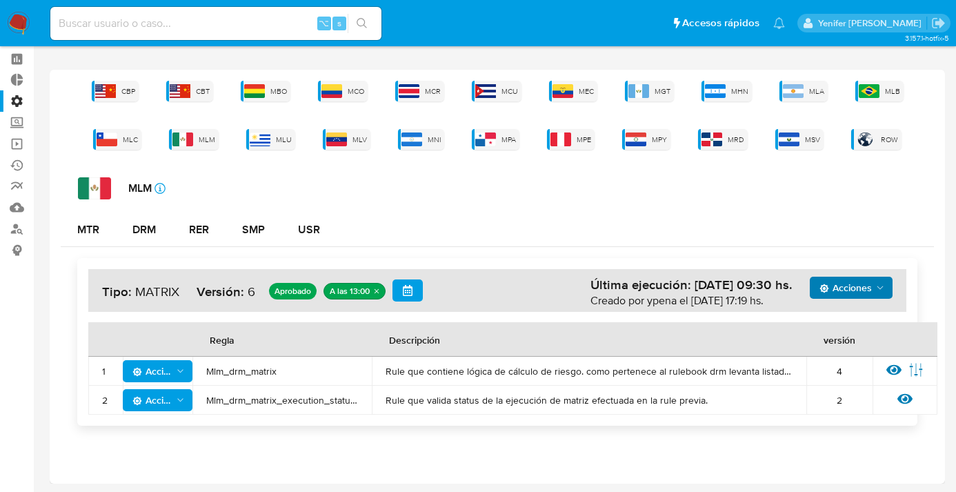
click at [847, 283] on span "Acciones" at bounding box center [845, 288] width 52 height 22
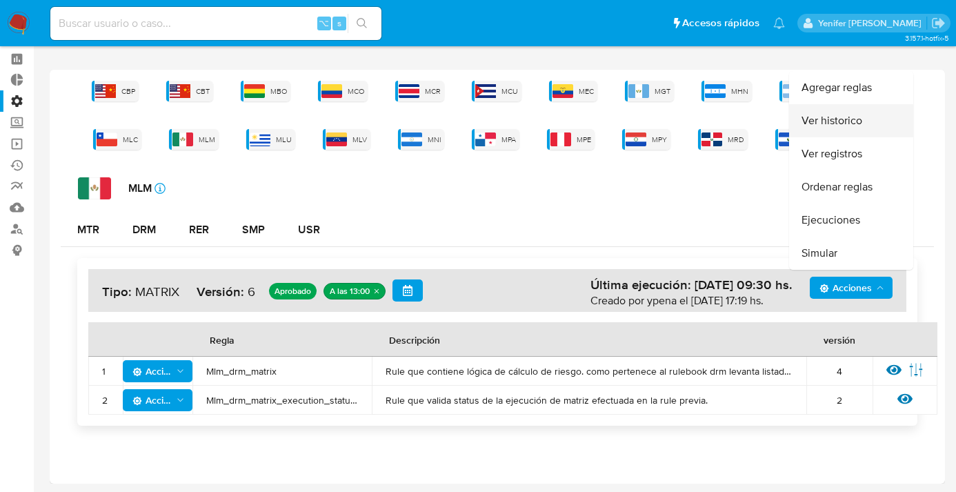
click at [826, 121] on button "Ver historico" at bounding box center [851, 120] width 124 height 33
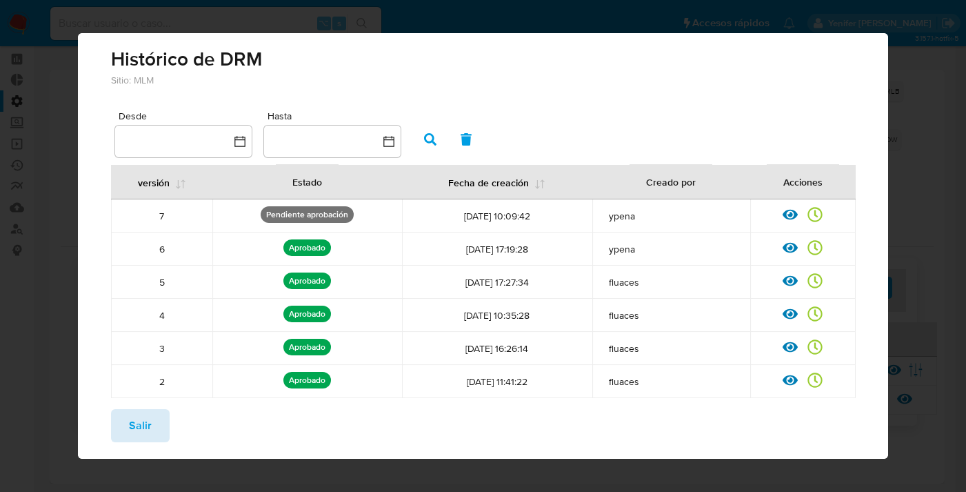
click at [143, 424] on span "Salir" at bounding box center [140, 425] width 23 height 30
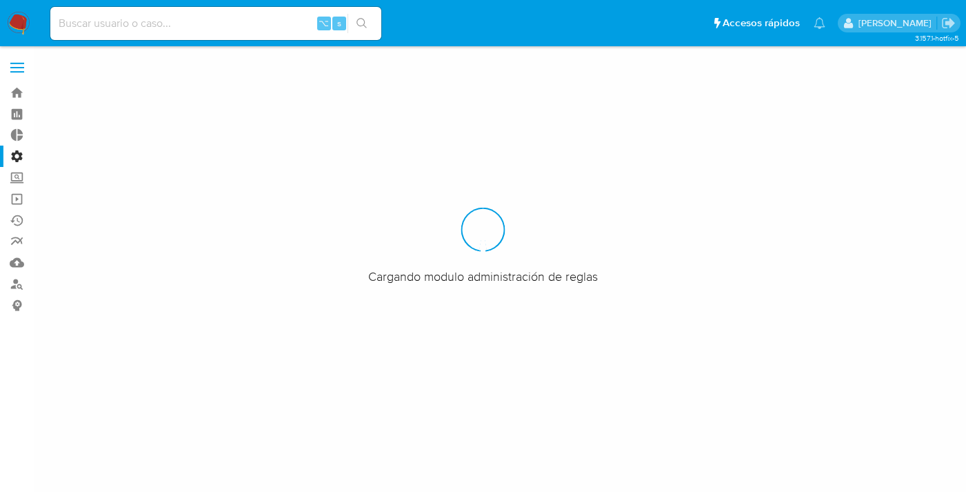
click at [17, 153] on label "Administración" at bounding box center [82, 156] width 164 height 21
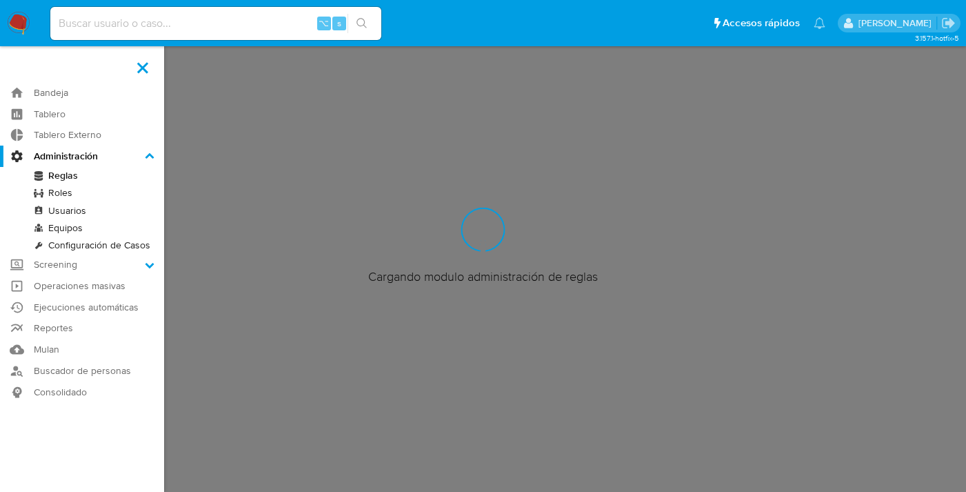
click at [0, 0] on input "Administración" at bounding box center [0, 0] width 0 height 0
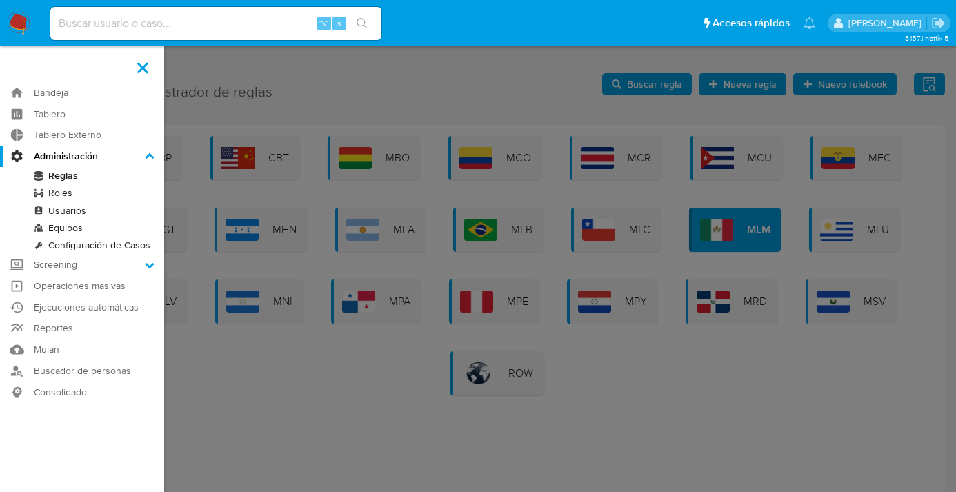
click at [63, 175] on link "Reglas" at bounding box center [82, 175] width 164 height 17
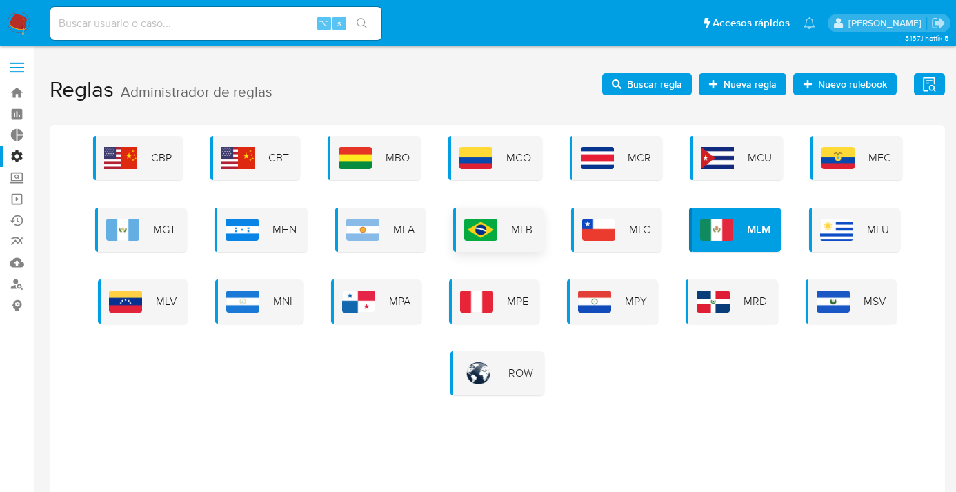
click at [496, 237] on img at bounding box center [480, 230] width 33 height 22
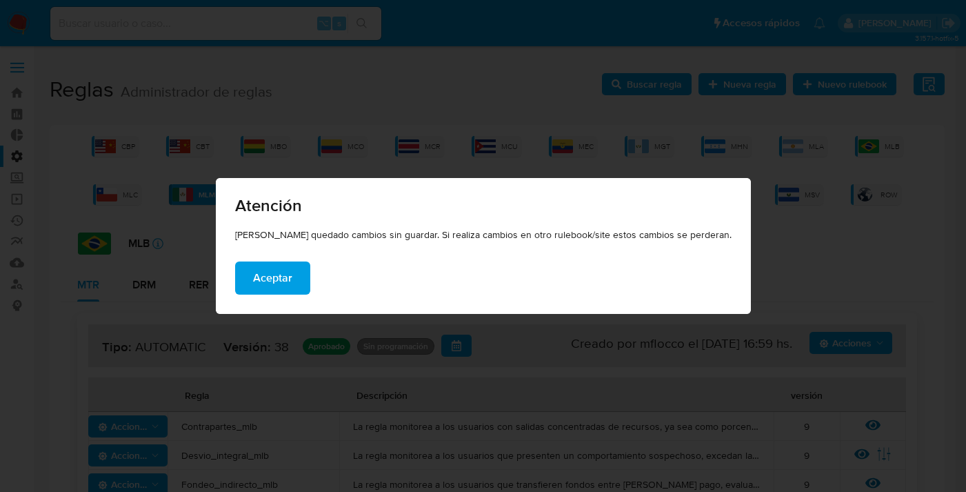
click at [292, 288] on span "Aceptar" at bounding box center [272, 278] width 39 height 30
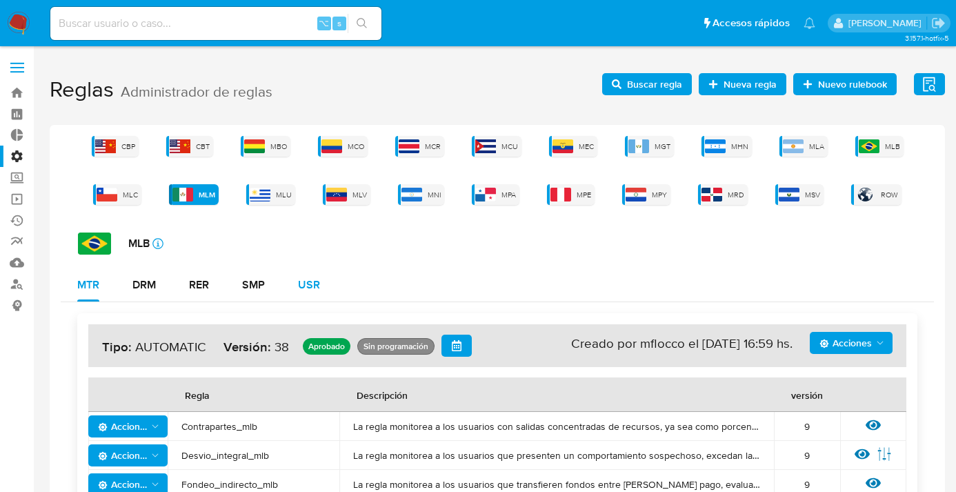
click at [308, 281] on div "USR" at bounding box center [309, 284] width 22 height 11
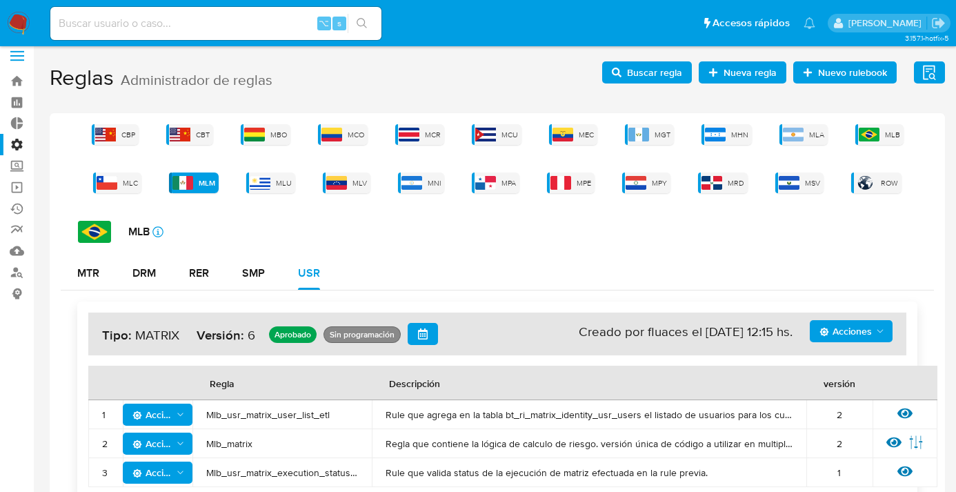
scroll to position [26, 0]
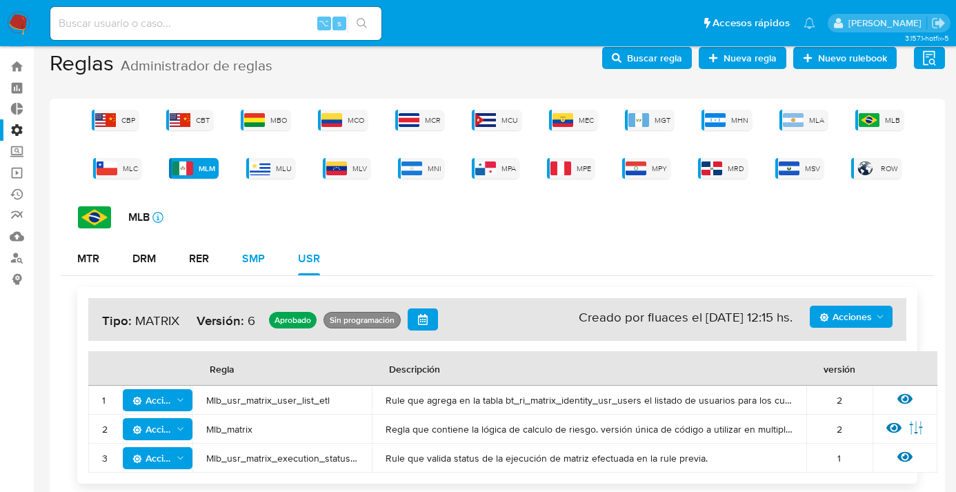
click at [258, 253] on div "SMP" at bounding box center [253, 258] width 23 height 11
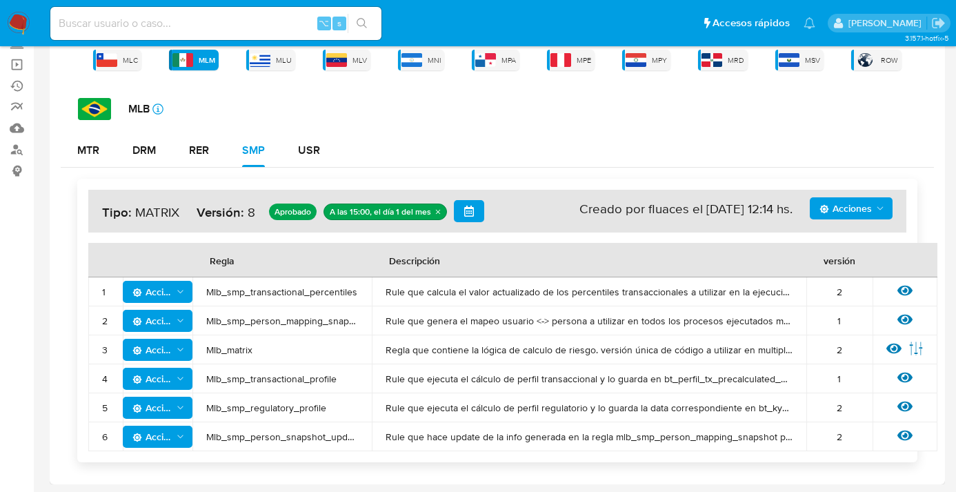
scroll to position [135, 0]
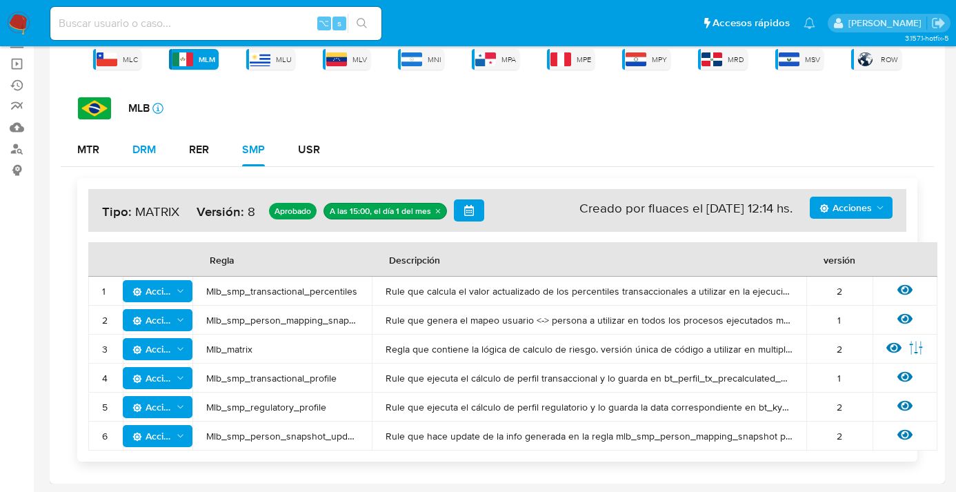
click at [148, 150] on div "DRM" at bounding box center [143, 149] width 23 height 11
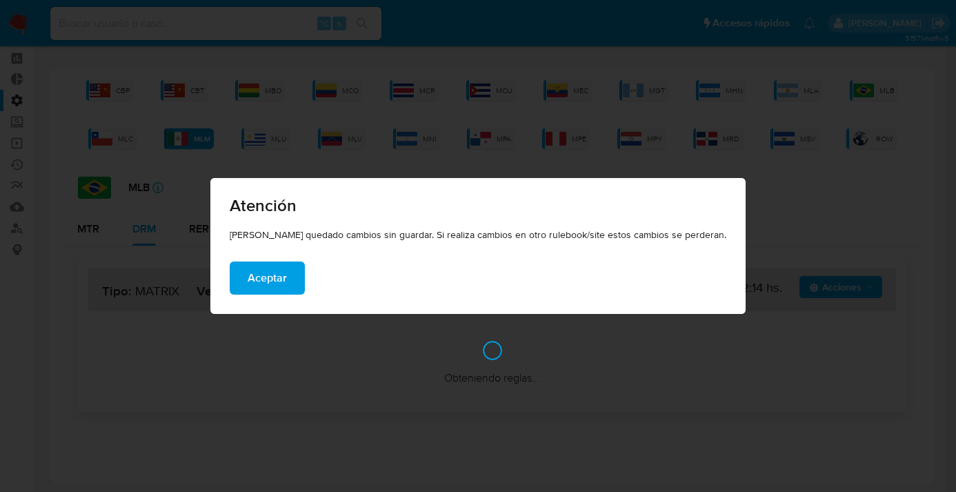
scroll to position [55, 0]
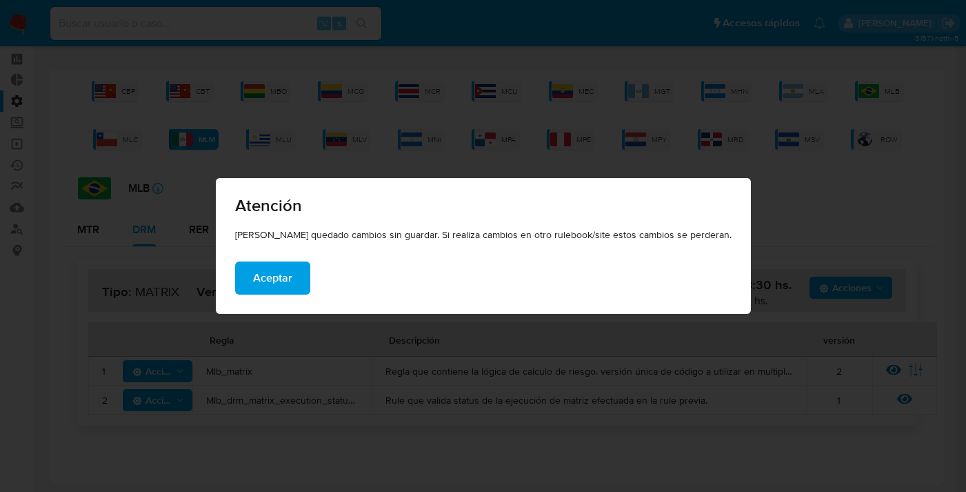
click at [292, 282] on span "Aceptar" at bounding box center [272, 278] width 39 height 30
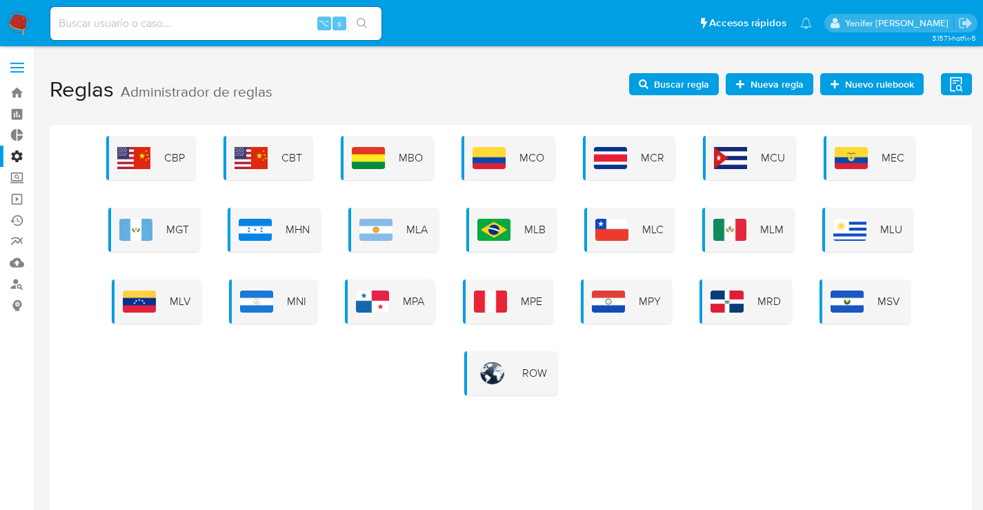
click at [17, 155] on label "Administración" at bounding box center [82, 156] width 164 height 21
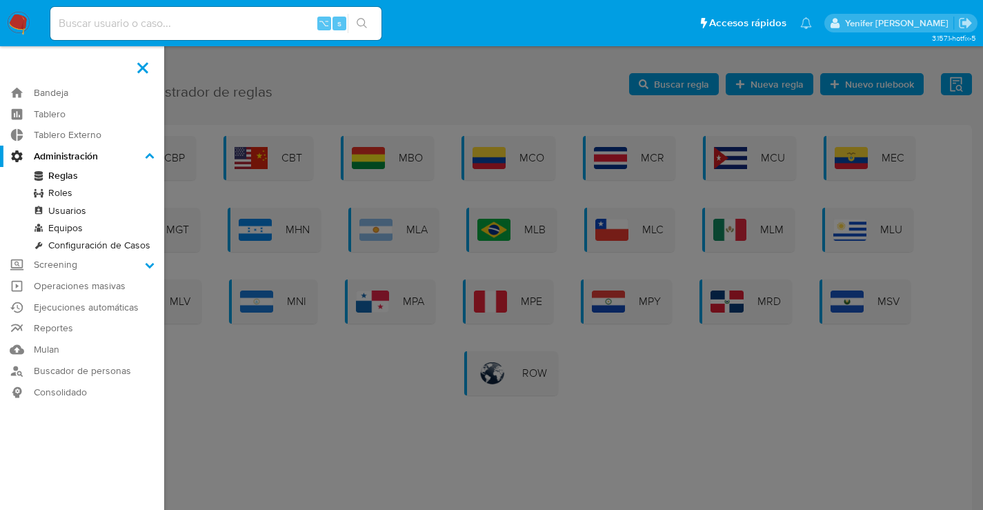
click at [0, 0] on input "Administración" at bounding box center [0, 0] width 0 height 0
click at [444, 94] on label at bounding box center [491, 255] width 983 height 510
click at [0, 0] on input "checkbox" at bounding box center [0, 0] width 0 height 0
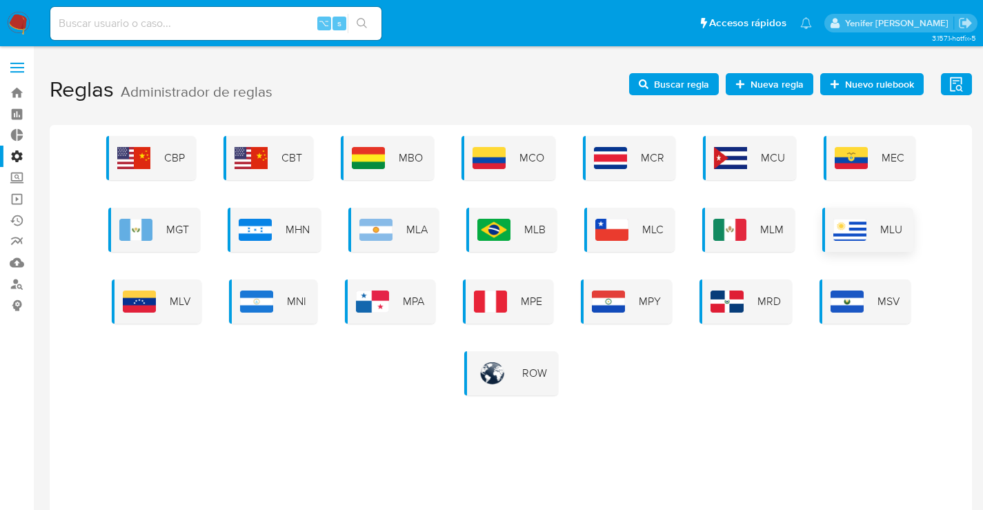
click at [890, 227] on span "MLU" at bounding box center [891, 229] width 22 height 15
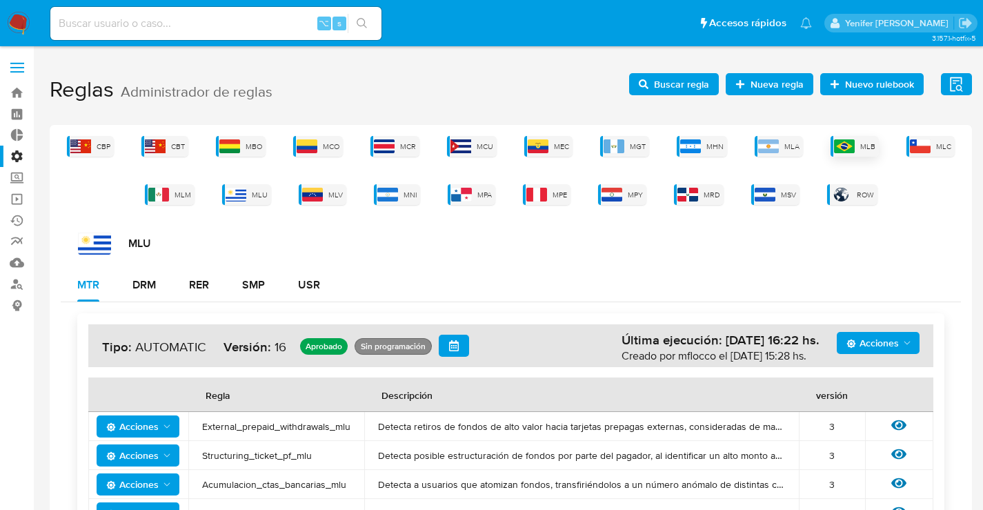
click at [852, 138] on div "MLB" at bounding box center [854, 146] width 48 height 21
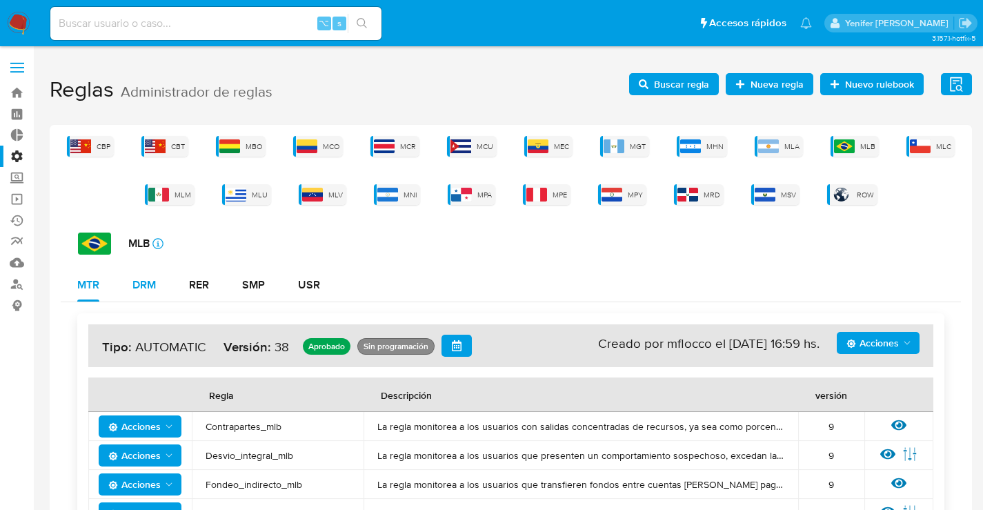
click at [150, 283] on div "DRM" at bounding box center [143, 284] width 23 height 11
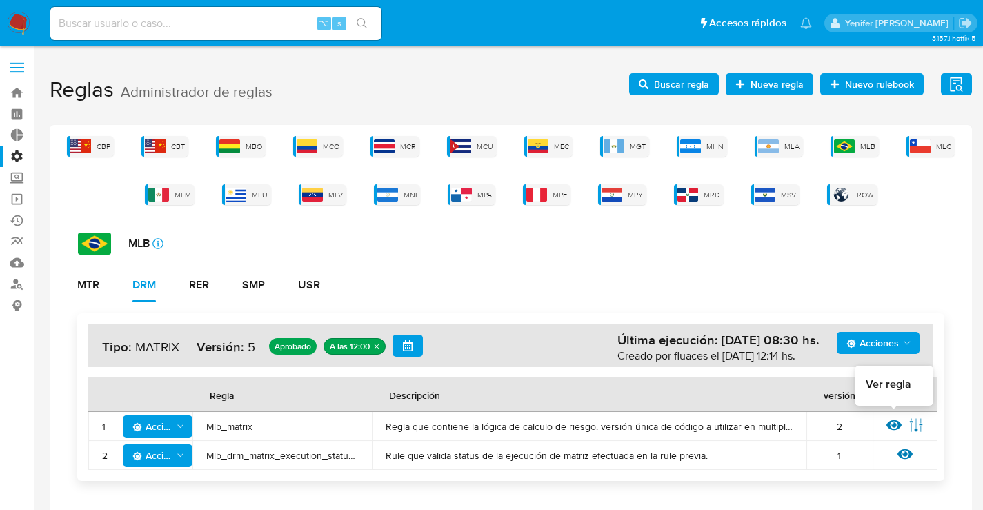
click at [888, 425] on icon at bounding box center [893, 425] width 15 height 10
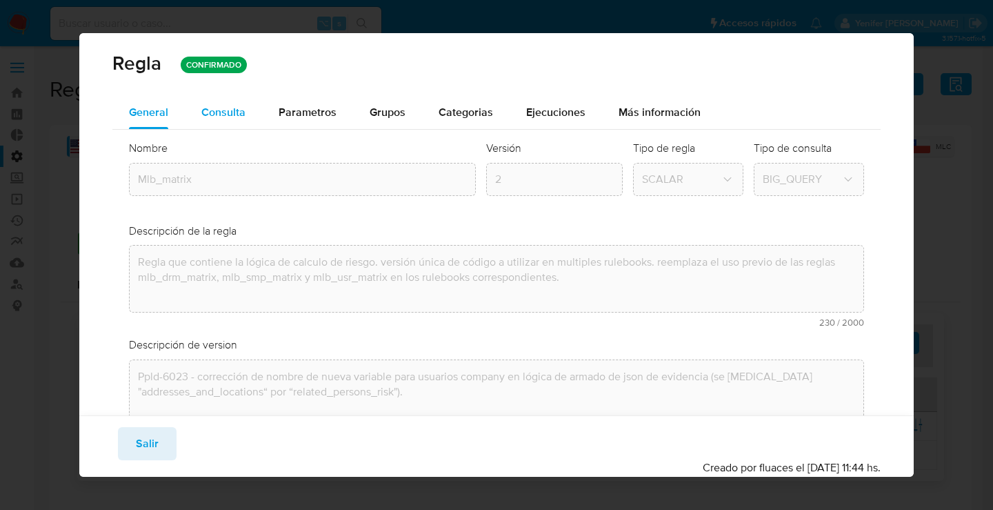
click at [217, 112] on span "Consulta" at bounding box center [223, 112] width 44 height 16
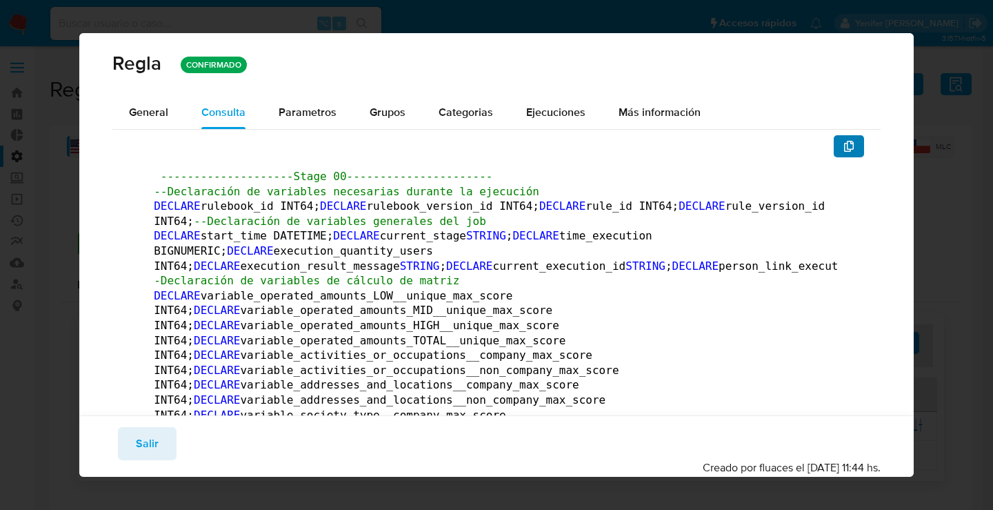
click at [848, 146] on button "button" at bounding box center [849, 146] width 30 height 22
